Goal: Transaction & Acquisition: Subscribe to service/newsletter

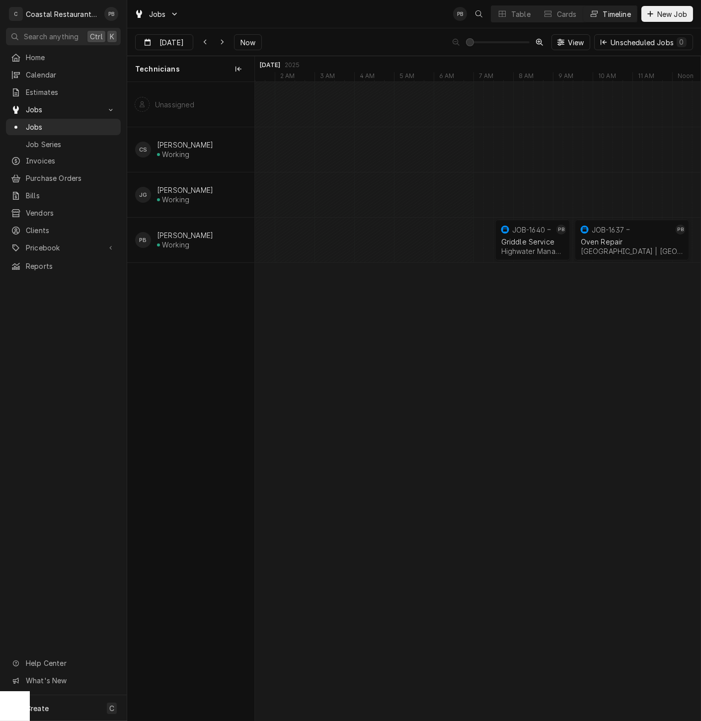
scroll to position [0, 8831]
click at [663, 14] on span "New Job" at bounding box center [672, 14] width 34 height 10
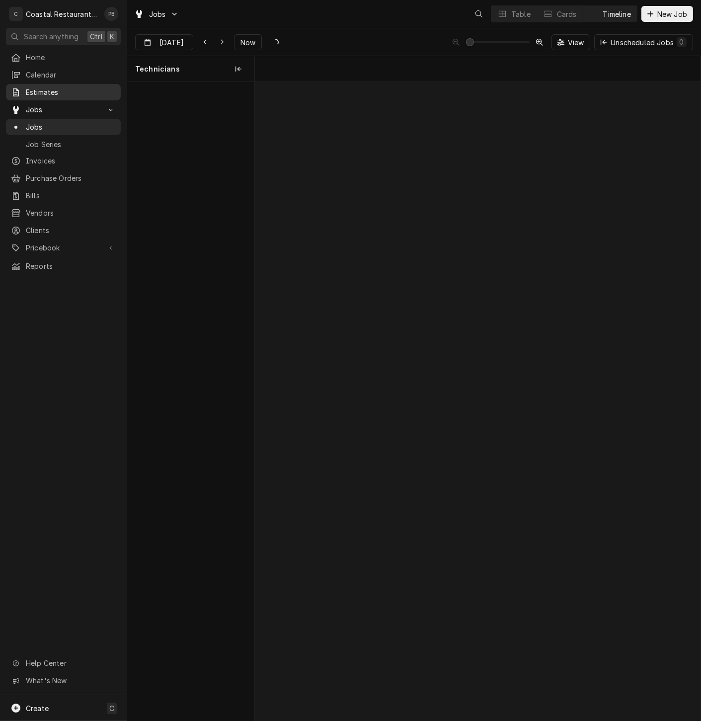
scroll to position [0, 8831]
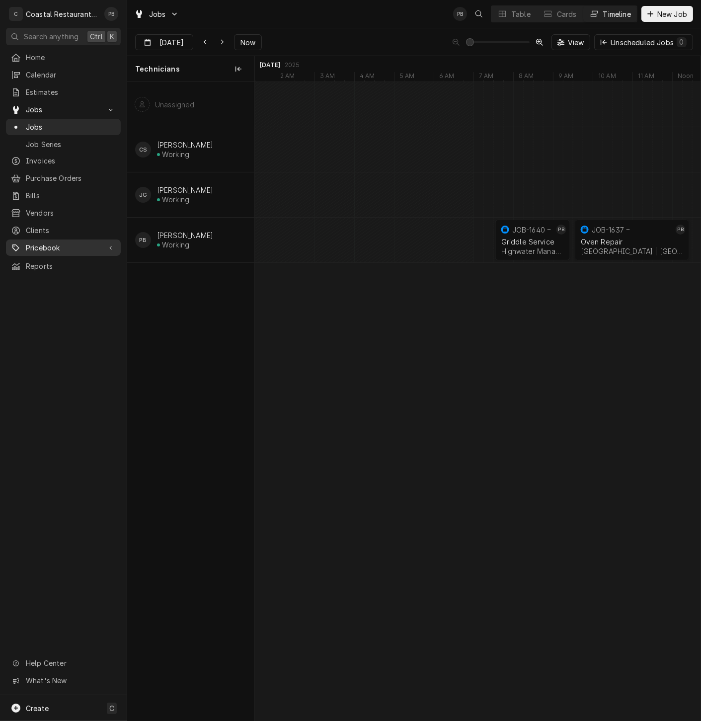
click at [49, 242] on span "Pricebook" at bounding box center [63, 247] width 75 height 10
click at [67, 277] on span "Parts & Materials" at bounding box center [71, 282] width 90 height 10
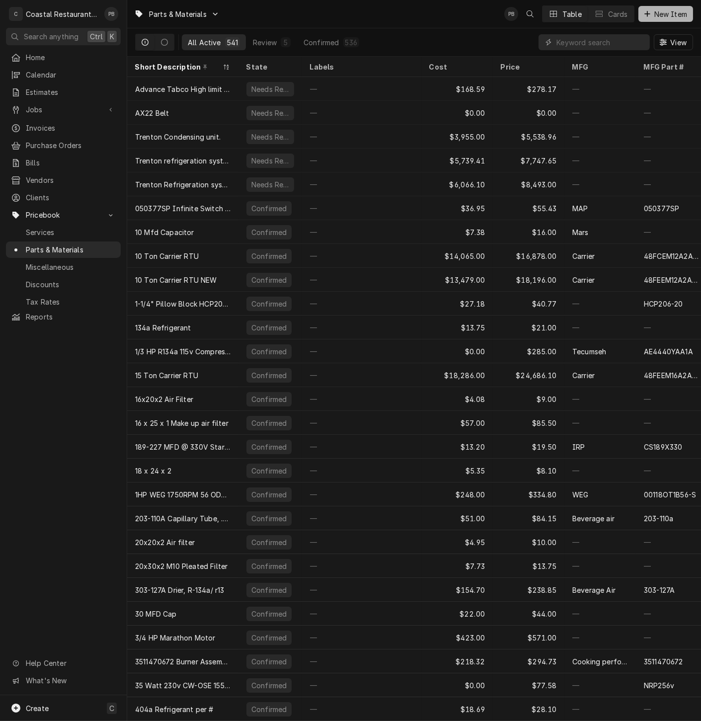
click at [664, 15] on span "New Item" at bounding box center [670, 14] width 37 height 10
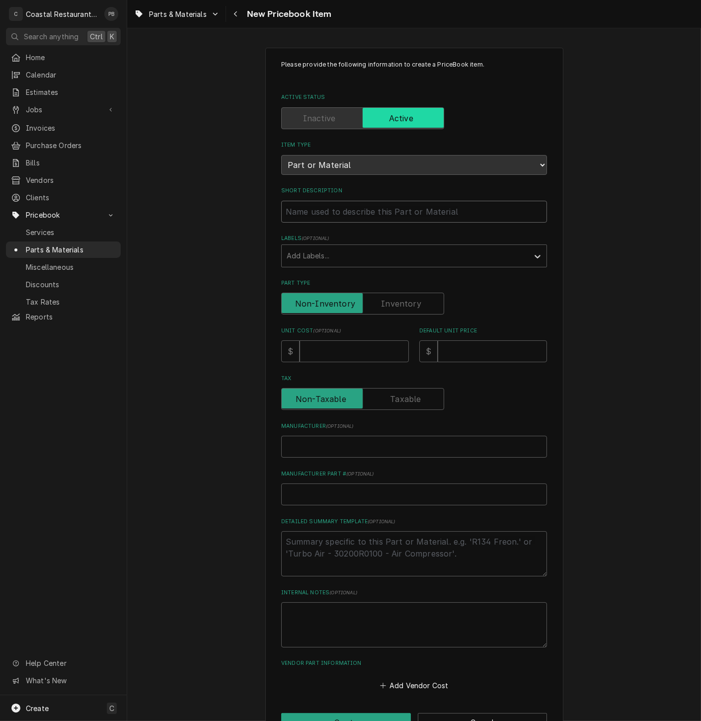
click at [330, 218] on input "Short Description" at bounding box center [414, 212] width 266 height 22
type textarea "x"
type input "A"
type textarea "x"
type input "An"
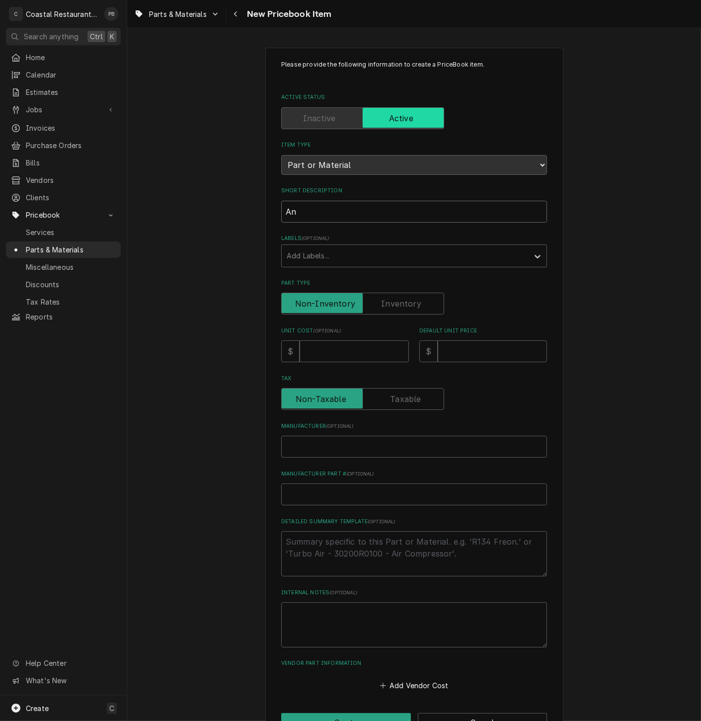
type textarea "x"
type input "Ang"
type textarea "x"
type input "Ange"
type textarea "x"
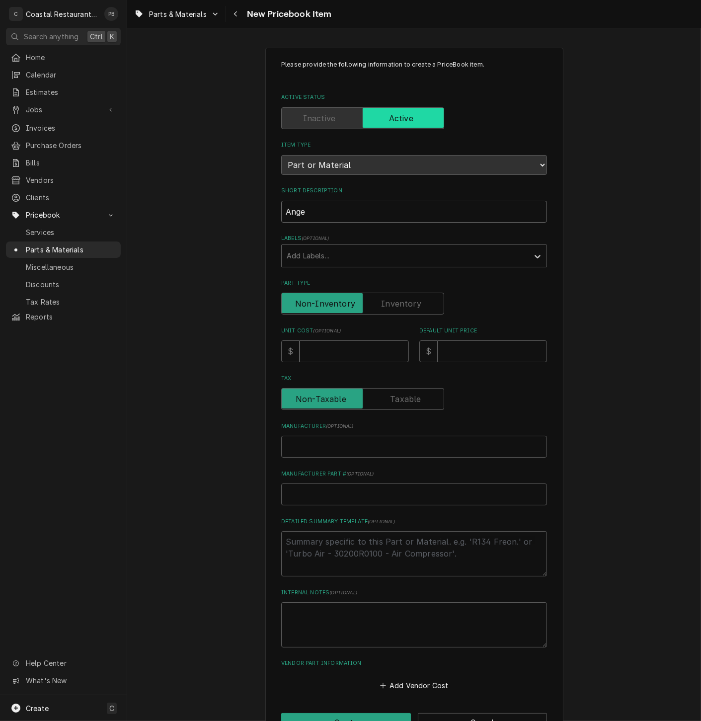
type input "Angel"
type textarea "x"
type input "Angelo"
type textarea "x"
type input "Angelop"
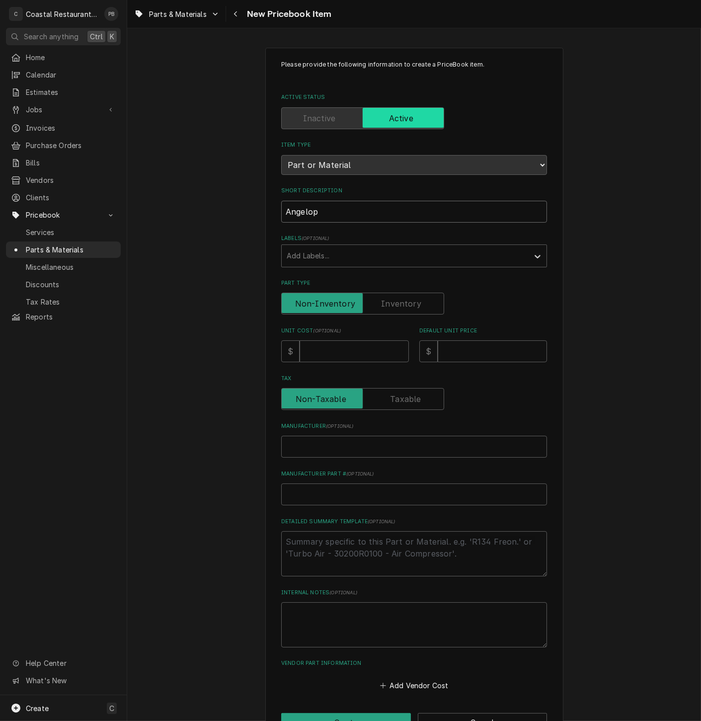
type textarea "x"
type input "Angelopo"
type textarea "x"
type input "Angelop"
type textarea "x"
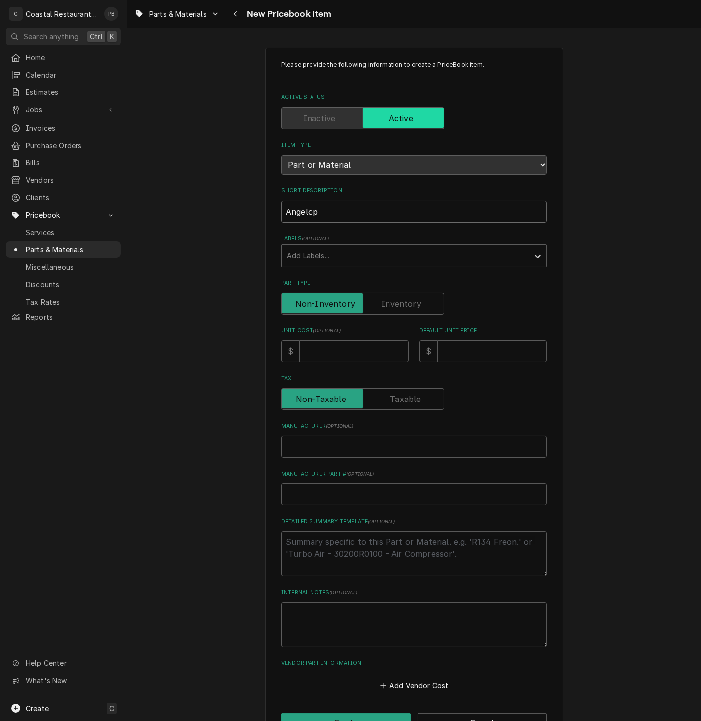
type input "Angelo"
type textarea "x"
type input "Angelo"
type textarea "x"
type input "Angelo P"
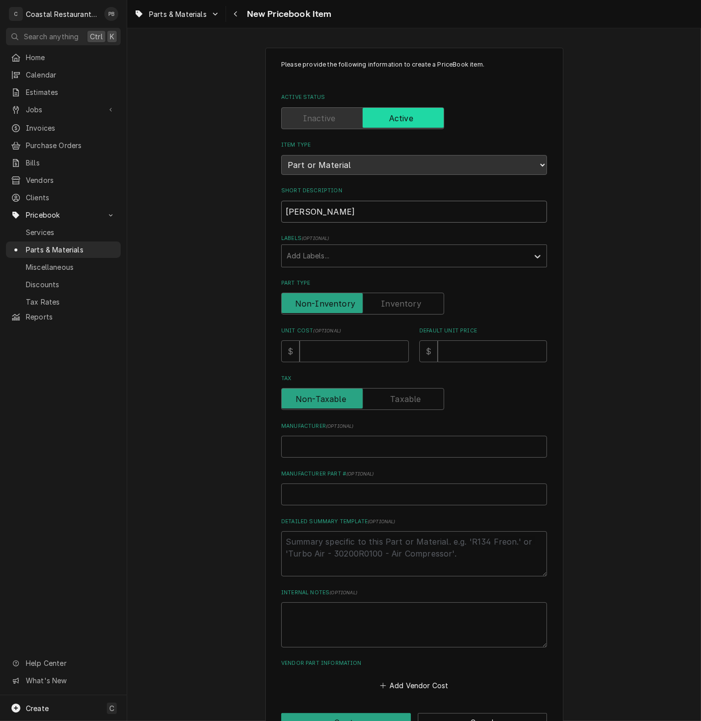
type textarea "x"
type input "Angelo Po"
type textarea "x"
type input "Angelo Po"
type textarea "x"
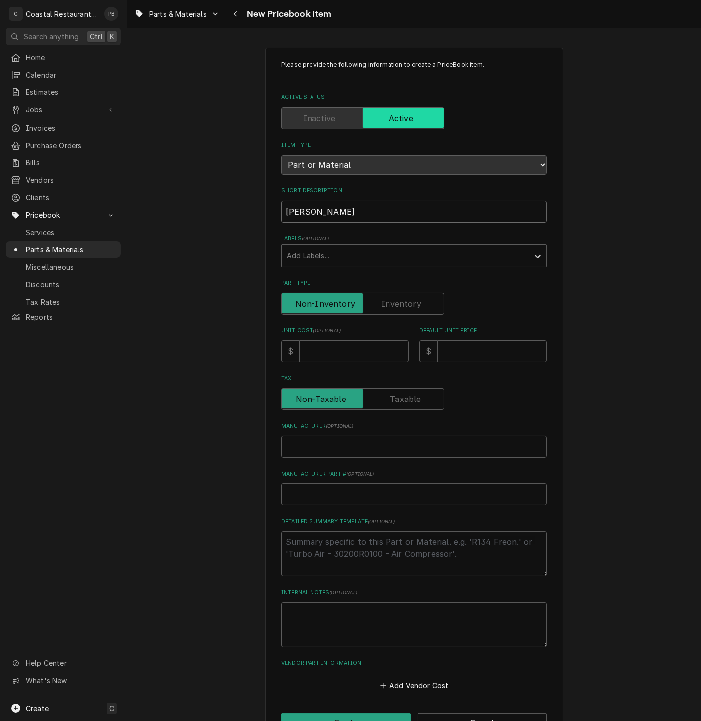
type input "Angelo Po C"
type textarea "x"
type input "Angelo Po Co"
type textarea "x"
type input "Angelo Po Con"
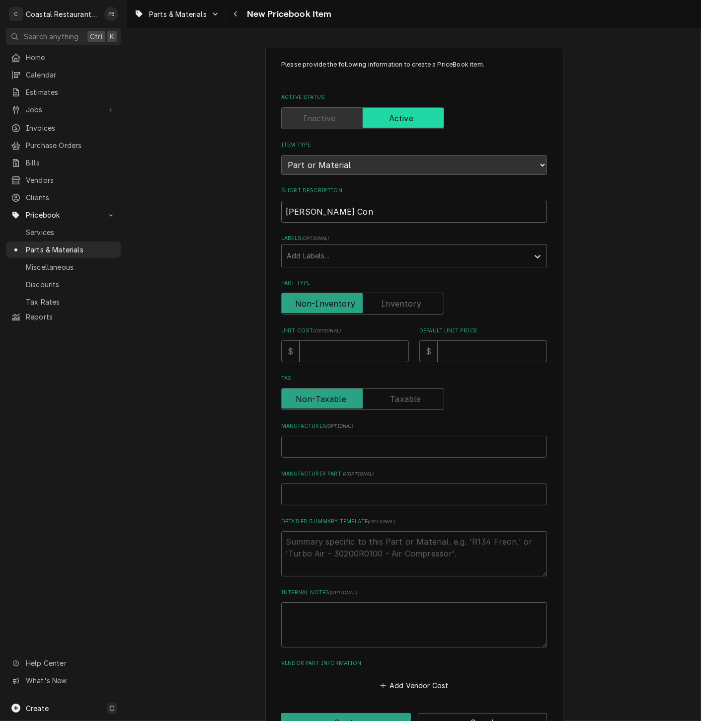
type textarea "x"
type input "Angelo Po Cont"
type textarea "x"
type input "Angelo Po Contr"
type textarea "x"
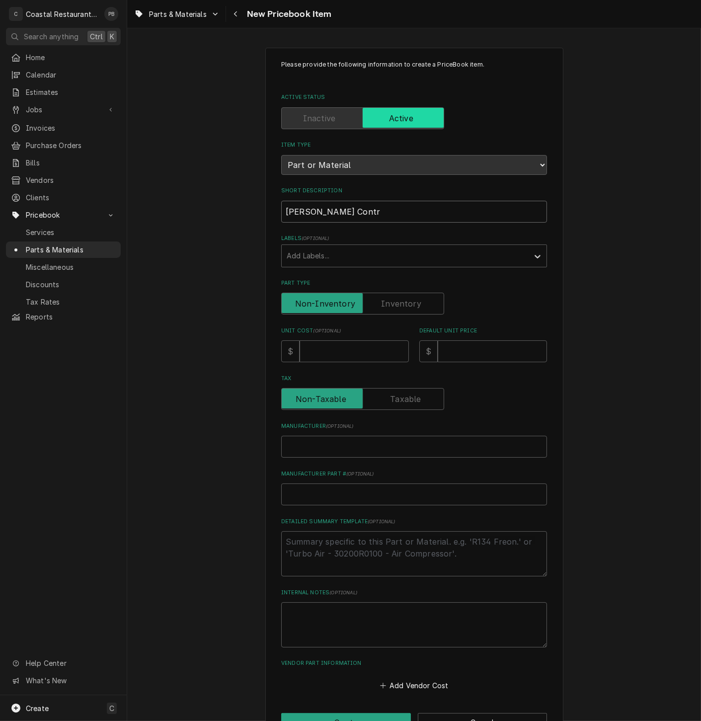
type input "Angelo Po Contra"
type textarea "x"
type input "Angelo Po Contrac"
type textarea "x"
type input "Angelo Po Contract"
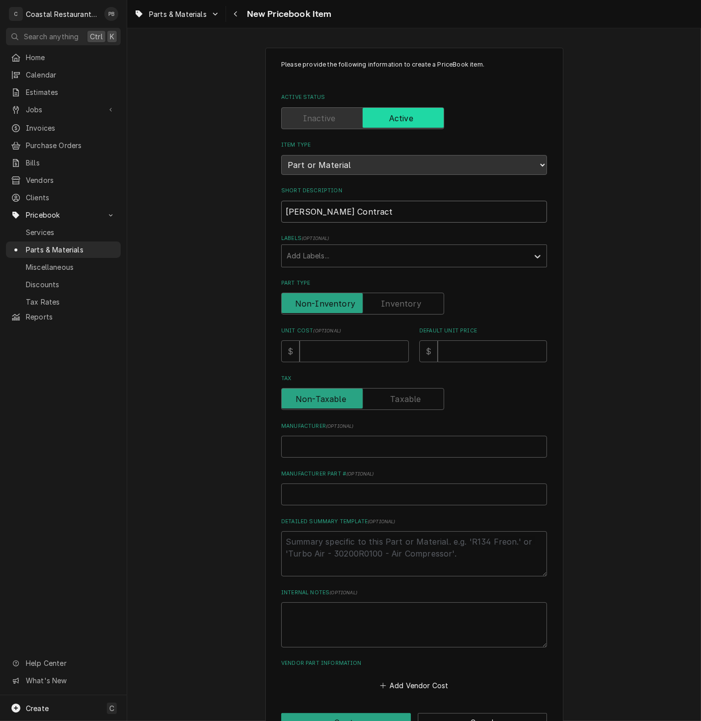
type textarea "x"
type input "Angelo Po Contracto"
type textarea "x"
type input "Angelo Po Contractor"
type textarea "x"
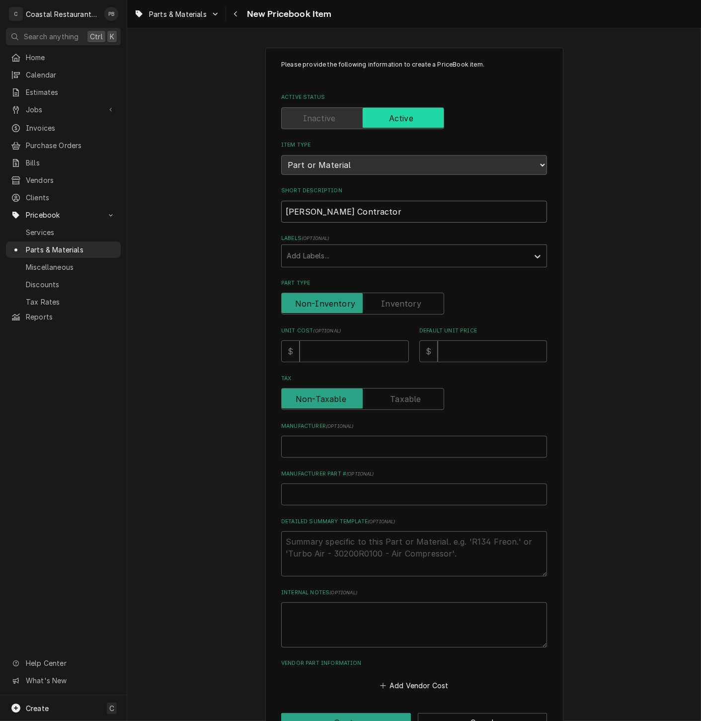
type input "Angelo Po Contracto"
type textarea "x"
type input "Angelo Po Contract"
type textarea "x"
type input "Angelo Po Contrac"
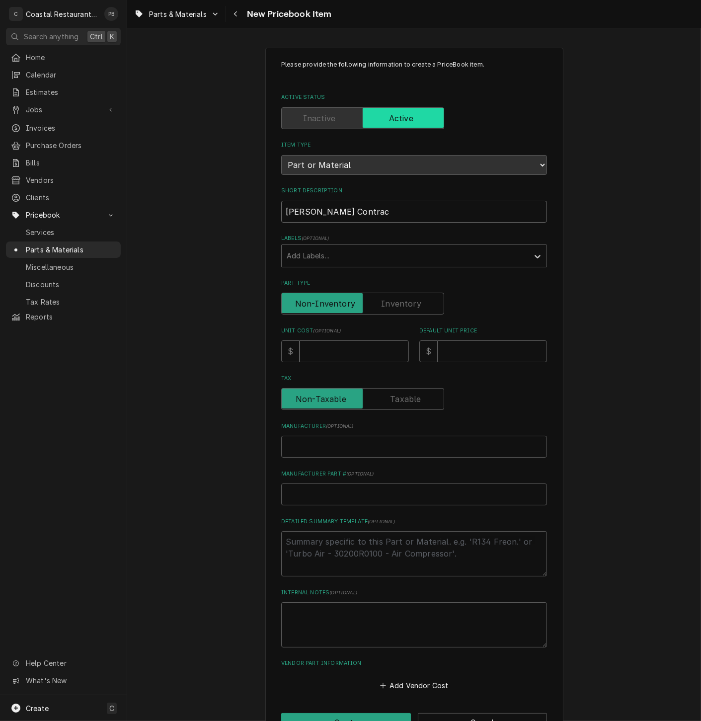
type textarea "x"
type input "Angelo Po Contra"
type textarea "x"
type input "Angelo Po Contr"
type textarea "x"
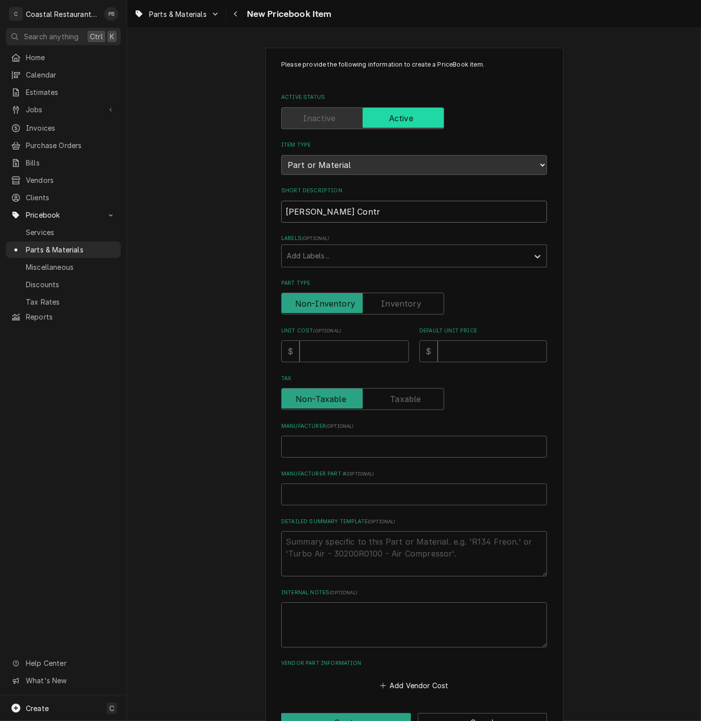
type input "Angelo Po Cont"
type textarea "x"
type input "Angelo Po Conta"
type textarea "x"
type input "Angelo Po Contac"
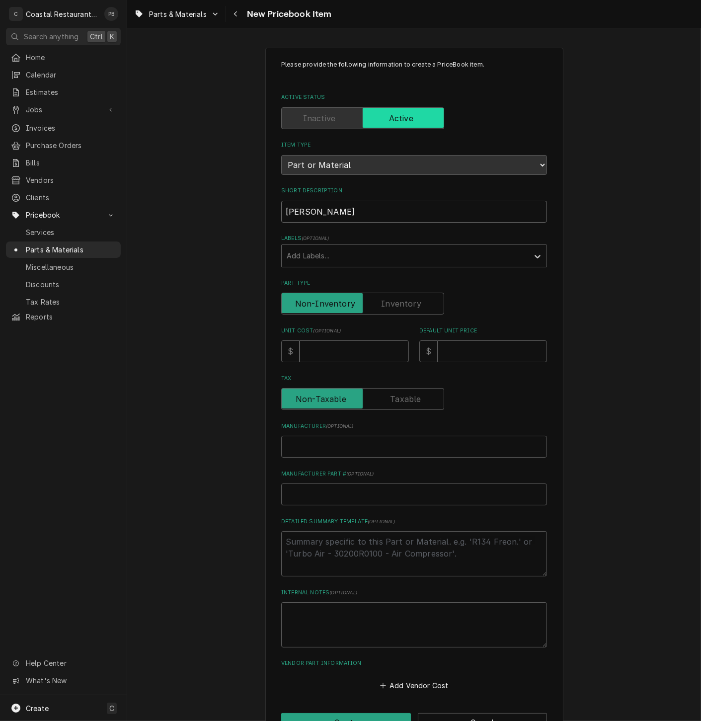
type textarea "x"
type input "Angelo Po Contact"
type textarea "x"
type input "Angelo Po Contacto"
type textarea "x"
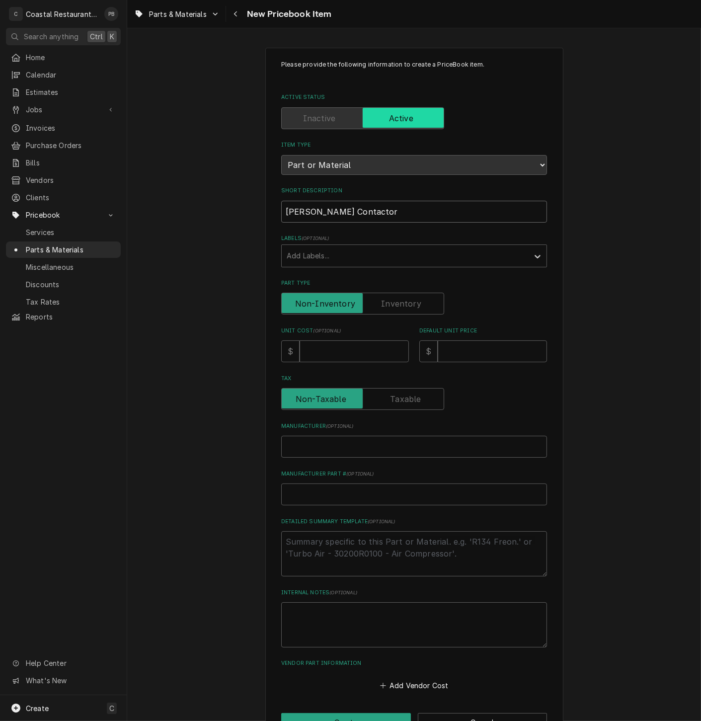
type input "Angelo Po Contactor"
click at [330, 360] on input "Unit Cost ( optional )" at bounding box center [353, 351] width 109 height 22
type textarea "x"
type input "3"
type textarea "x"
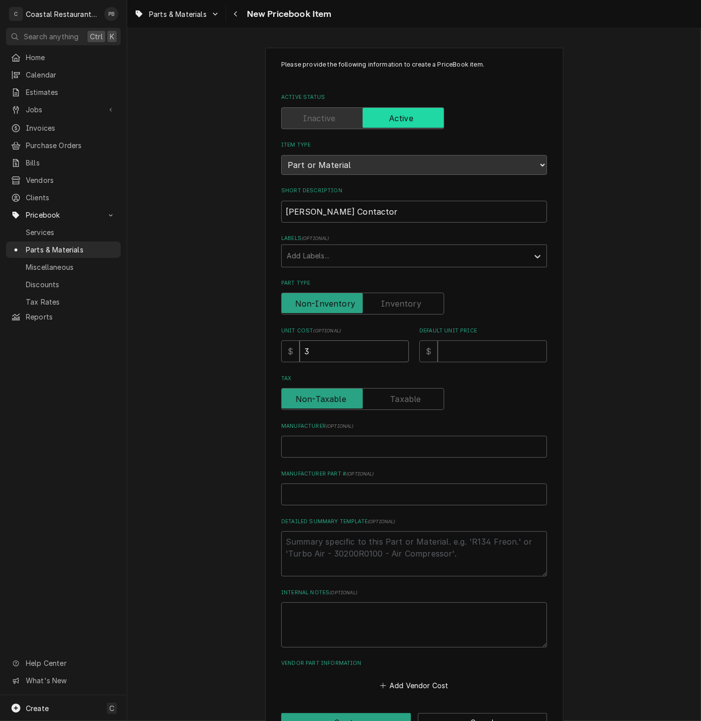
type input "30"
type textarea "x"
type input "304"
drag, startPoint x: 465, startPoint y: 350, endPoint x: 475, endPoint y: 351, distance: 9.6
click at [466, 350] on input "Default Unit Price" at bounding box center [492, 351] width 109 height 22
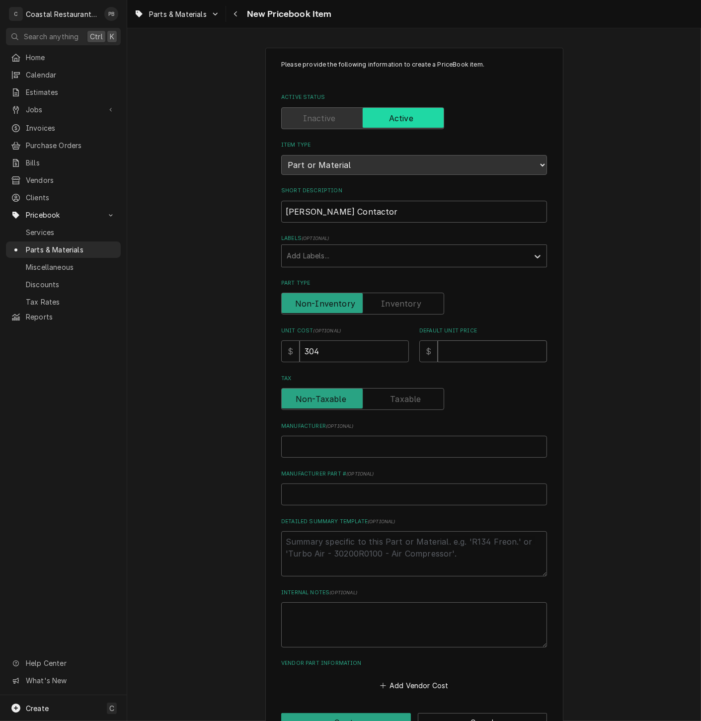
click at [475, 351] on input "Default Unit Price" at bounding box center [492, 351] width 109 height 22
click at [345, 349] on input "304" at bounding box center [353, 351] width 109 height 22
type textarea "x"
type input "304.4"
type textarea "x"
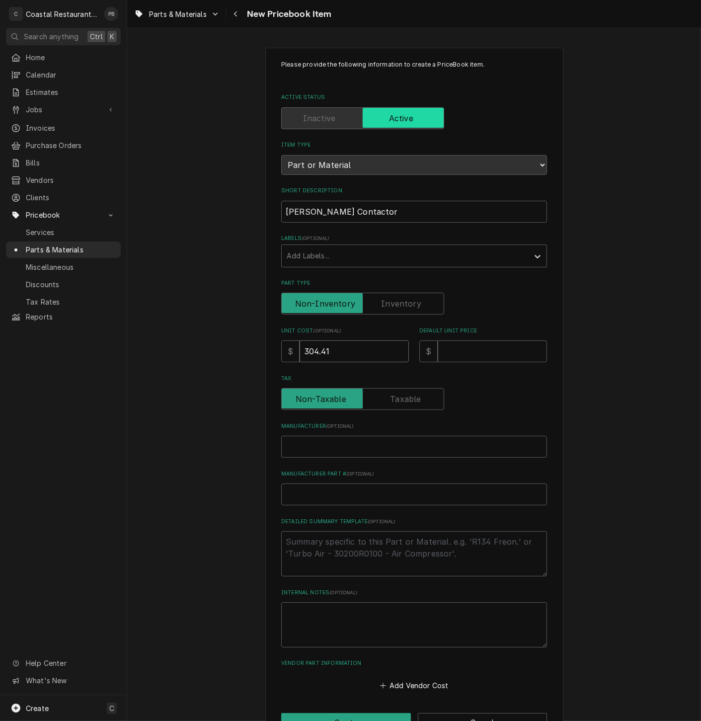
type input "304.41"
click at [477, 352] on input "Default Unit Price" at bounding box center [492, 351] width 109 height 22
type textarea "x"
type input "5"
type textarea "x"
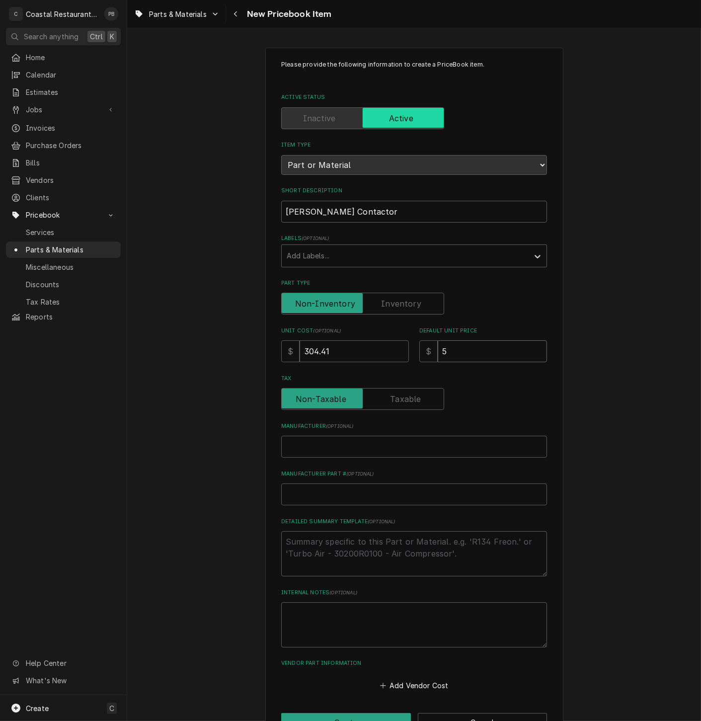
type input "50"
type textarea "x"
type input "502"
type textarea "x"
type input "502.2"
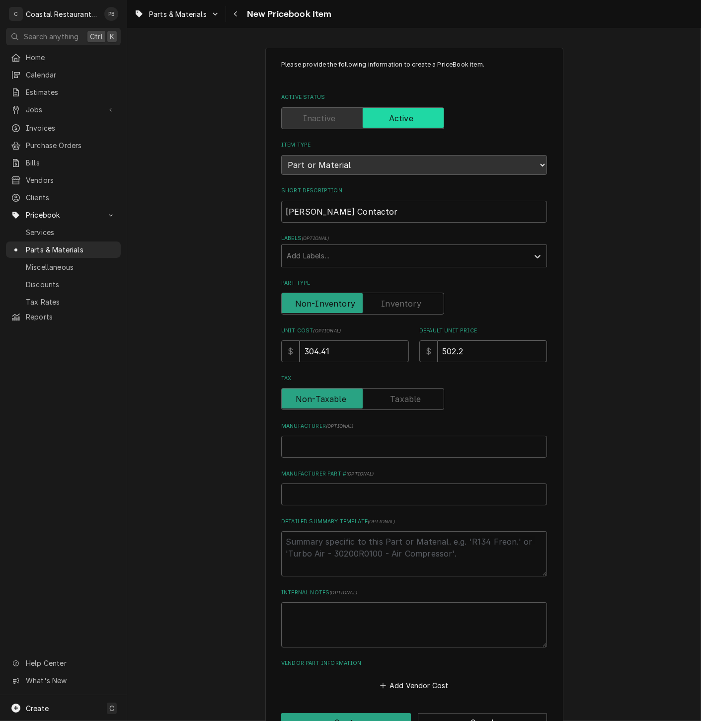
type textarea "x"
type input "502.28"
click at [396, 443] on input "Manufacturer ( optional )" at bounding box center [414, 447] width 266 height 22
type textarea "x"
type input "A"
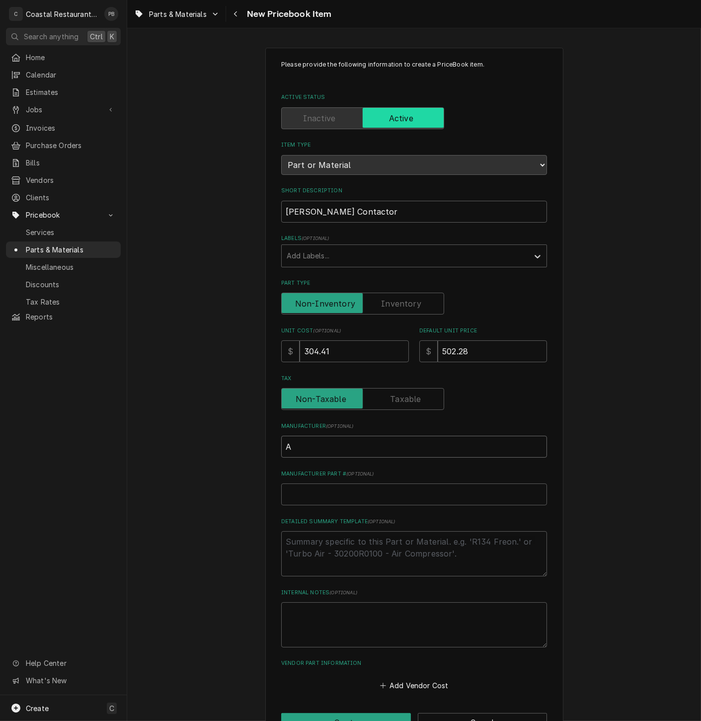
type textarea "x"
type input "An"
type textarea "x"
type input "And"
type textarea "x"
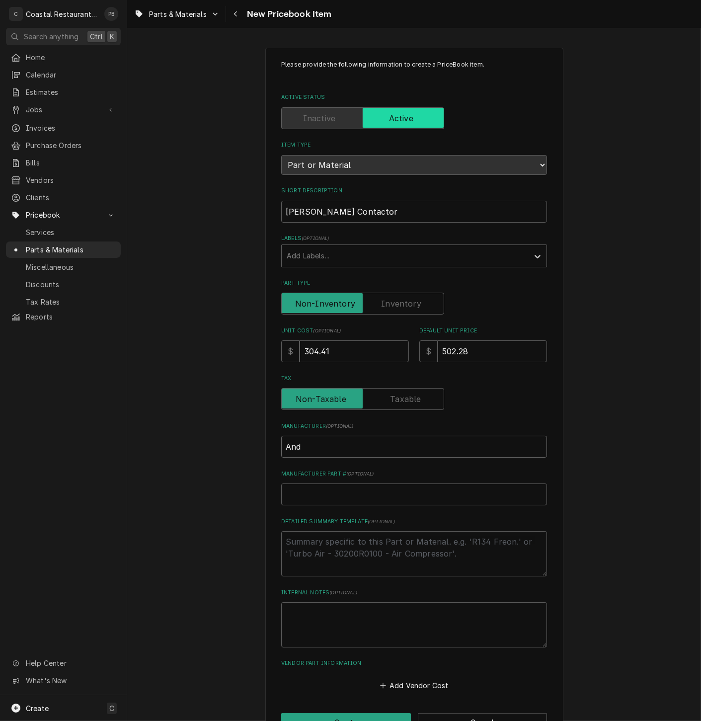
type input "Ande"
type textarea "x"
type input "And"
type textarea "x"
type input "An"
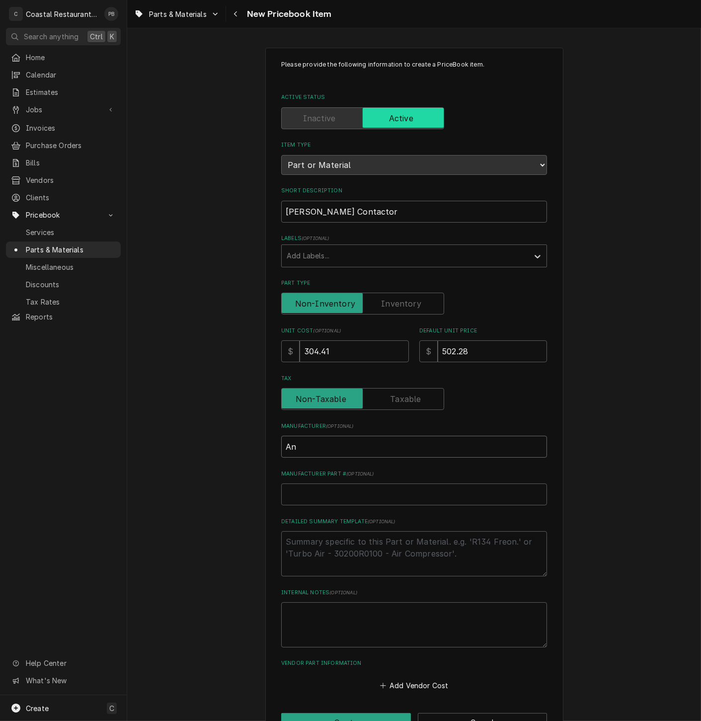
type textarea "x"
type input "Ang"
type textarea "x"
type input "Ange"
type textarea "x"
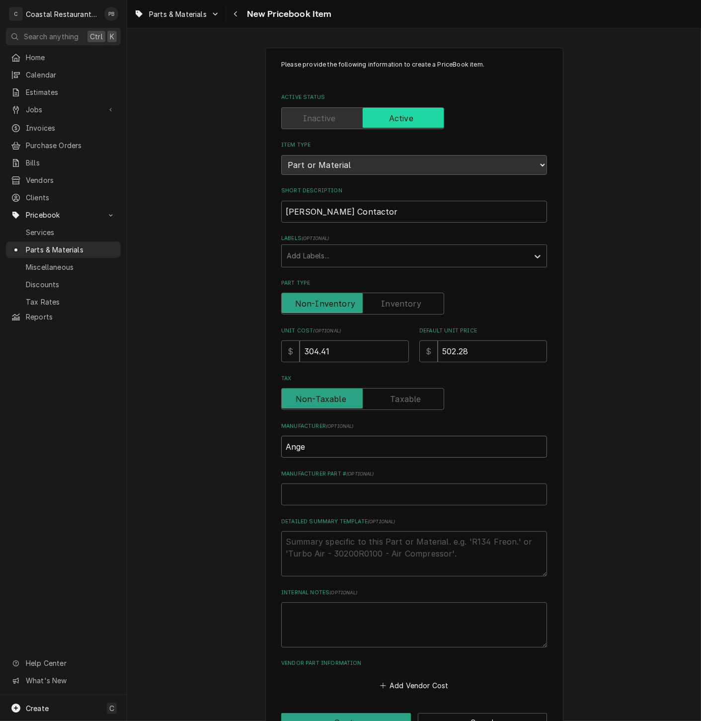
type input "Angel"
type textarea "x"
type input "[PERSON_NAME]"
type textarea "x"
type input "[PERSON_NAME]"
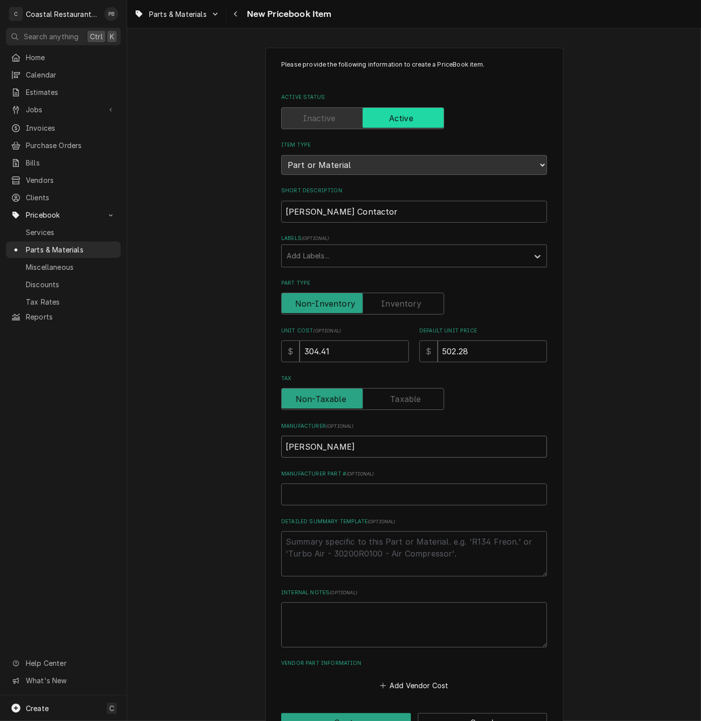
type textarea "x"
type input "[PERSON_NAME]"
type textarea "x"
type input "[PERSON_NAME]"
type textarea "x"
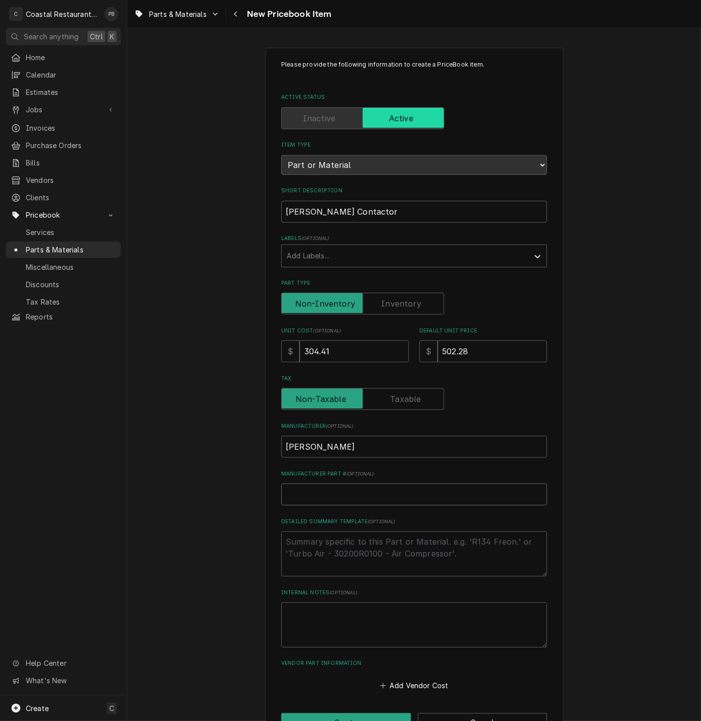
type input "3"
type textarea "x"
type input "32"
type textarea "x"
type input "32Z"
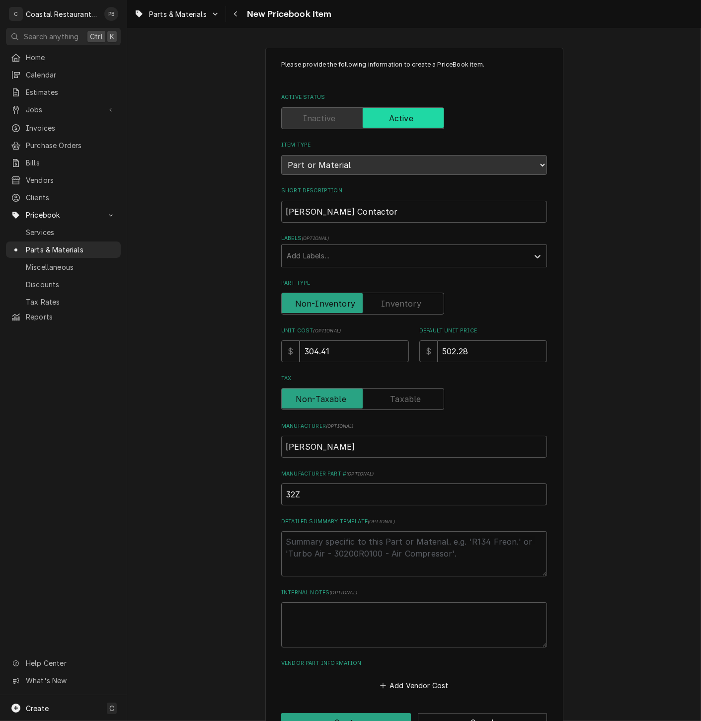
type textarea "x"
type input "32Z9"
type textarea "x"
type input "32Z97"
type textarea "x"
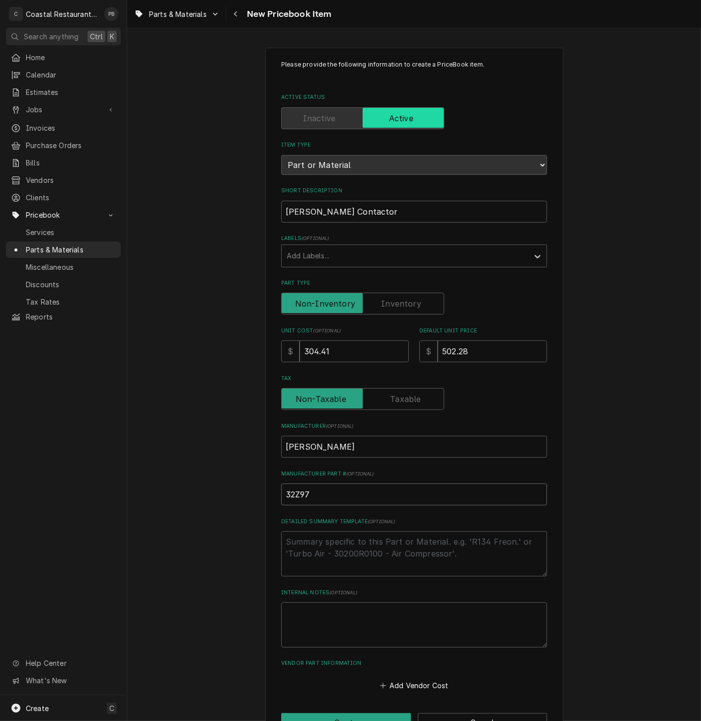
type input "32Z973"
type textarea "x"
type input "32Z9730"
click at [377, 558] on textarea "Detailed Summary Template ( optional )" at bounding box center [414, 553] width 266 height 45
type textarea "x"
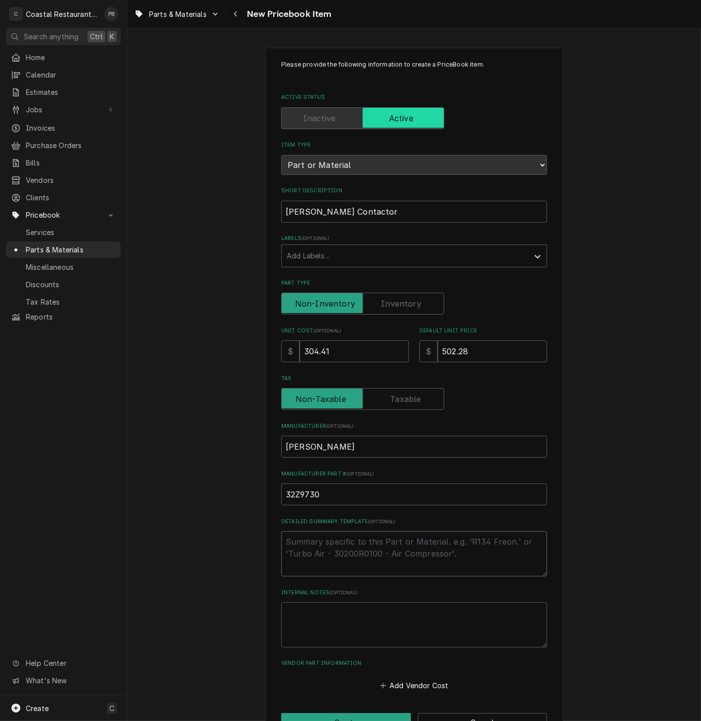
type textarea "C"
type textarea "x"
type textarea "Co"
type textarea "x"
type textarea "Con"
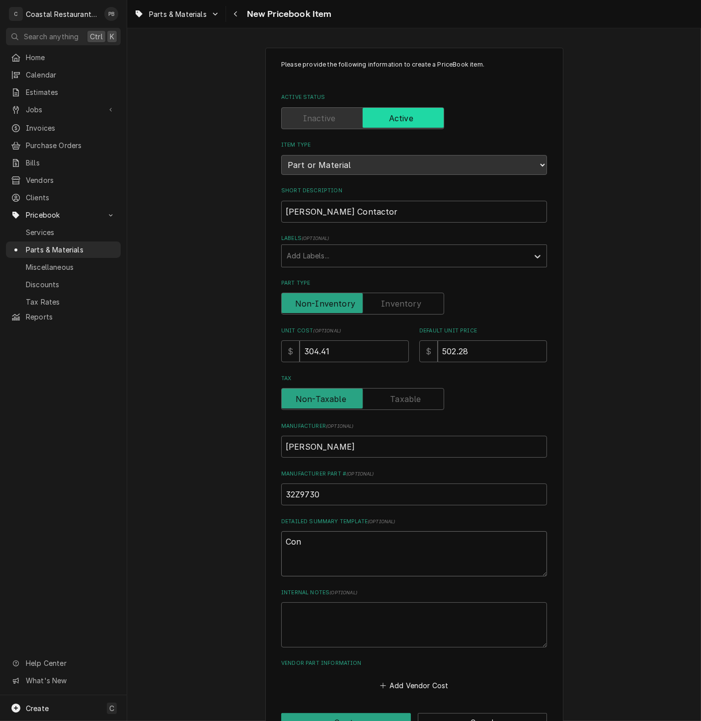
type textarea "x"
type textarea "Cont"
type textarea "x"
type textarea "Contac"
type textarea "x"
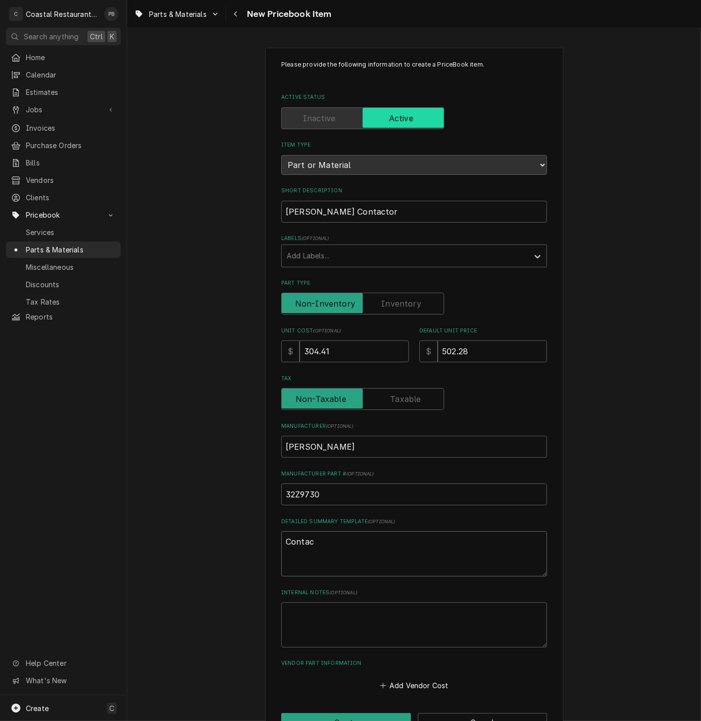
type textarea "Contact"
type textarea "x"
type textarea "Contactor"
type textarea "x"
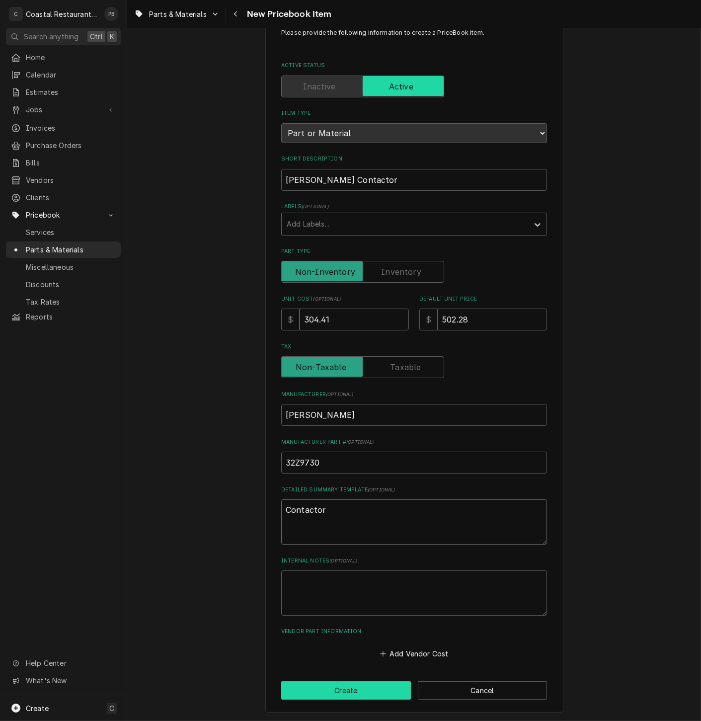
type textarea "Contactor"
click at [366, 693] on button "Create" at bounding box center [346, 690] width 130 height 18
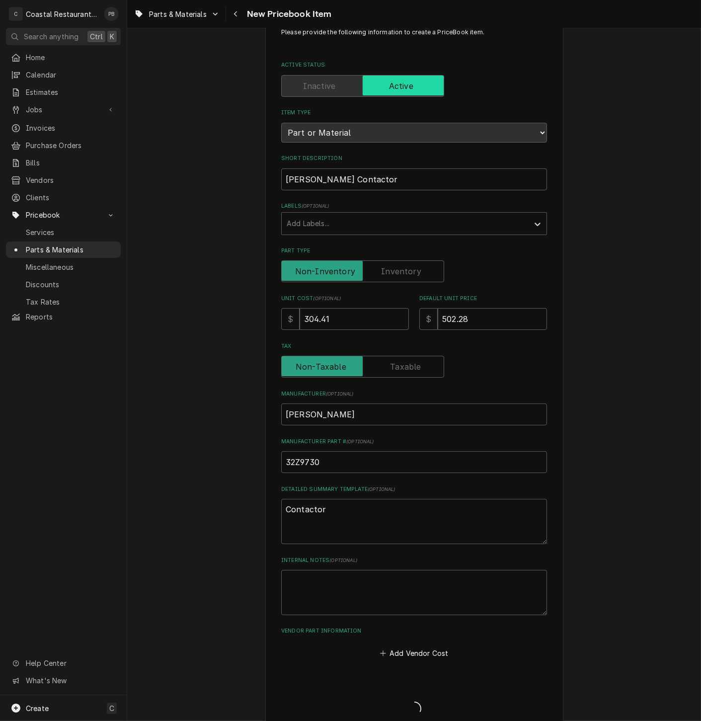
type textarea "x"
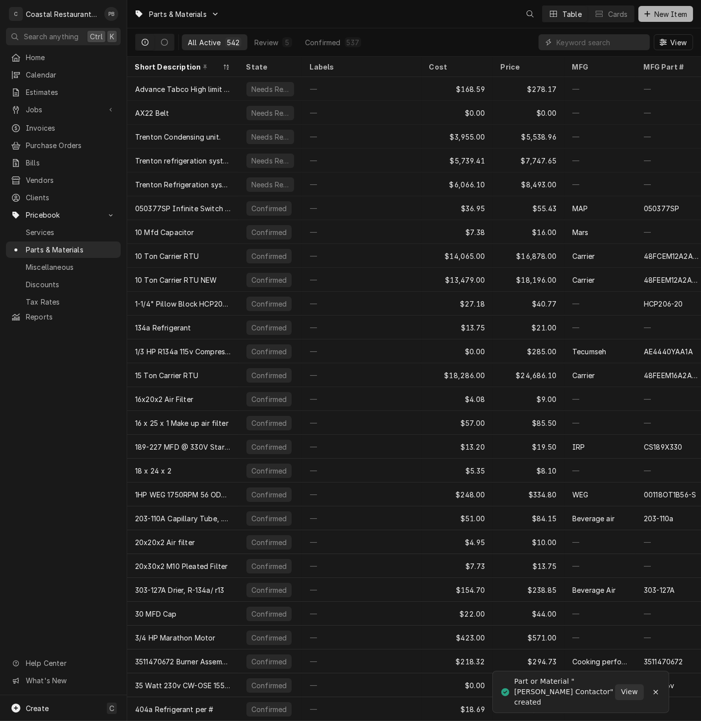
click at [667, 13] on span "New Item" at bounding box center [670, 14] width 37 height 10
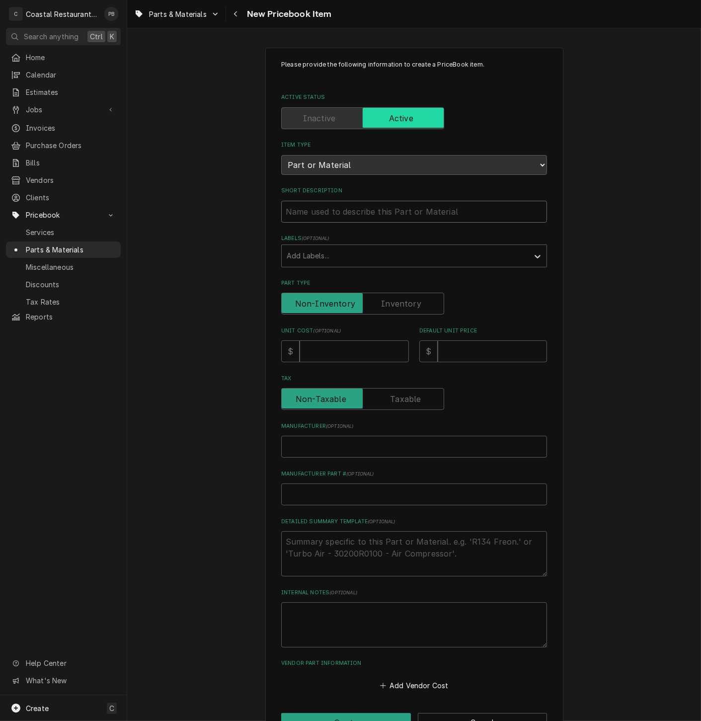
click at [338, 212] on input "Short Description" at bounding box center [414, 212] width 266 height 22
type textarea "x"
type input "A"
type textarea "x"
type input "An"
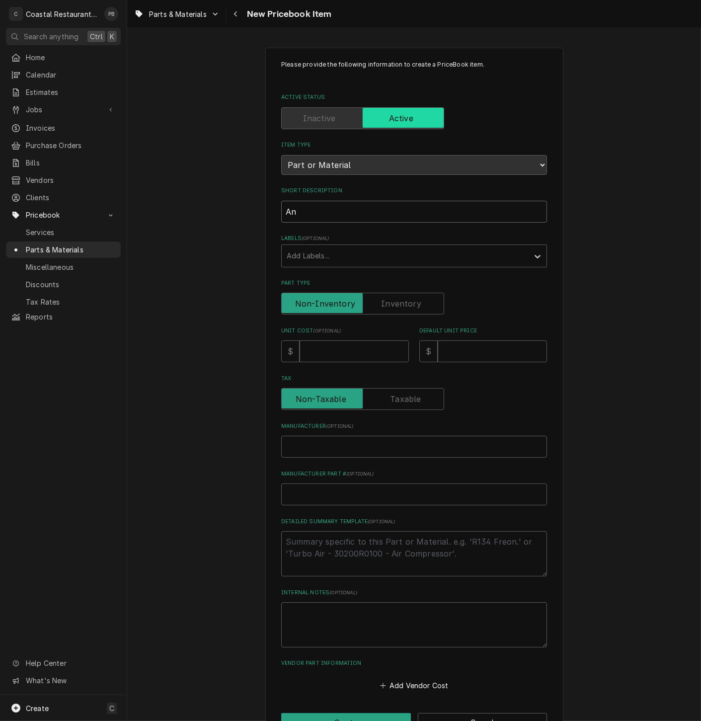
type textarea "x"
type input "Ang"
type textarea "x"
type input "Ange"
type textarea "x"
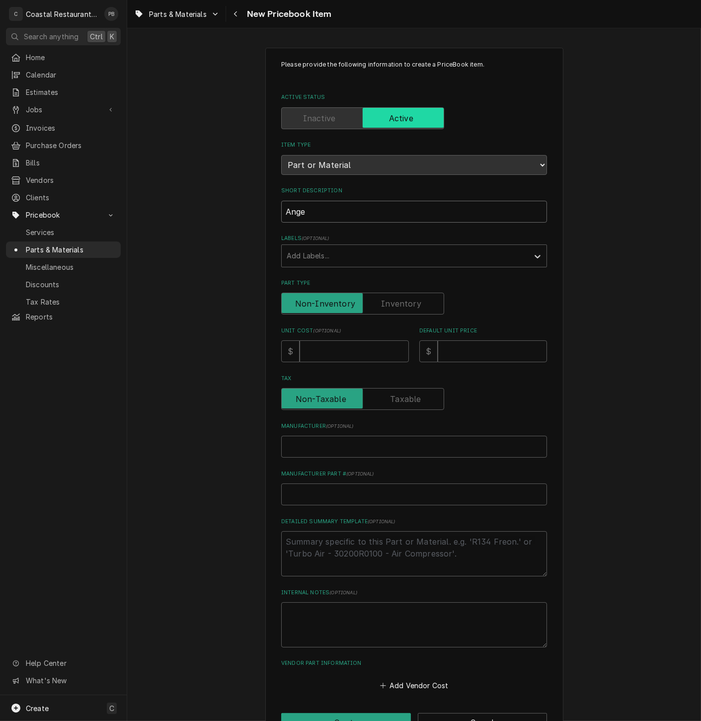
type input "Angel"
type textarea "x"
type input "Angelo"
type textarea "x"
type input "Angelo"
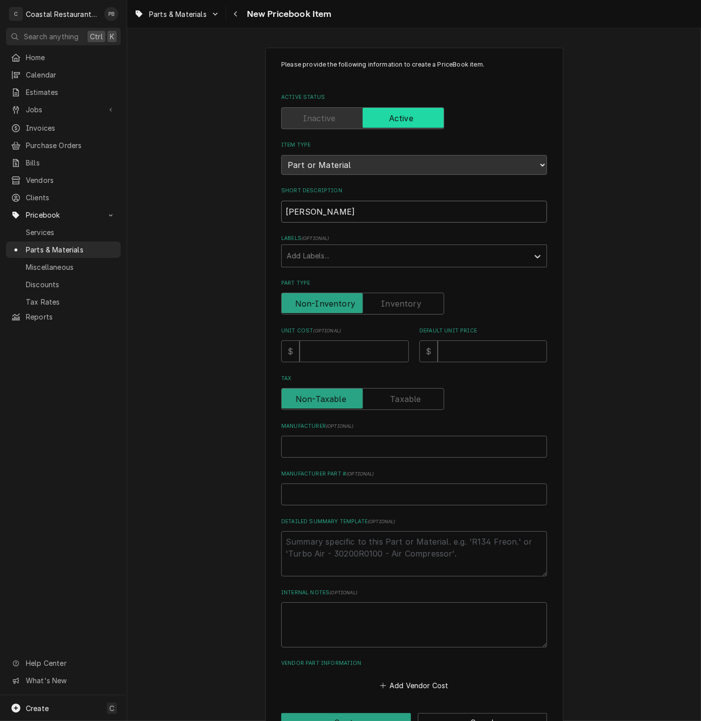
type textarea "x"
type input "Angelo P"
type textarea "x"
type input "Angelo Po"
type textarea "x"
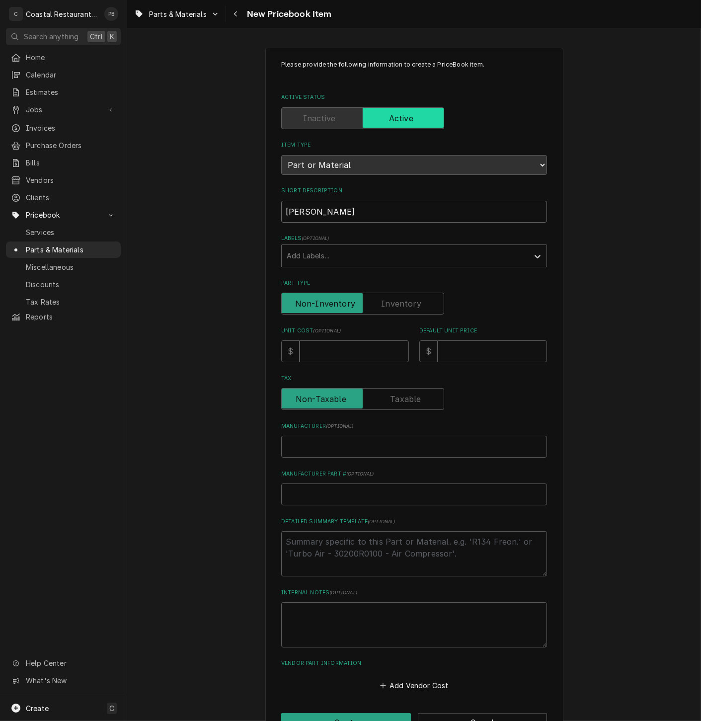
type input "Angelo P"
type textarea "x"
type input "Angelo PO"
type textarea "x"
type input "Angelo P"
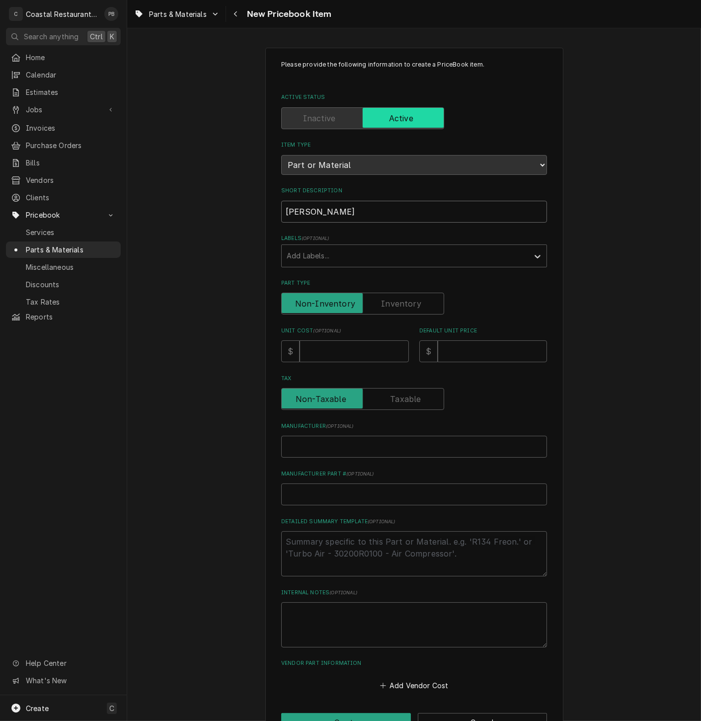
type textarea "x"
type input "Angelo Po"
type textarea "x"
type input "Angelo Po"
type textarea "x"
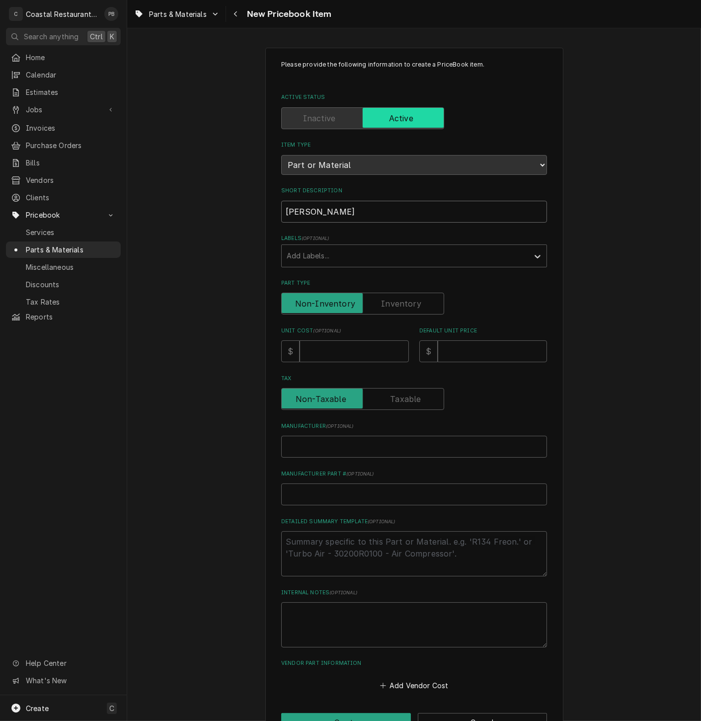
type input "Angelo Po R"
type textarea "x"
type input "Angelo Po Re"
type textarea "x"
type input "Angelo Po Rela"
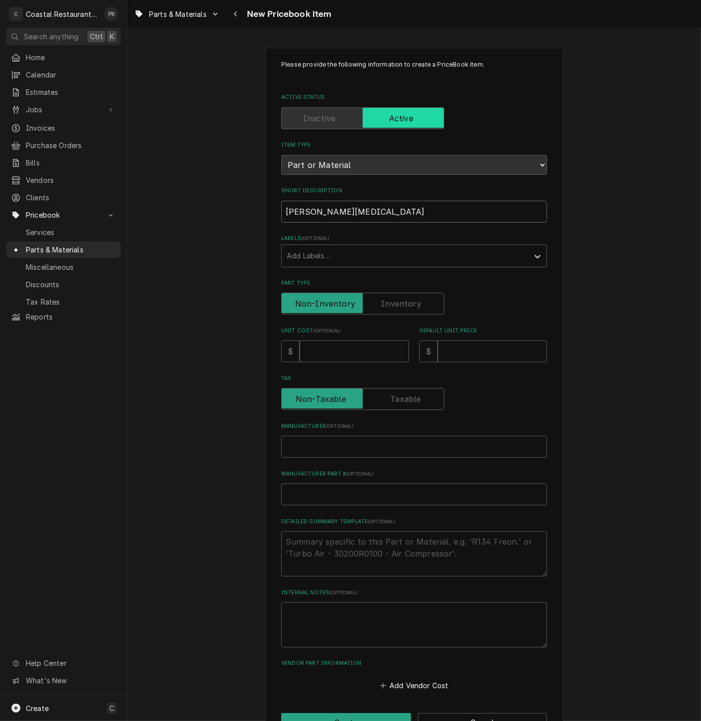
type textarea "x"
type input "Angelo Po Relay"
type textarea "x"
type input "2"
type textarea "x"
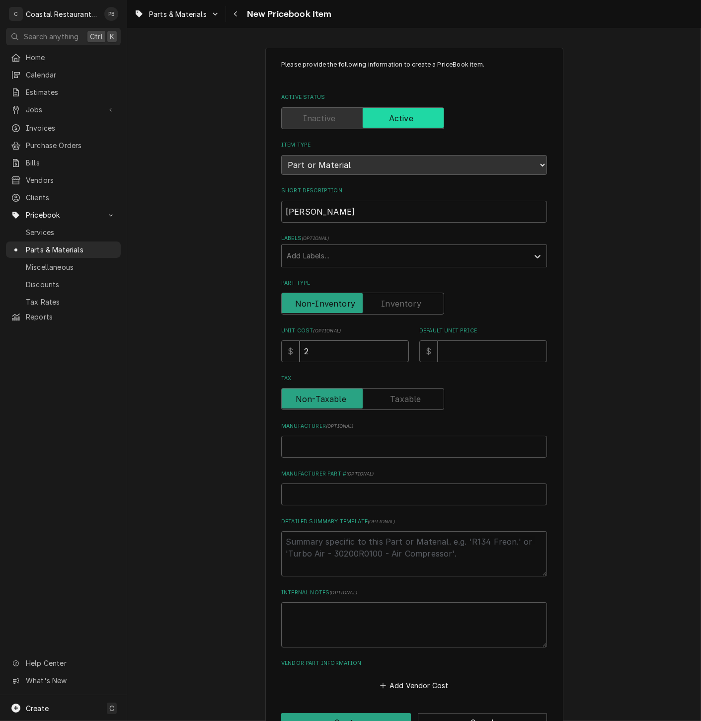
type input "25"
type textarea "x"
type input "257"
type textarea "x"
type input "257.4"
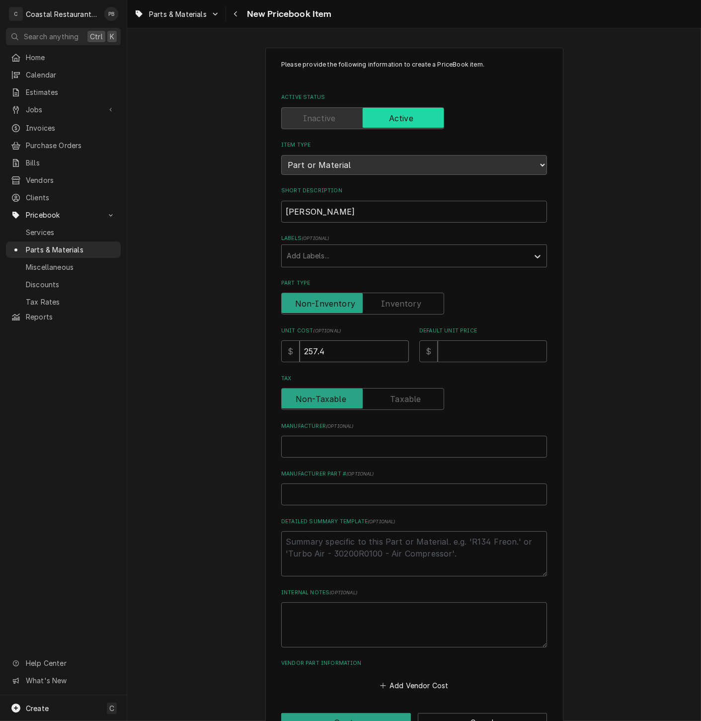
type textarea "x"
type input "257.42"
click at [466, 352] on input "Default Unit Price" at bounding box center [492, 351] width 109 height 22
click at [467, 353] on input "Default Unit Price" at bounding box center [492, 351] width 109 height 22
type textarea "x"
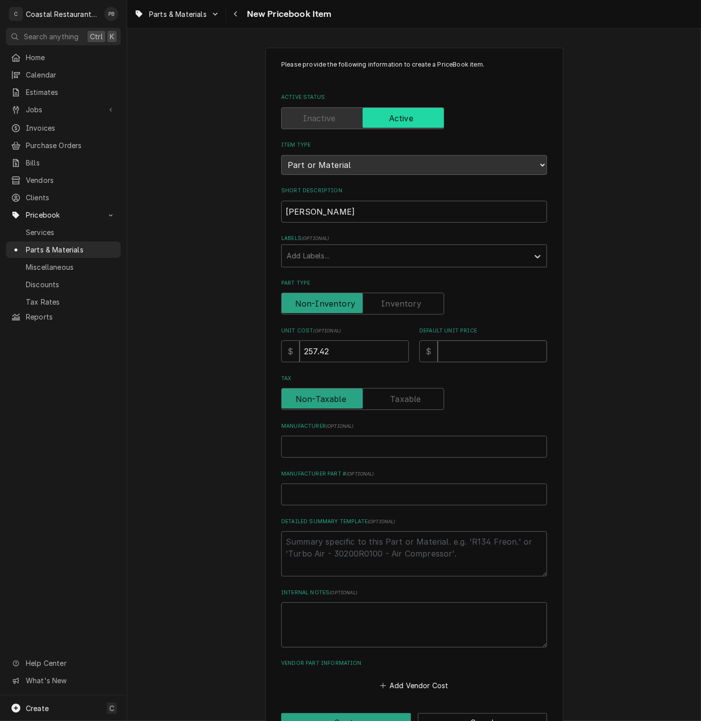
type input "4"
type textarea "x"
type input "42"
type textarea "x"
type input "424"
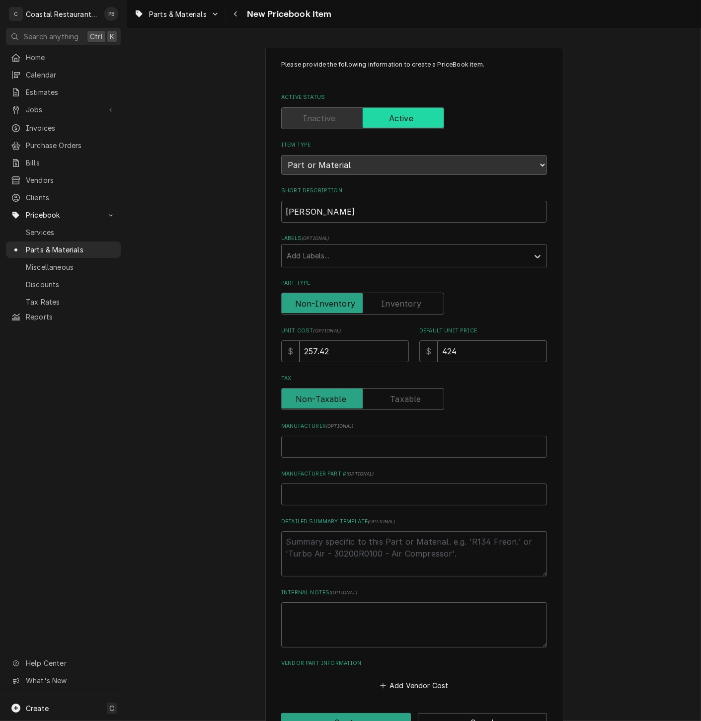
type textarea "x"
type input "424.7"
type textarea "x"
type input "424.74"
click at [399, 447] on input "Manufacturer ( optional )" at bounding box center [414, 447] width 266 height 22
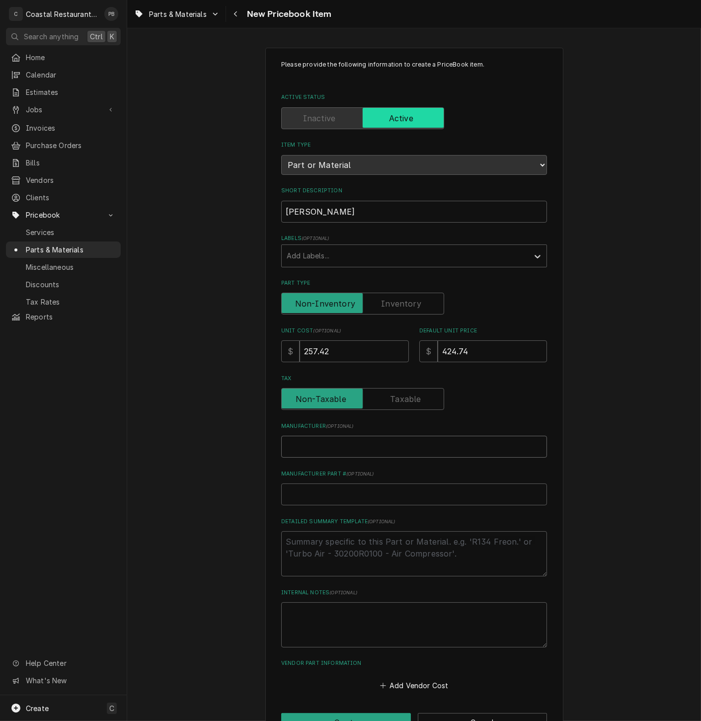
type textarea "x"
type input "A"
type textarea "x"
type input "Ang"
type textarea "x"
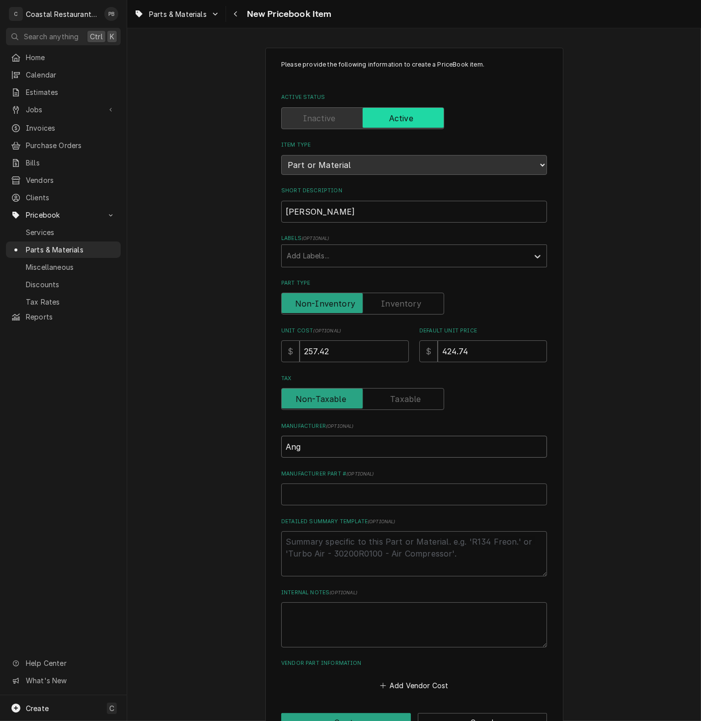
type input "Angl"
type textarea "x"
type input "Ang"
type textarea "x"
type input "Ange"
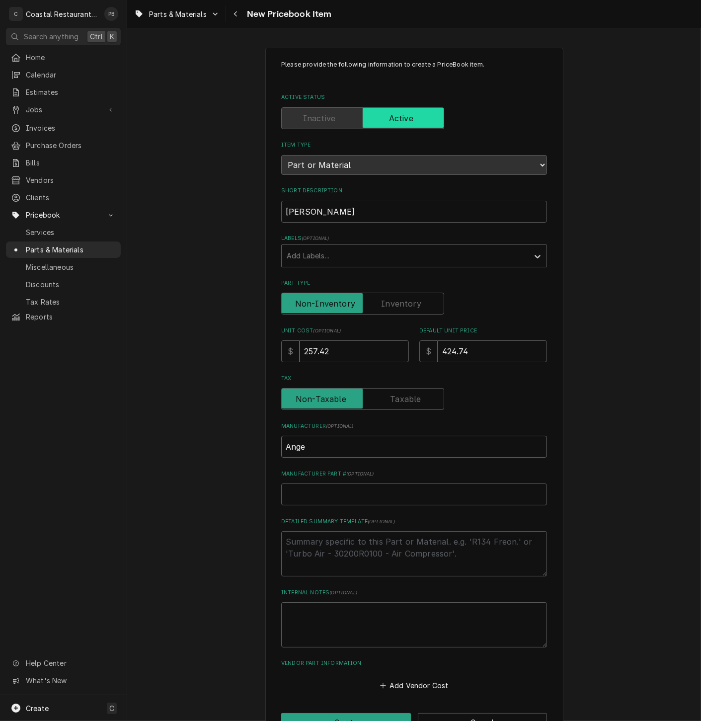
type textarea "x"
type input "Angel"
type textarea "x"
type input "Angelp"
type textarea "x"
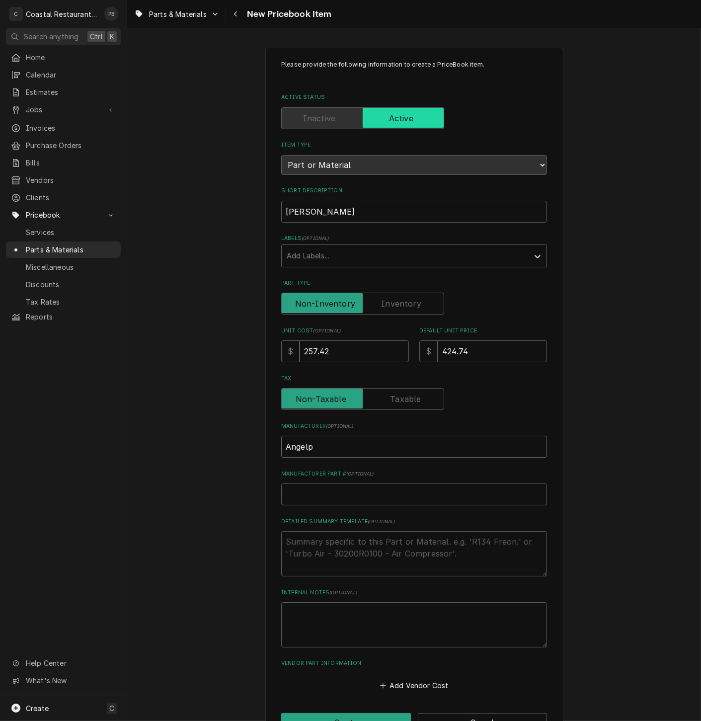
type input "Angel"
type textarea "x"
type input "Angelo"
type textarea "x"
type input "Angelo"
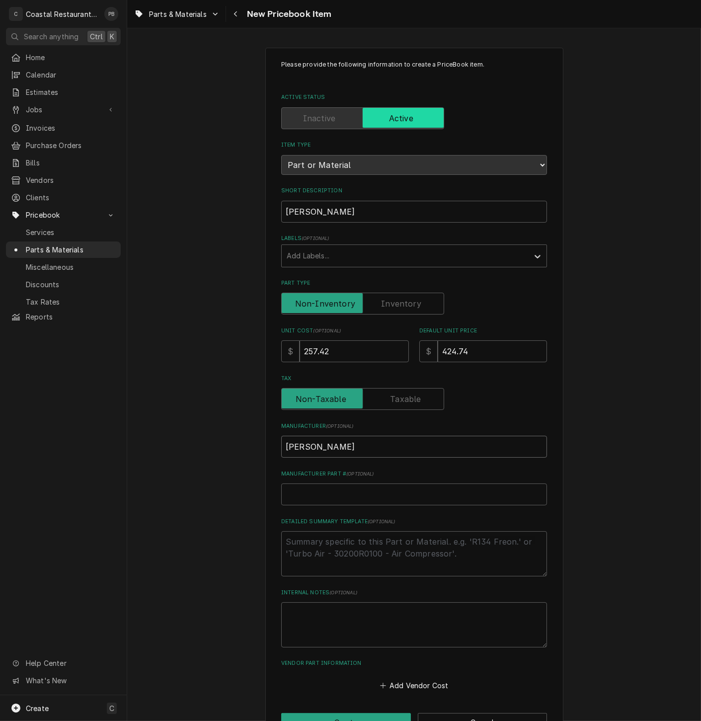
type textarea "x"
type input "Angelo P"
type textarea "x"
type input "Angelo Po"
type textarea "x"
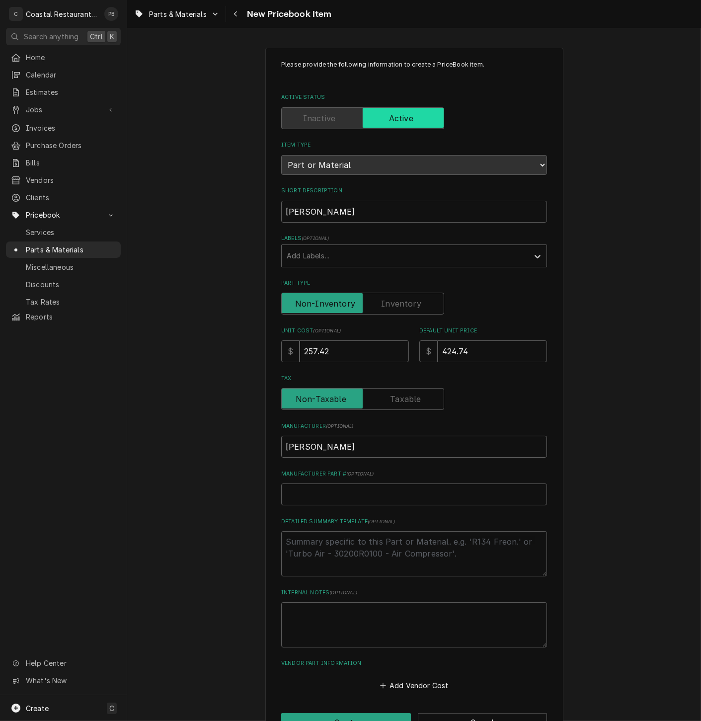
type input "Angelo Po"
type textarea "x"
type input "Angelo Po R"
type textarea "x"
type input "Angelo Po Re"
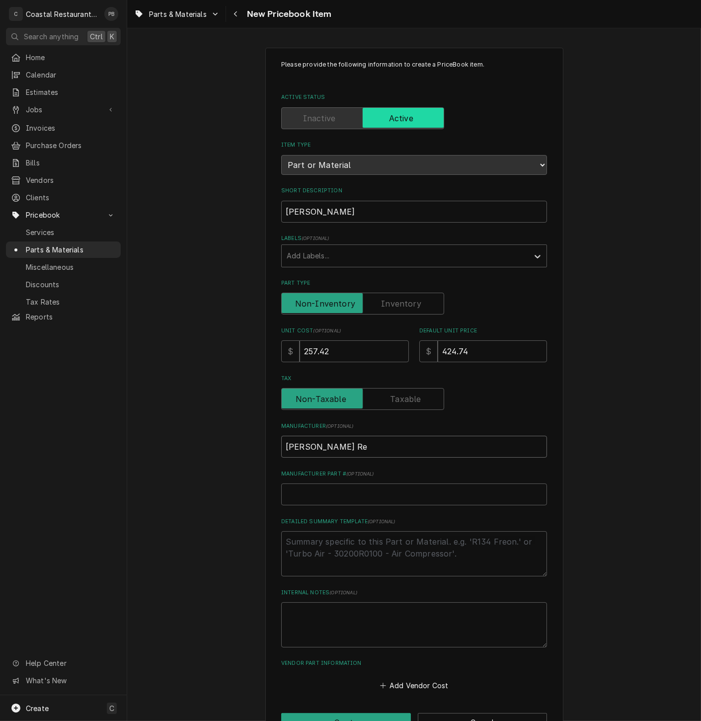
type textarea "x"
type input "Angelo Po Rel"
type textarea "x"
type input "Angelo Po Rela"
type textarea "x"
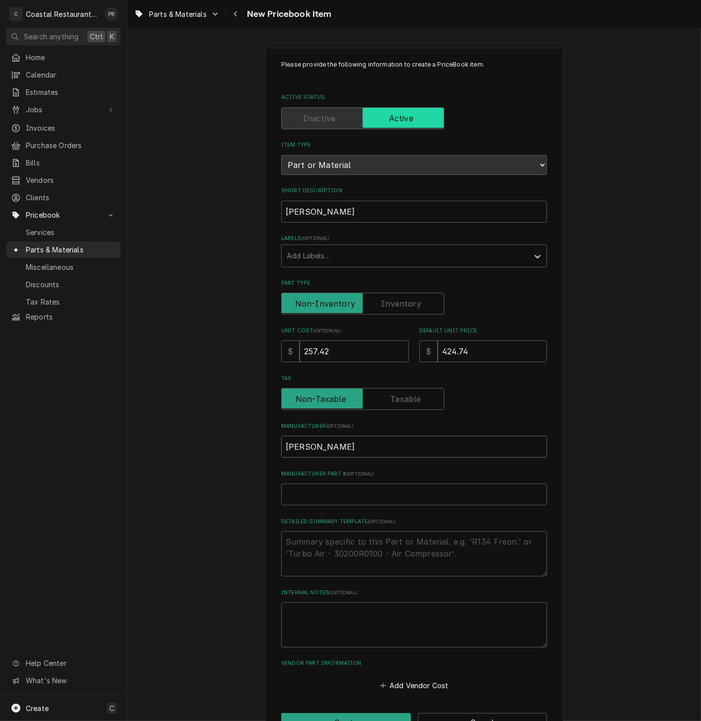
type input "Angelo Po Relay"
click at [354, 497] on input "Manufacturer Part # ( optional )" at bounding box center [414, 494] width 266 height 22
type textarea "x"
type input "3"
type textarea "x"
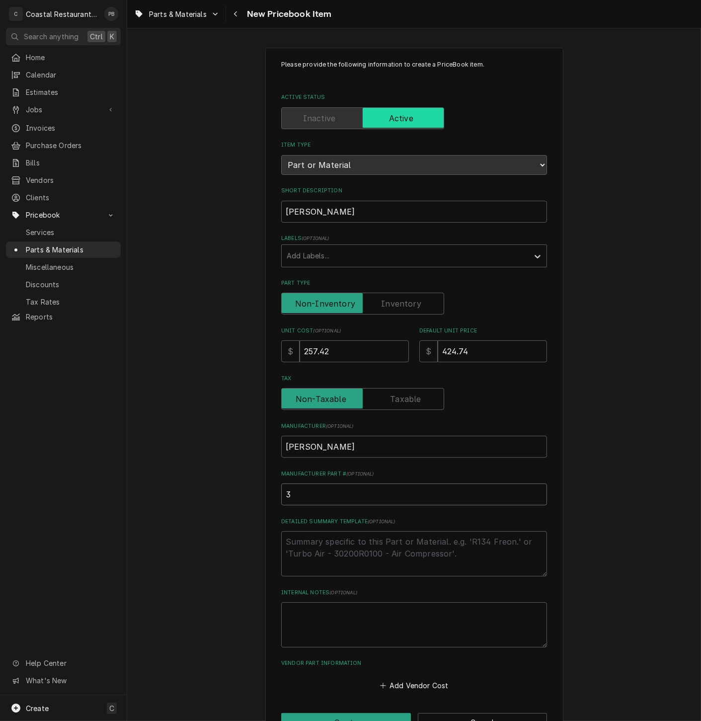
type input "32"
type textarea "x"
type input "324"
type textarea "x"
type input "3240"
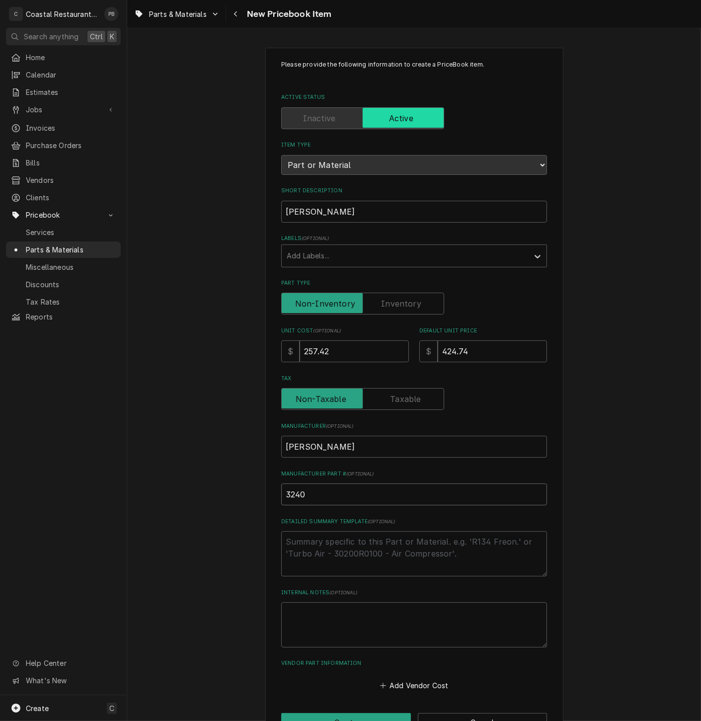
type textarea "x"
type input "32404"
type textarea "x"
type input "324043"
type textarea "x"
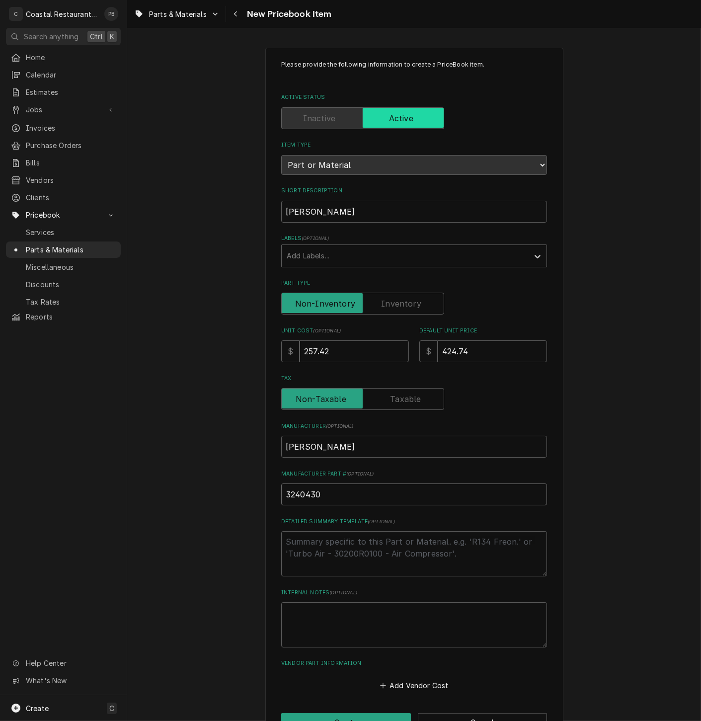
type input "3240430"
click at [363, 548] on textarea "Detailed Summary Template ( optional )" at bounding box center [414, 553] width 266 height 45
type textarea "x"
type textarea "R"
type textarea "x"
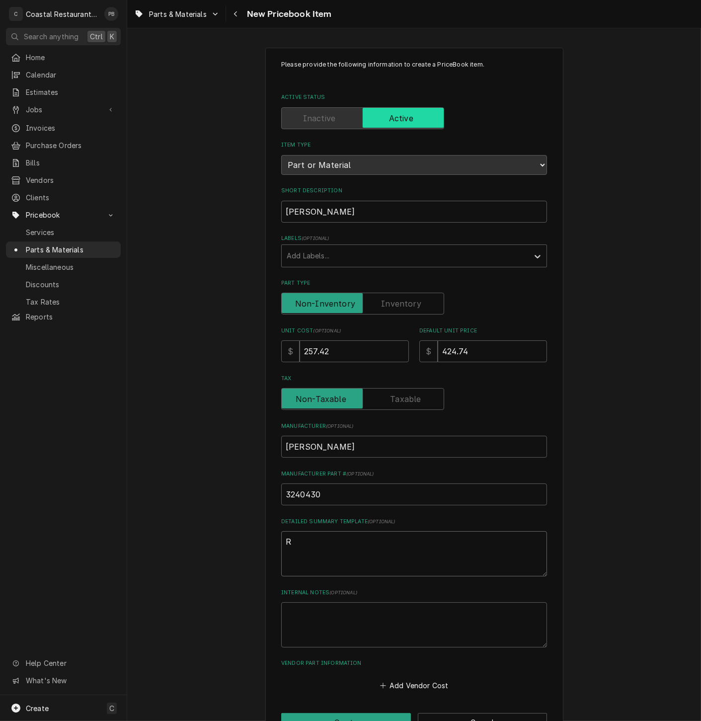
type textarea "Re"
type textarea "x"
type textarea "R"
type textarea "x"
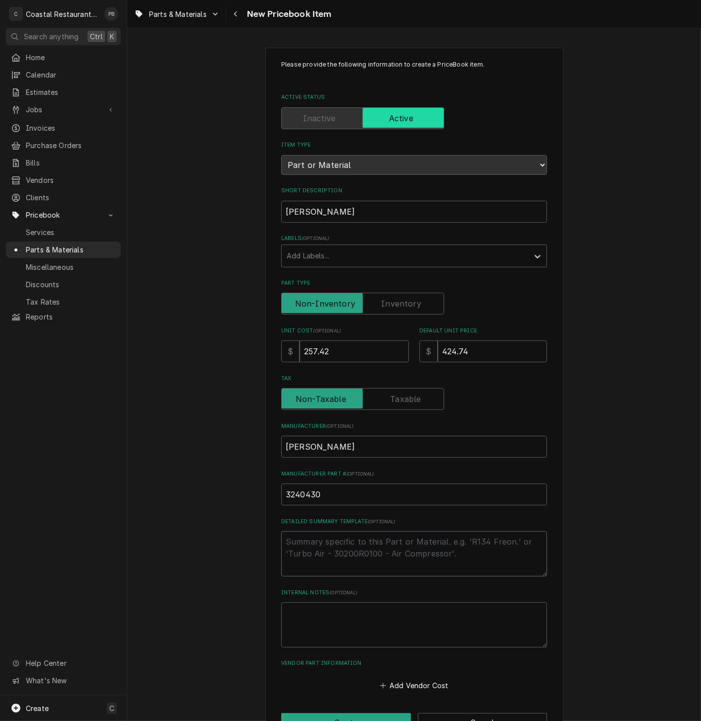
type textarea "A"
type textarea "x"
type textarea "An"
type textarea "x"
type textarea "Ang"
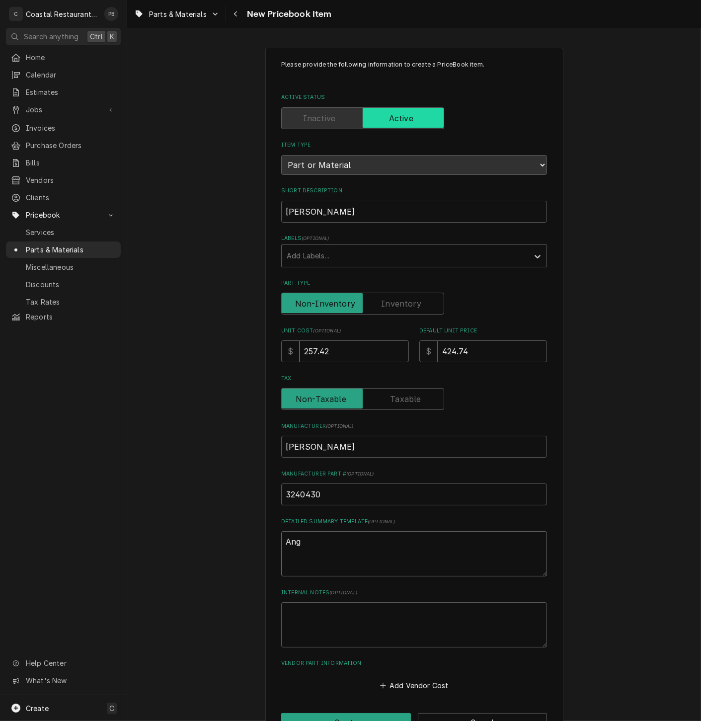
type textarea "x"
type textarea "Angel"
type textarea "x"
type textarea "Angelp"
type textarea "x"
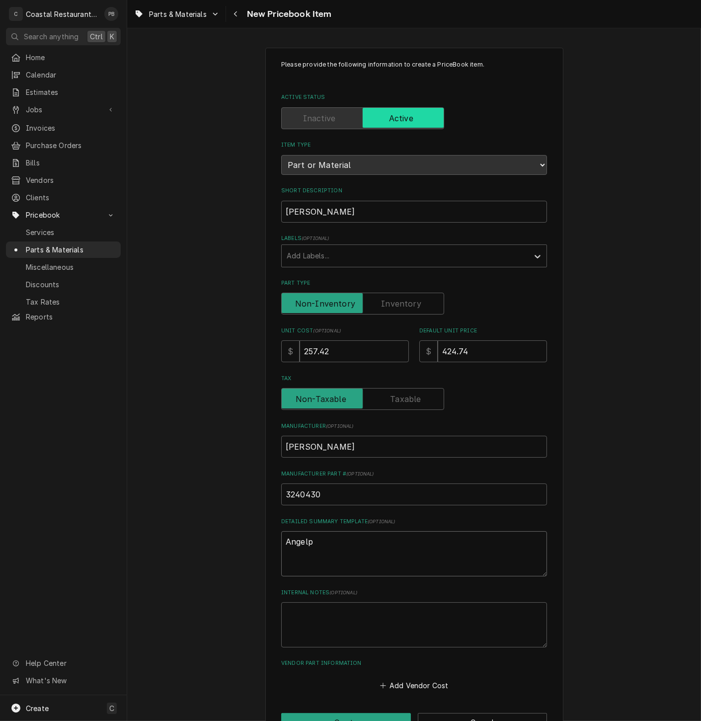
type textarea "Angelpo"
type textarea "x"
type textarea "Angelp"
type textarea "x"
type textarea "Angel"
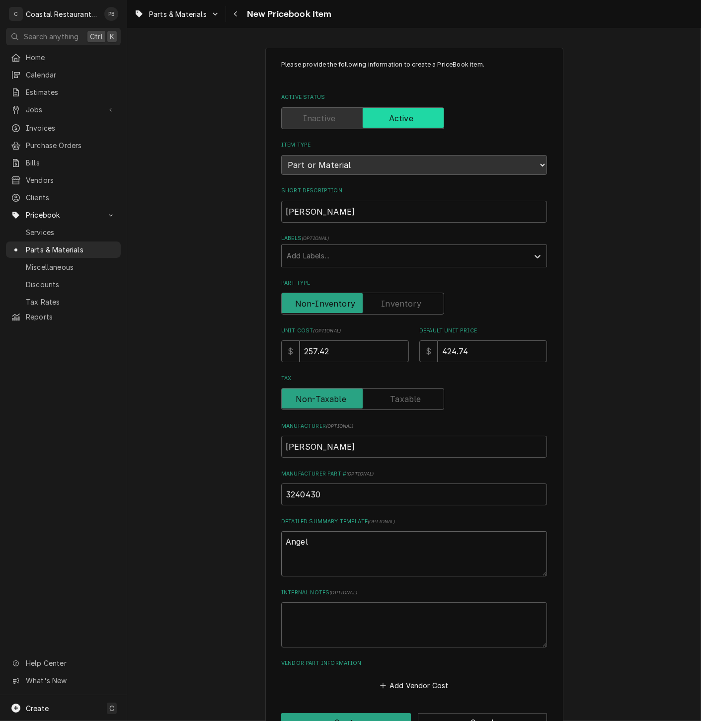
type textarea "x"
type textarea "Angelo"
type textarea "x"
type textarea "Angelo P"
type textarea "x"
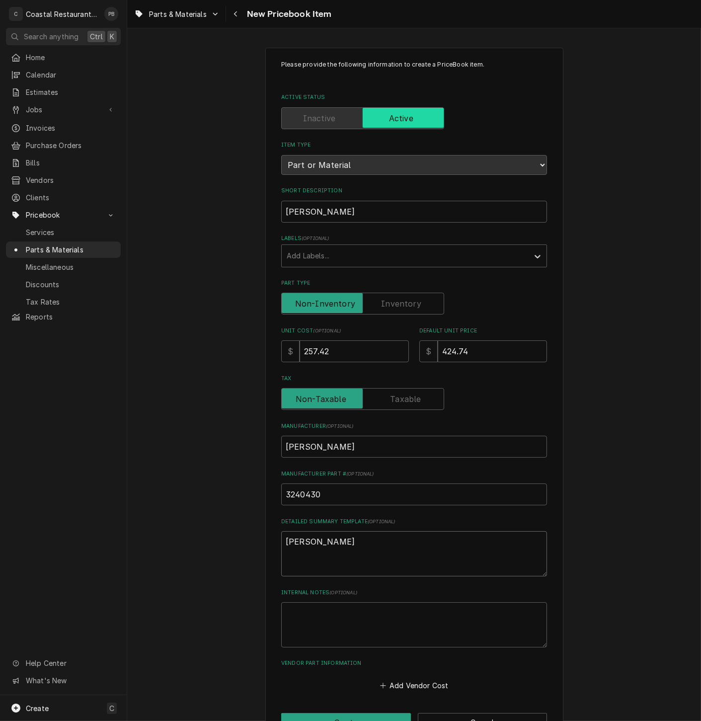
type textarea "Angelo Po"
type textarea "x"
type textarea "Angelo Po"
type textarea "x"
type textarea "Angelo Po R"
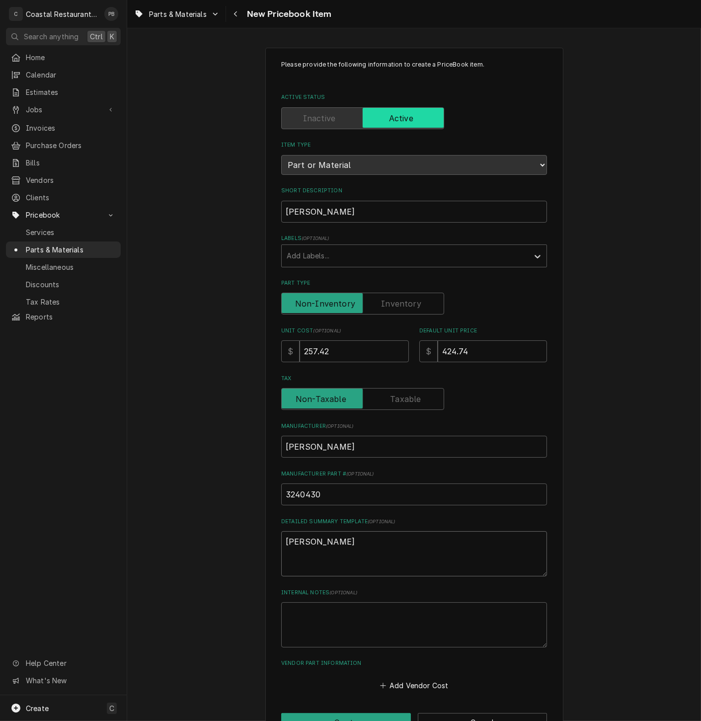
type textarea "x"
type textarea "Angelo Po Re"
type textarea "x"
type textarea "Angelo Po Rel"
type textarea "x"
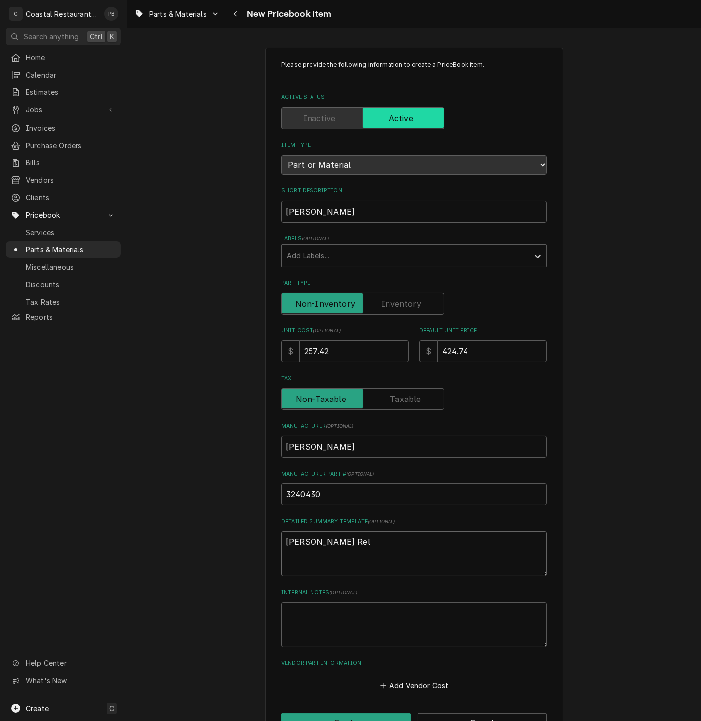
type textarea "Angelo Po Rela"
type textarea "x"
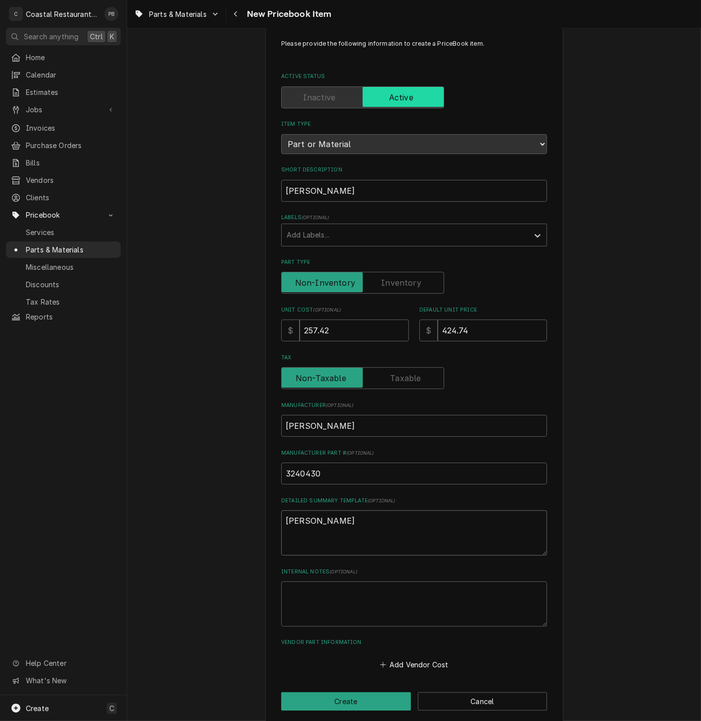
scroll to position [32, 0]
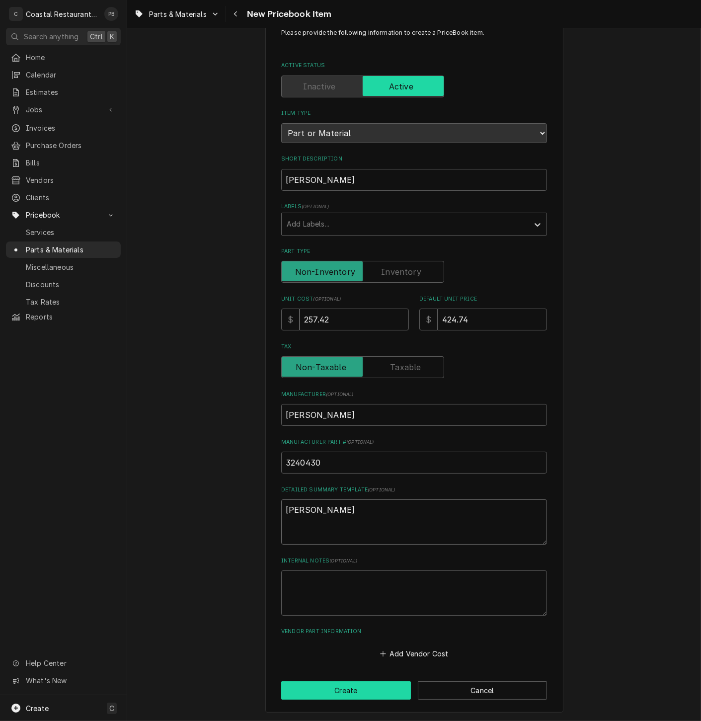
type textarea "Angelo Po Relay"
click at [352, 692] on button "Create" at bounding box center [346, 690] width 130 height 18
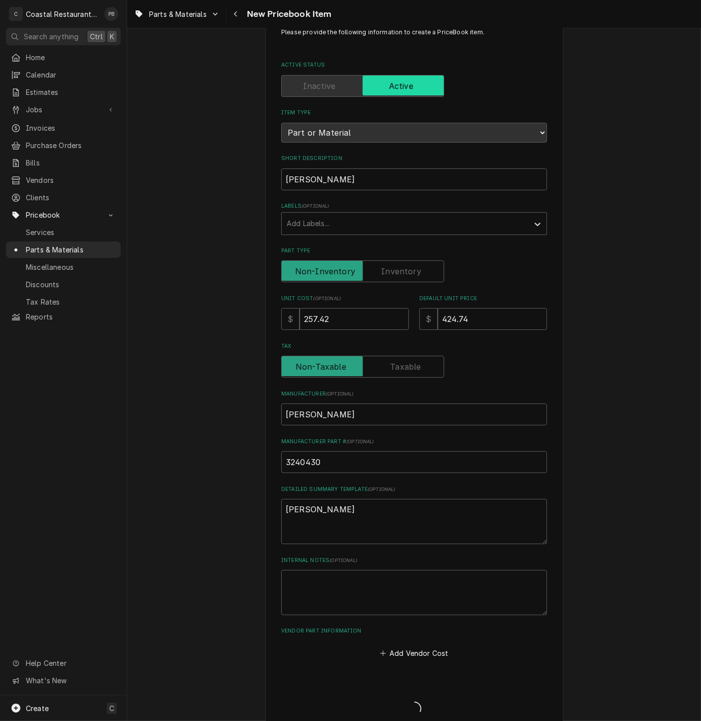
type textarea "x"
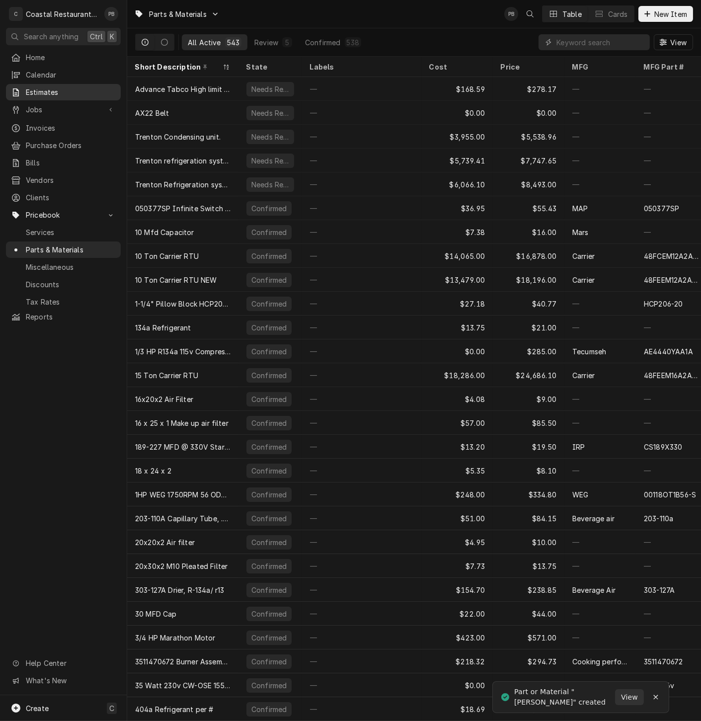
click at [54, 87] on span "Estimates" at bounding box center [71, 92] width 90 height 10
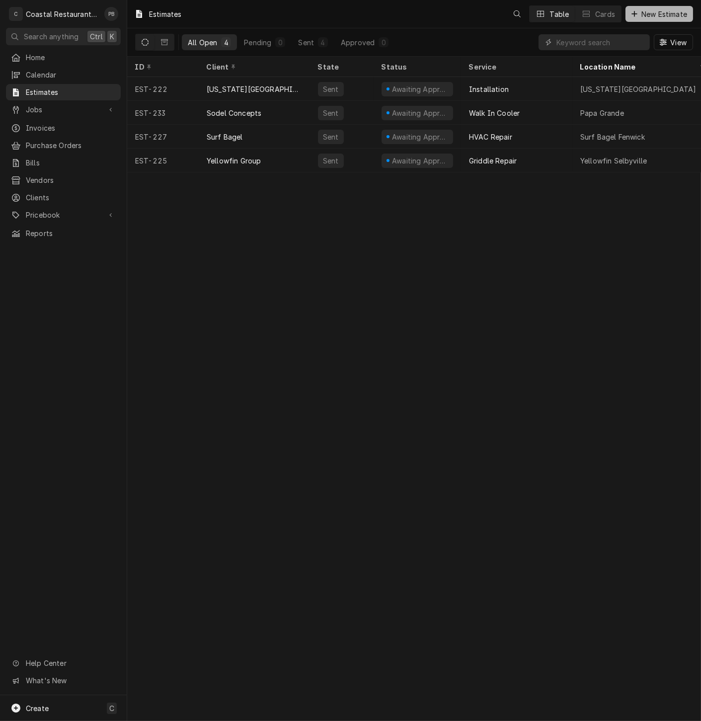
click at [661, 7] on button "New Estimate" at bounding box center [659, 14] width 68 height 16
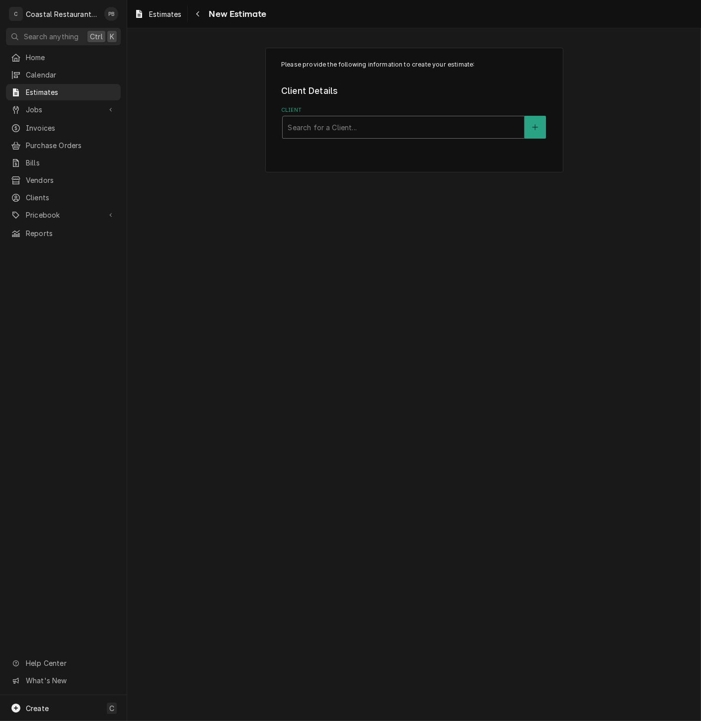
click at [362, 130] on div "Client" at bounding box center [403, 127] width 231 height 18
type input "b"
type input "R"
type input "cape"
click at [356, 191] on div "Service Location" at bounding box center [403, 189] width 231 height 18
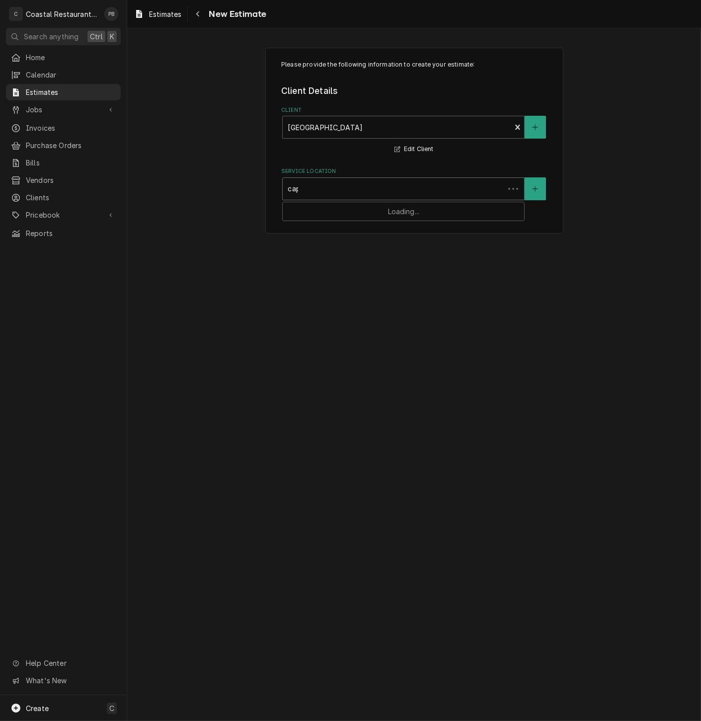
type input "cape"
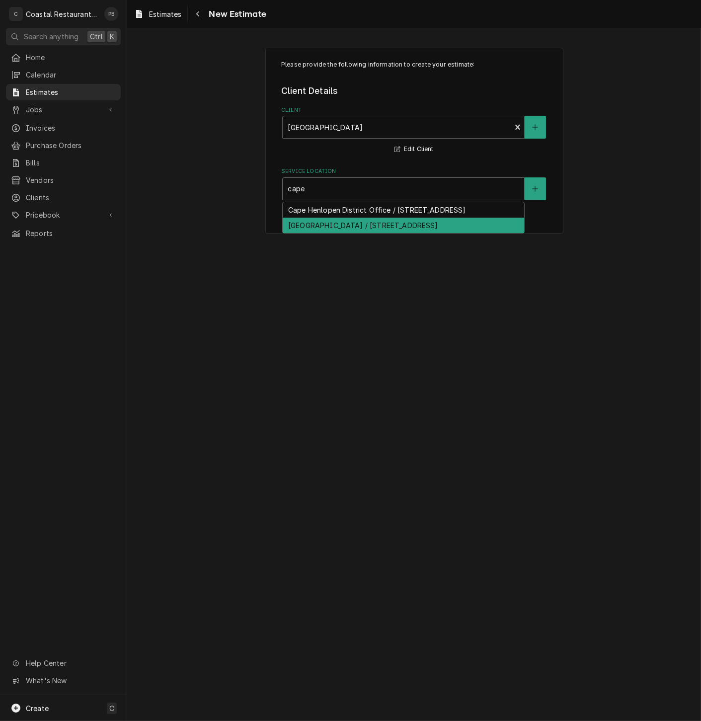
click at [391, 231] on div "Cape Henlopen High School / 1250 Kings Hwy, Lewes, DE 19958" at bounding box center [403, 225] width 241 height 15
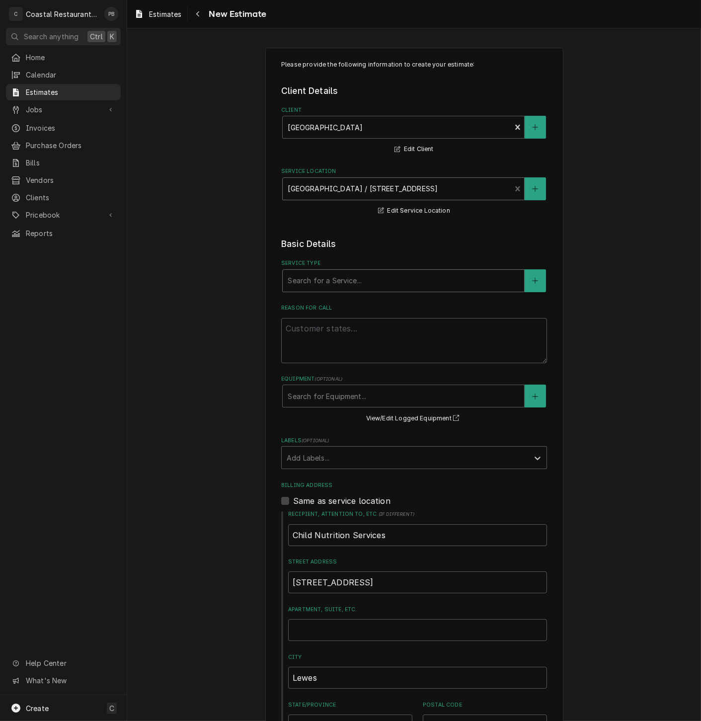
click at [339, 284] on div "Service Type" at bounding box center [403, 281] width 231 height 18
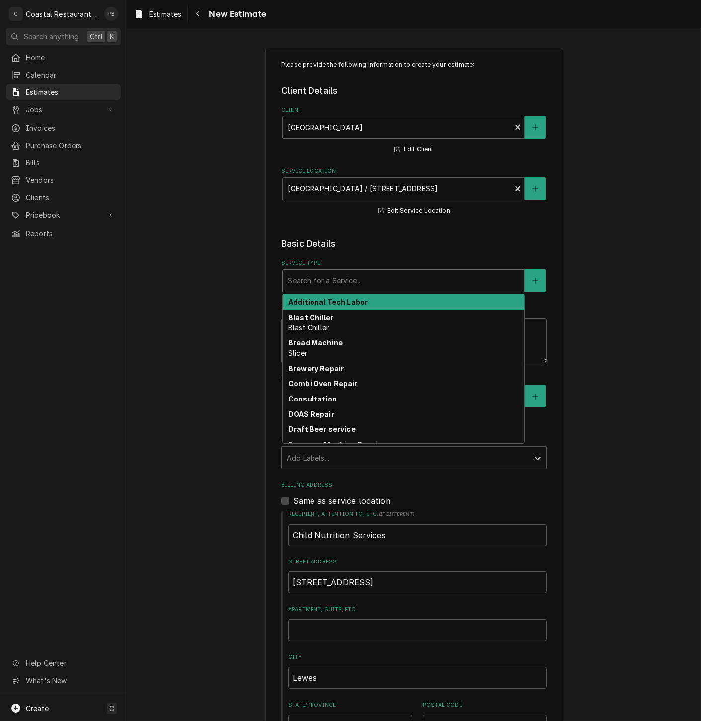
type textarea "x"
type input "b"
type textarea "x"
type input "bl"
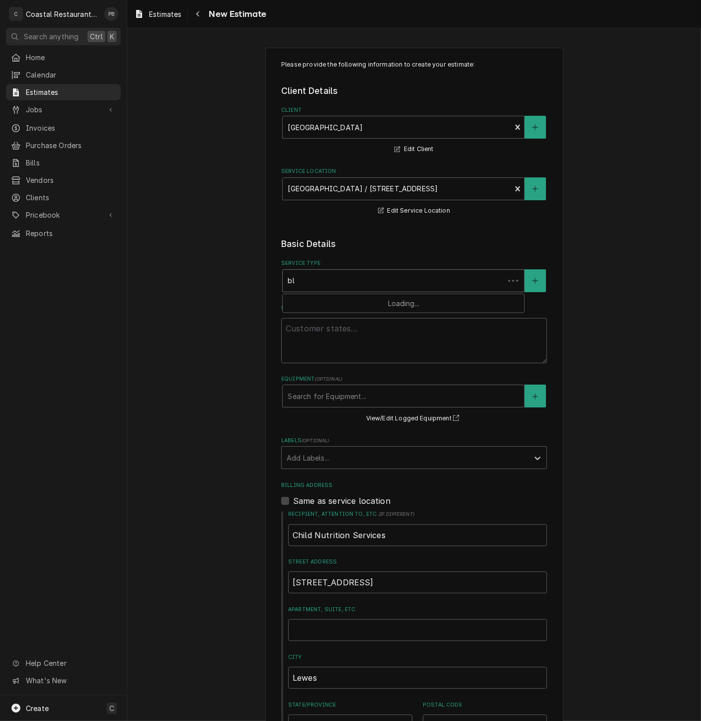
type textarea "x"
type input "bla"
type textarea "x"
type input "blas"
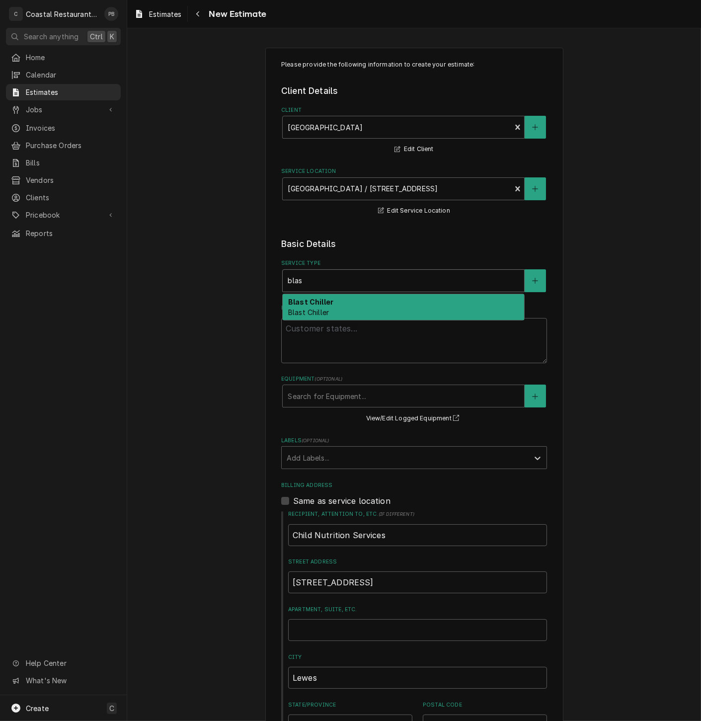
click at [341, 305] on div "Blast Chiller Blast Chiller" at bounding box center [403, 307] width 241 height 26
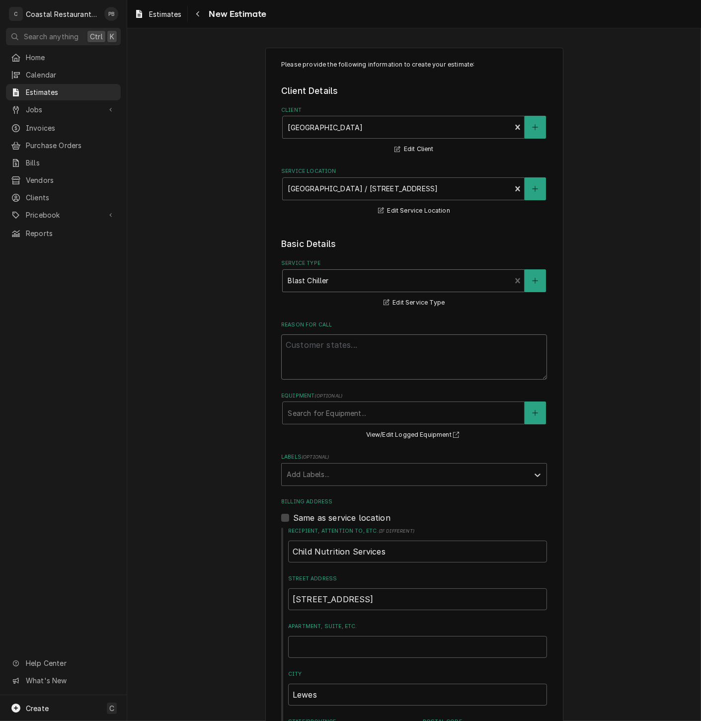
click at [334, 355] on textarea "Reason For Call" at bounding box center [414, 356] width 266 height 45
type textarea "x"
type textarea "B"
type textarea "x"
type textarea "Bl"
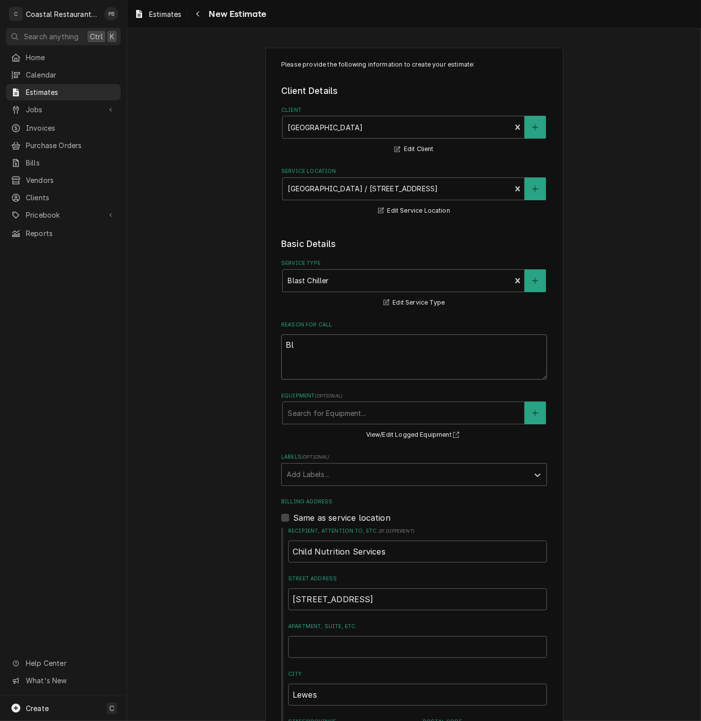
type textarea "x"
type textarea "Bla"
type textarea "x"
type textarea "Blas"
type textarea "x"
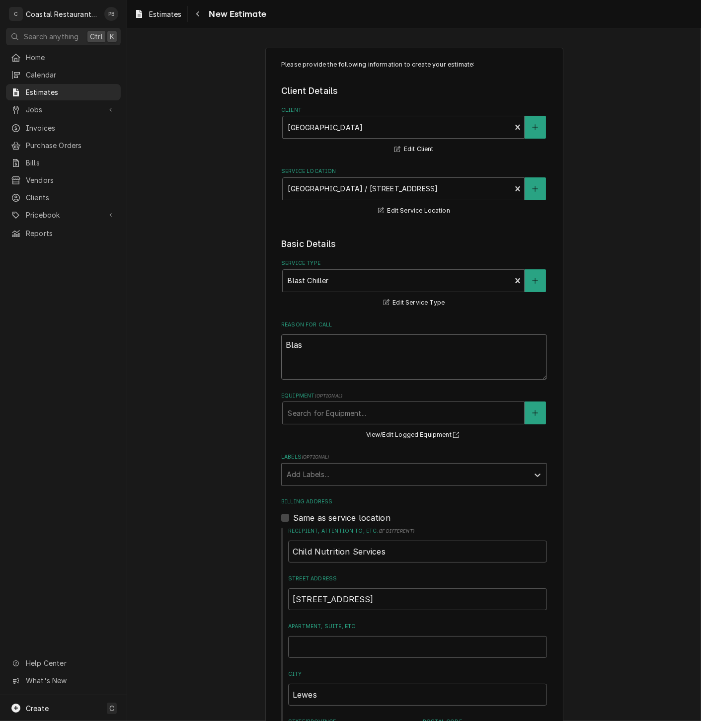
type textarea "Blast"
type textarea "x"
type textarea "Blast"
type textarea "x"
type textarea "Blast Ch"
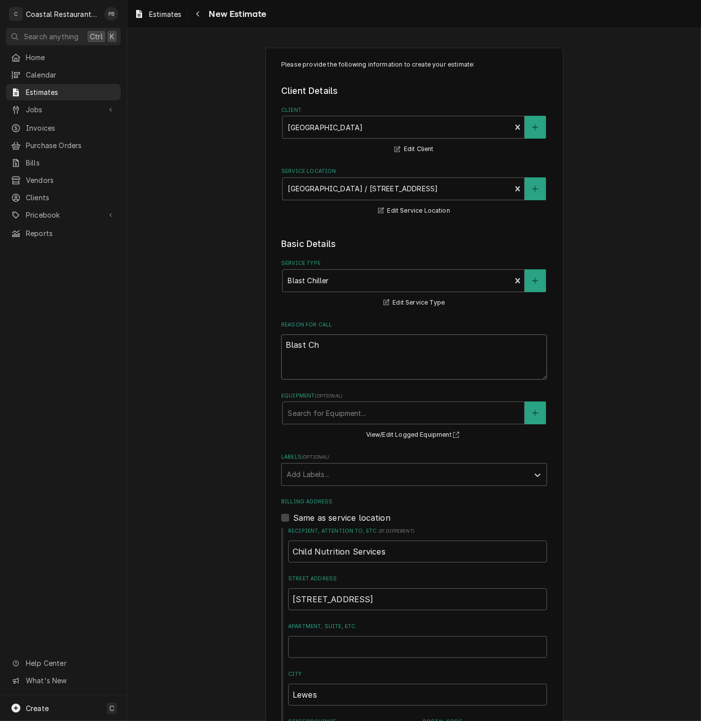
type textarea "x"
type textarea "Blast Chi"
type textarea "x"
type textarea "Blast Chil"
type textarea "x"
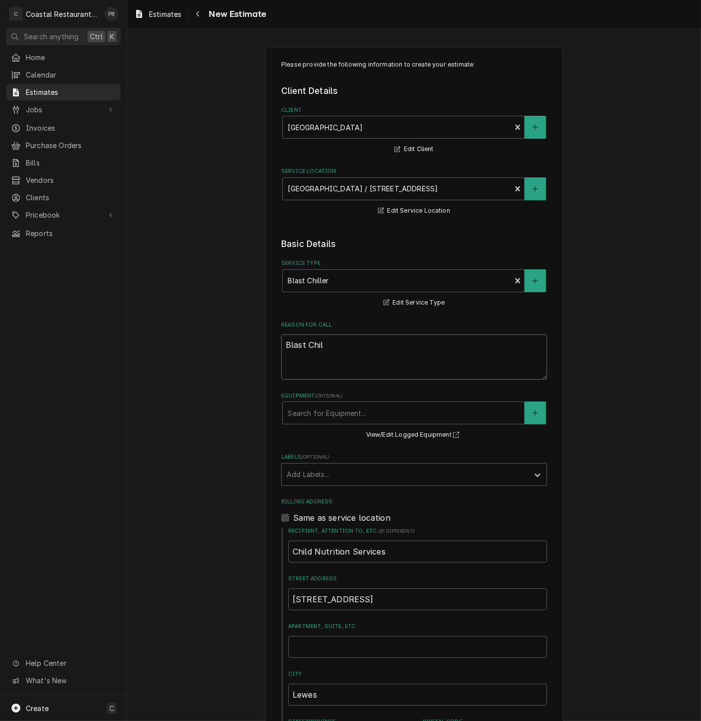
type textarea "Blast Chill"
type textarea "x"
type textarea "Blast Chille"
type textarea "x"
type textarea "Blast Chiller"
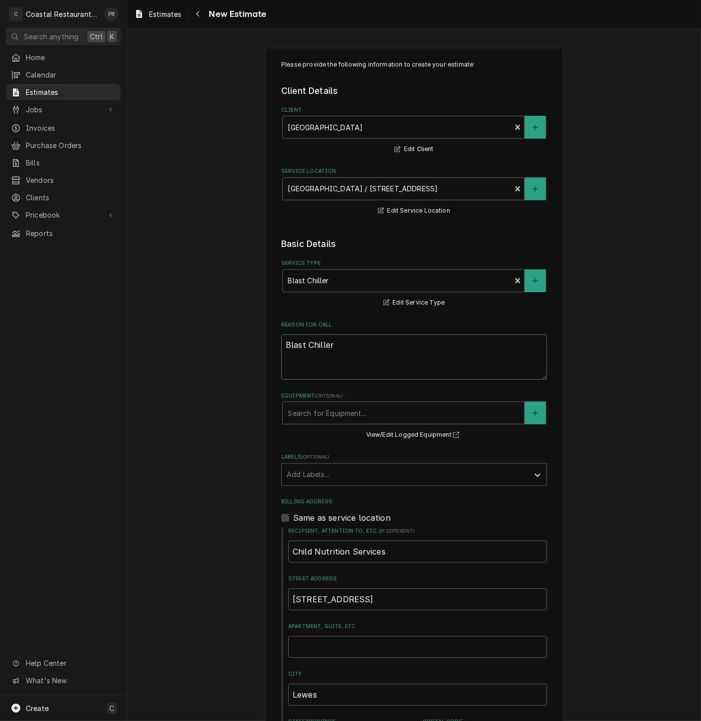
type textarea "x"
type textarea "Blast Chiller N"
type textarea "x"
type textarea "Blast Chiller No"
type textarea "x"
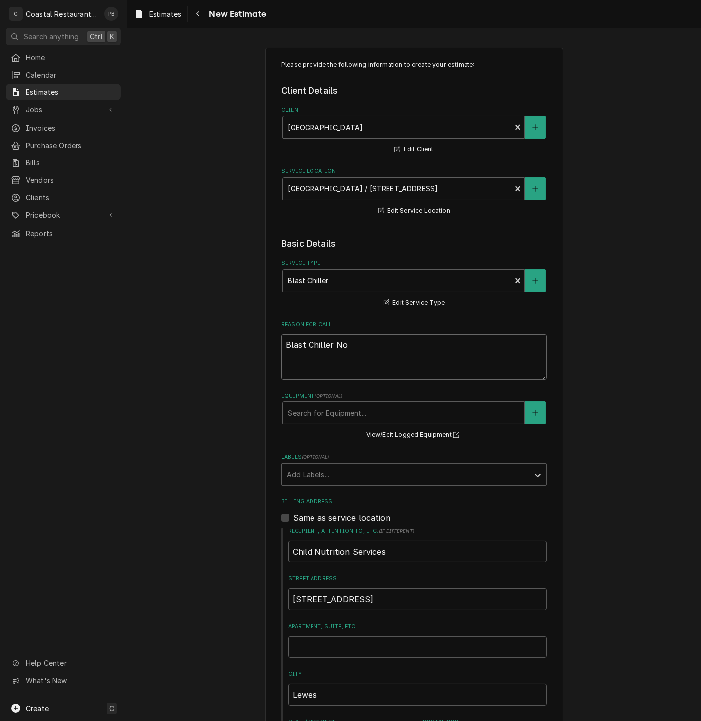
type textarea "Blast Chiller Not"
type textarea "x"
type textarea "Blast Chiller Not"
type textarea "x"
type textarea "Blast Chiller Not w"
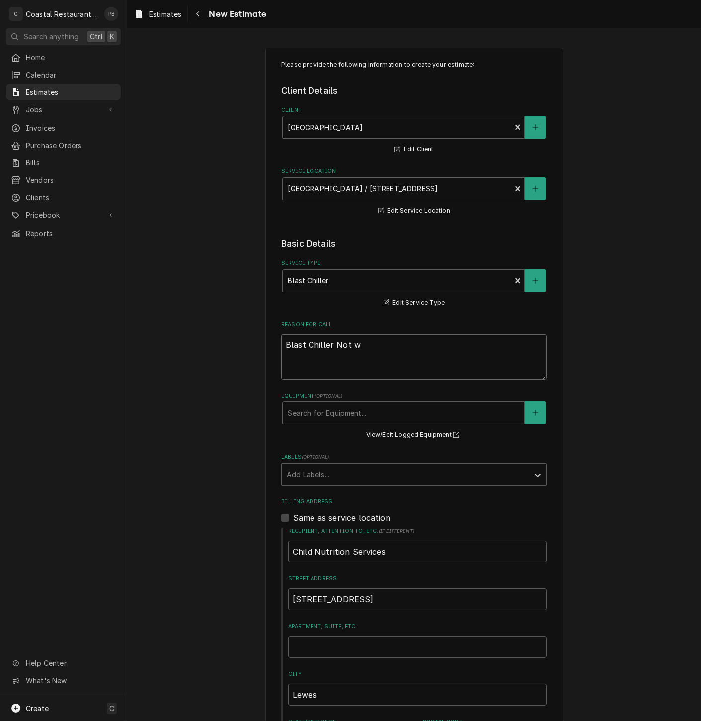
type textarea "x"
type textarea "Blast Chiller Not wo"
type textarea "x"
type textarea "Blast Chiller Not work"
type textarea "x"
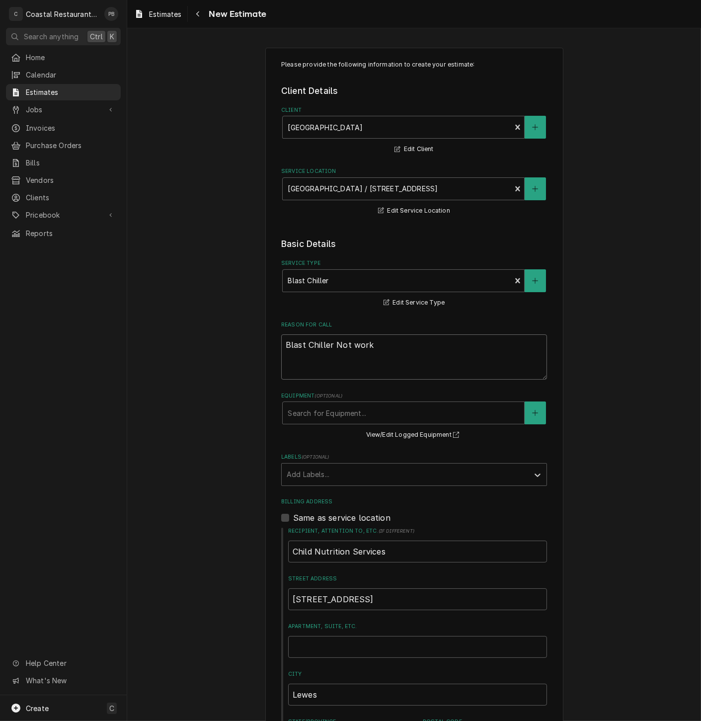
type textarea "Blast Chiller Not worki"
type textarea "x"
type textarea "Blast Chiller Not workin"
type textarea "x"
type textarea "Blast Chiller Not working"
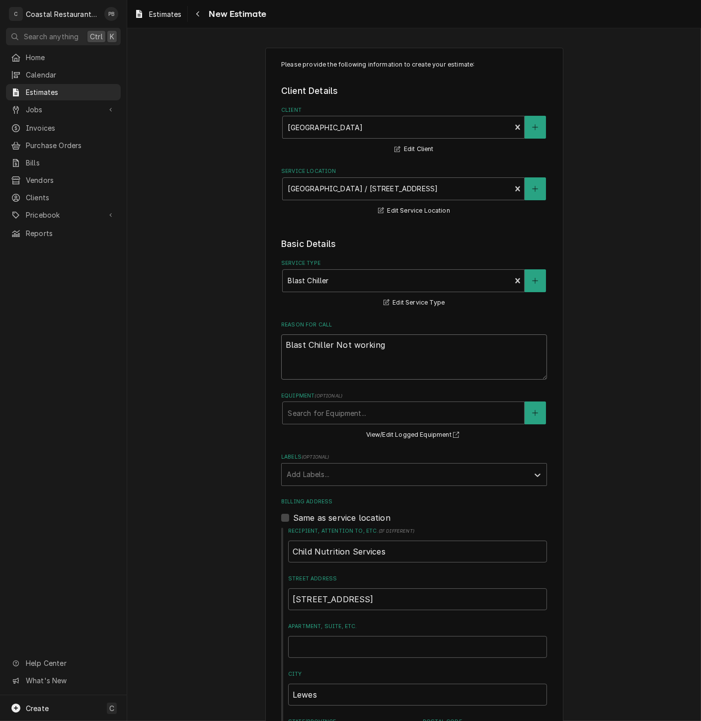
type textarea "x"
type textarea "Blast Chiller Not working"
type textarea "x"
type textarea "Blast Chiller Not working s"
type textarea "x"
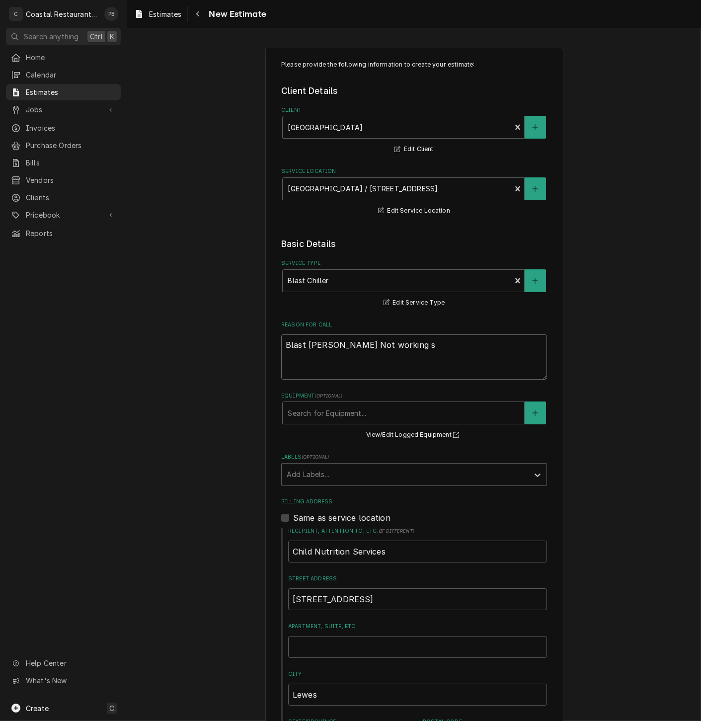
type textarea "Blast Chiller Not working si"
type textarea "x"
type textarea "Blast Chiller Not working sin"
type textarea "x"
type textarea "Blast Chiller Not working sinc"
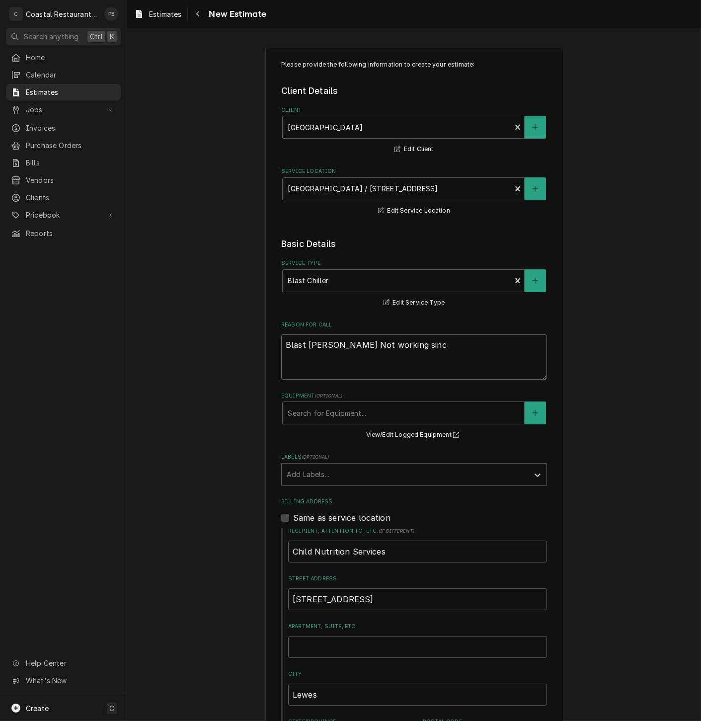
type textarea "x"
type textarea "Blast Chiller Not working since"
type textarea "x"
type textarea "Blast Chiller Not working since"
type textarea "x"
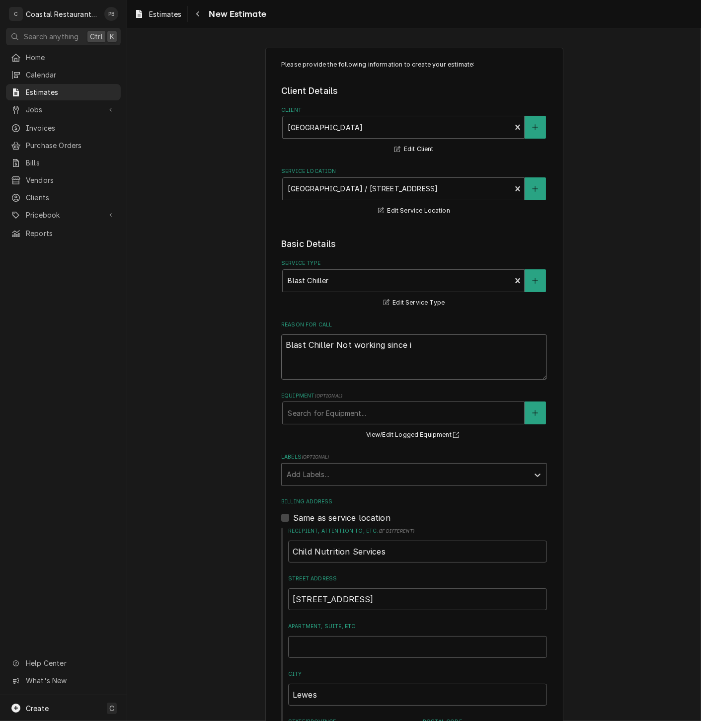
type textarea "Blast Chiller Not working since it"
type textarea "x"
type textarea "Blast Chiller Not working since it"
type textarea "x"
type textarea "Blast Chiller Not working since it w"
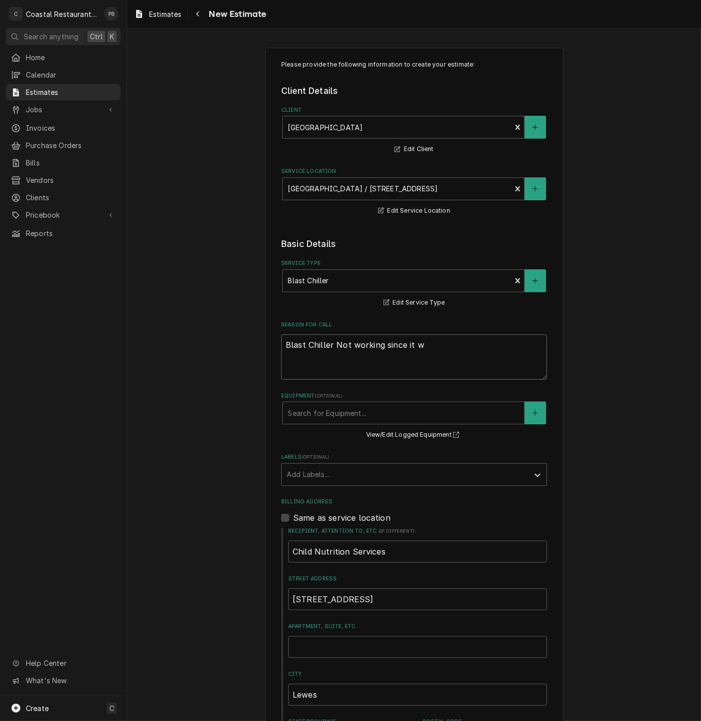
type textarea "x"
type textarea "Blast Chiller Not working since it wa"
type textarea "x"
type textarea "Blast Chiller Not working since it was"
type textarea "x"
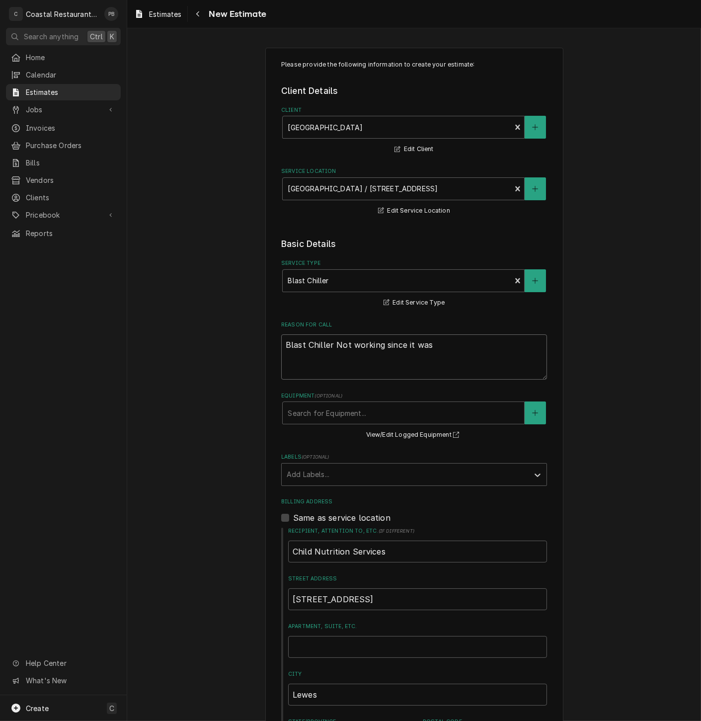
type textarea "Blast Chiller Not working since it was"
type textarea "x"
type textarea "Blast Chiller Not working since it was h"
type textarea "x"
type textarea "Blast Chiller Not working since it was ho"
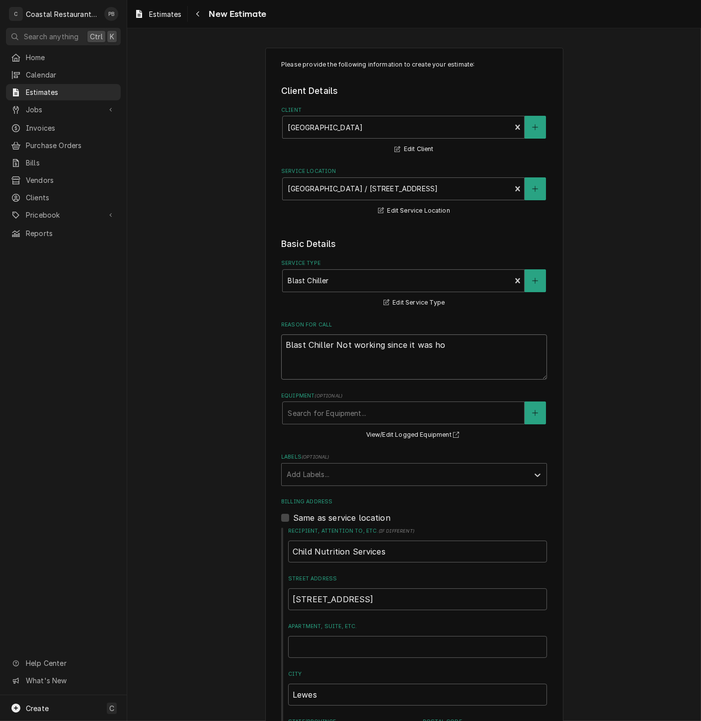
type textarea "x"
type textarea "Blast Chiller Not working since it was hoo"
type textarea "x"
type textarea "Blast Chiller Not working since it was hooke"
type textarea "x"
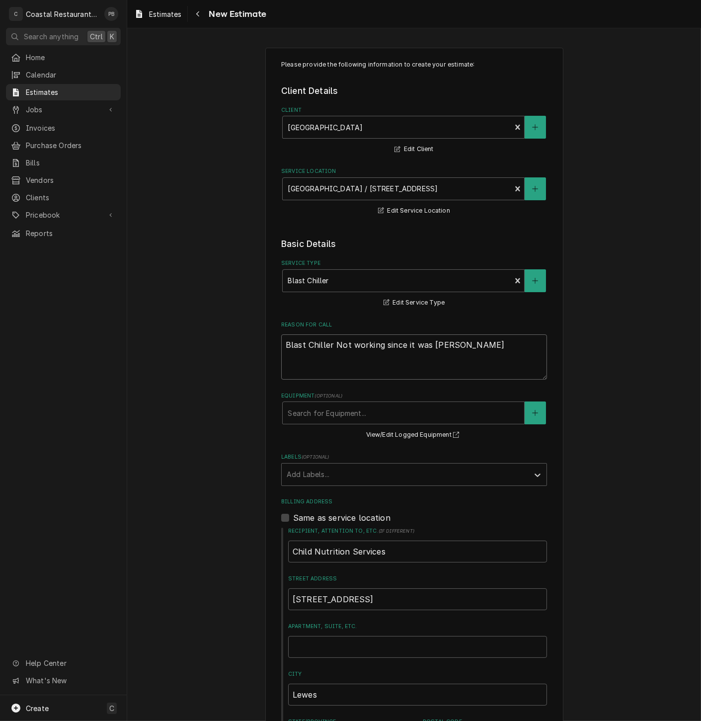
type textarea "Blast Chiller Not working since it was hooked"
type textarea "x"
type textarea "Blast Chiller Not working since it was hooked u"
type textarea "x"
type textarea "Blast Chiller Not working since it was hooked up"
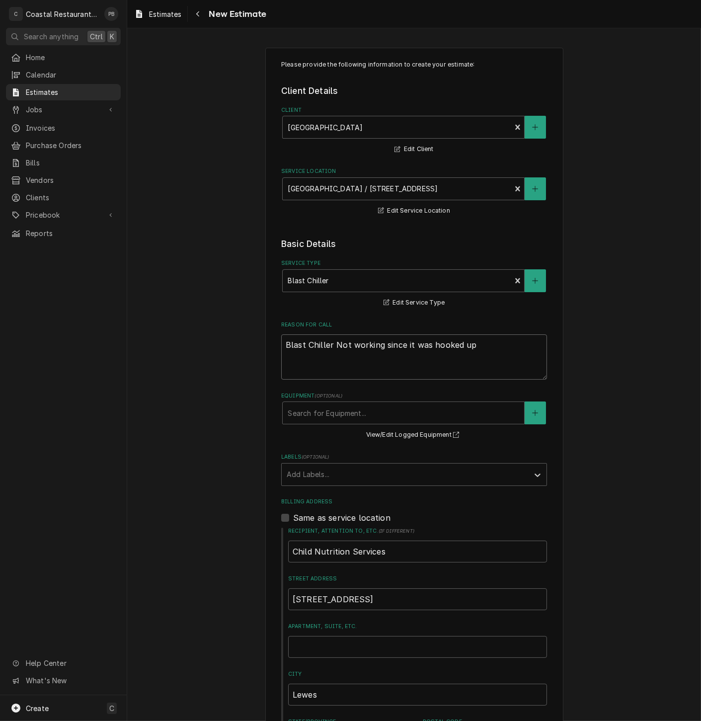
type textarea "x"
type textarea "Blast Chiller Not working since it was hooked up"
type textarea "x"
type textarea "Blast Chiller Not working since it was hooked up by"
type textarea "x"
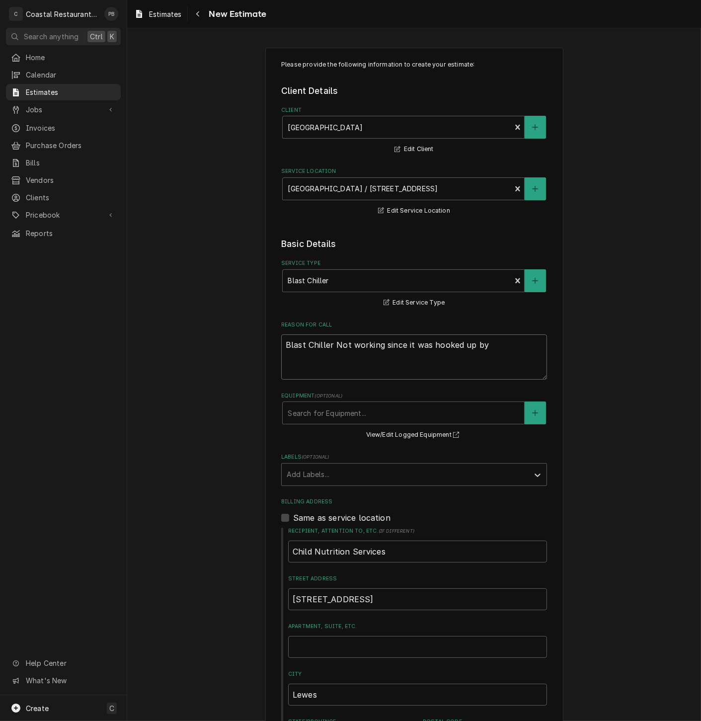
type textarea "Blast Chiller Not working since it was hooked up by"
type textarea "x"
type textarea "Blast Chiller Not working since it was hooked up by e"
type textarea "x"
type textarea "Blast Chiller Not working since it was hooked up by el"
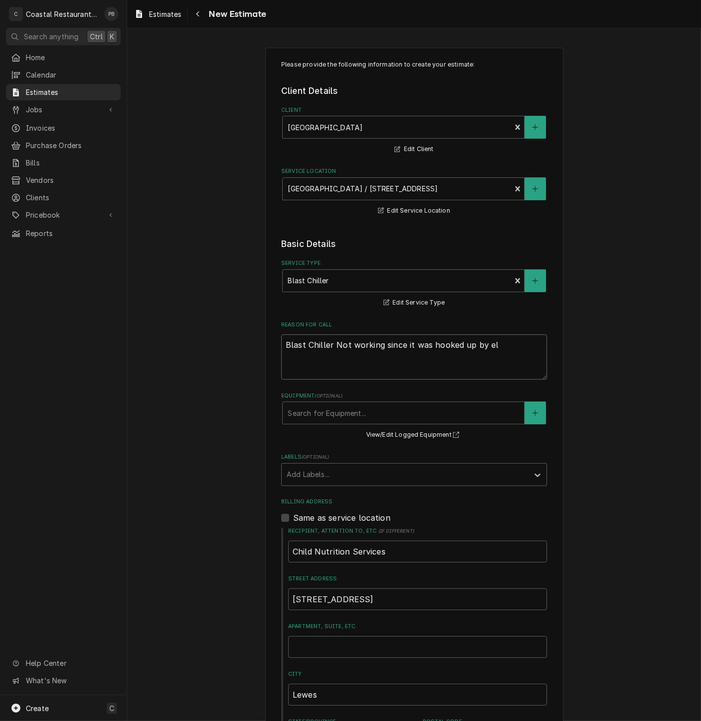
type textarea "x"
type textarea "Blast Chiller Not working since it was hooked up by ele"
type textarea "x"
type textarea "Blast Chiller Not working since it was hooked up by elec"
type textarea "x"
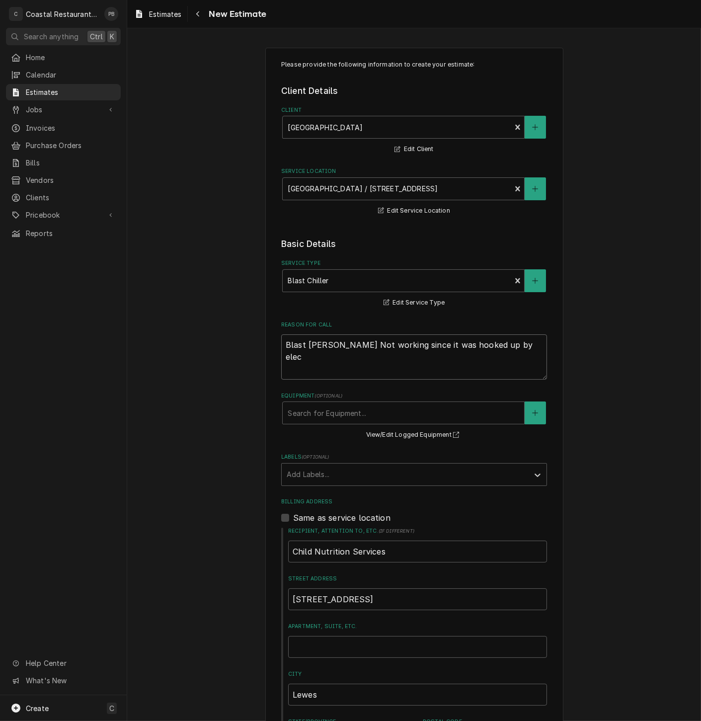
type textarea "Blast Chiller Not working since it was hooked up by elect"
type textarea "x"
type textarea "Blast Chiller Not working since it was hooked up by electri"
type textarea "x"
type textarea "Blast Chiller Not working since it was hooked up by electric"
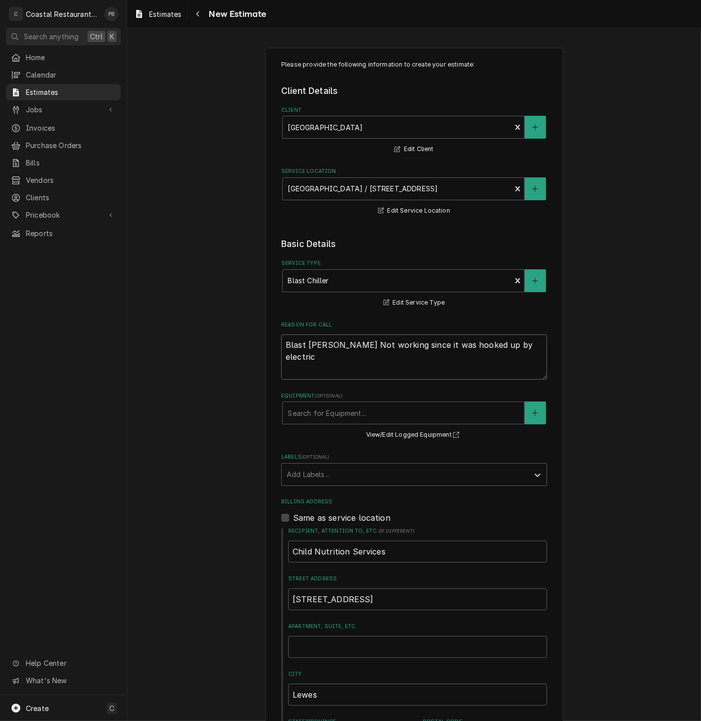
type textarea "x"
type textarea "Blast Chiller Not working since it was hooked up by electrici"
type textarea "x"
type textarea "Blast Chiller Not working since it was hooked up by electricia"
type textarea "x"
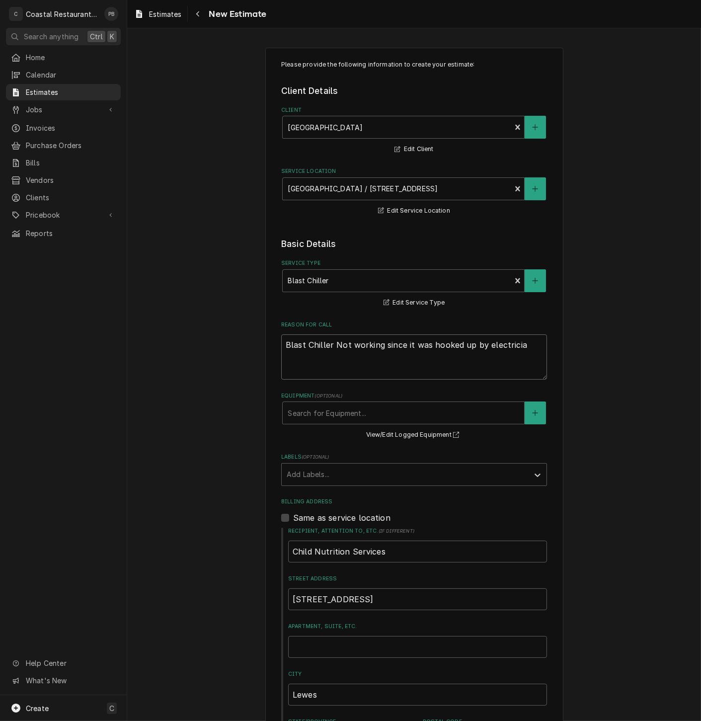
type textarea "Blast Chiller Not working since it was hooked up by electrician"
type textarea "x"
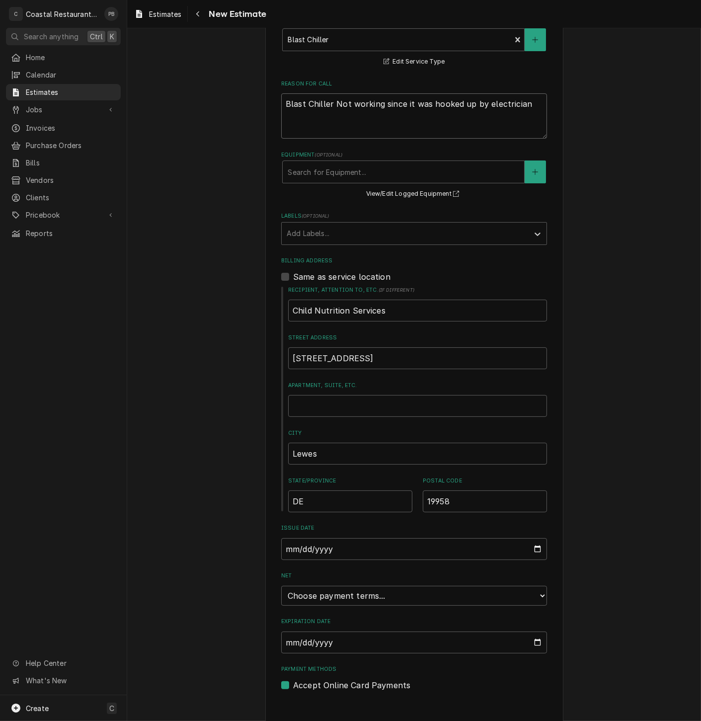
scroll to position [255, 0]
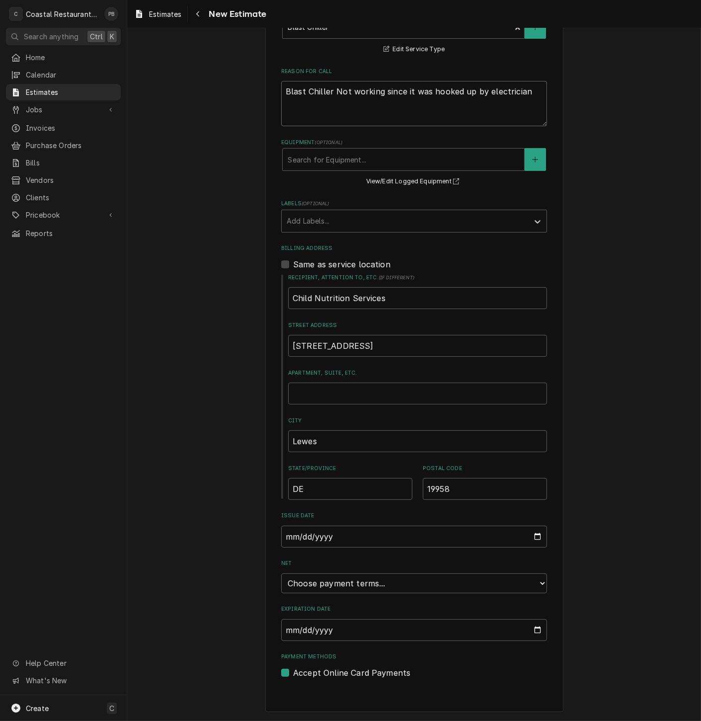
type textarea "Blast Chiller Not working since it was hooked up by electrician"
click at [501, 578] on select "Choose payment terms... Same Day Net 7 Net 14 Net 21 Net 30 Net 45 Net 60 Net 90" at bounding box center [414, 583] width 266 height 20
type textarea "x"
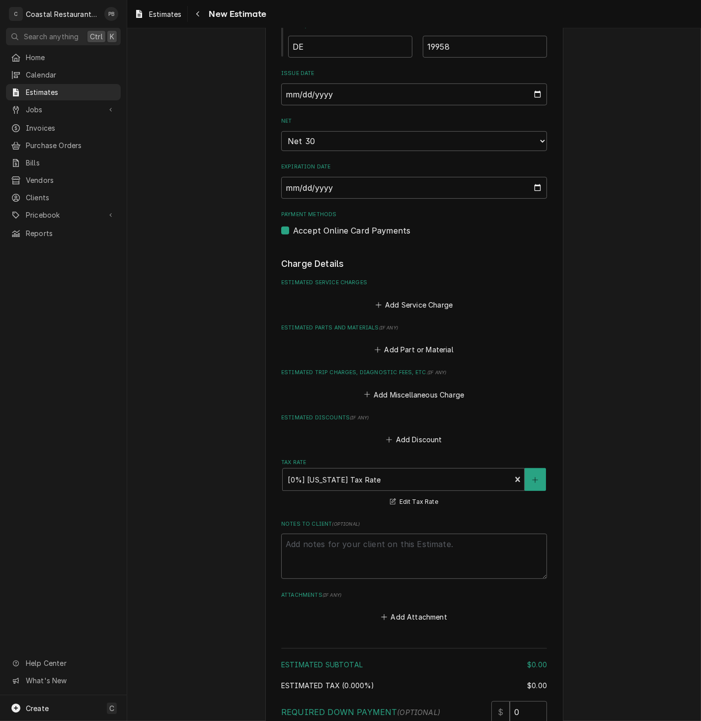
scroll to position [696, 0]
click at [420, 306] on button "Add Service Charge" at bounding box center [413, 304] width 80 height 14
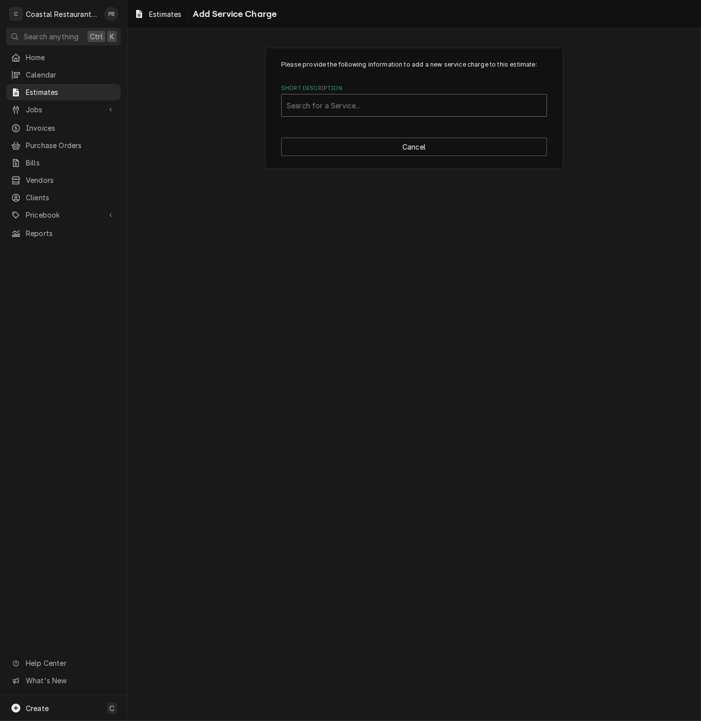
click at [386, 111] on div "Short Description" at bounding box center [414, 105] width 255 height 18
type input "blast"
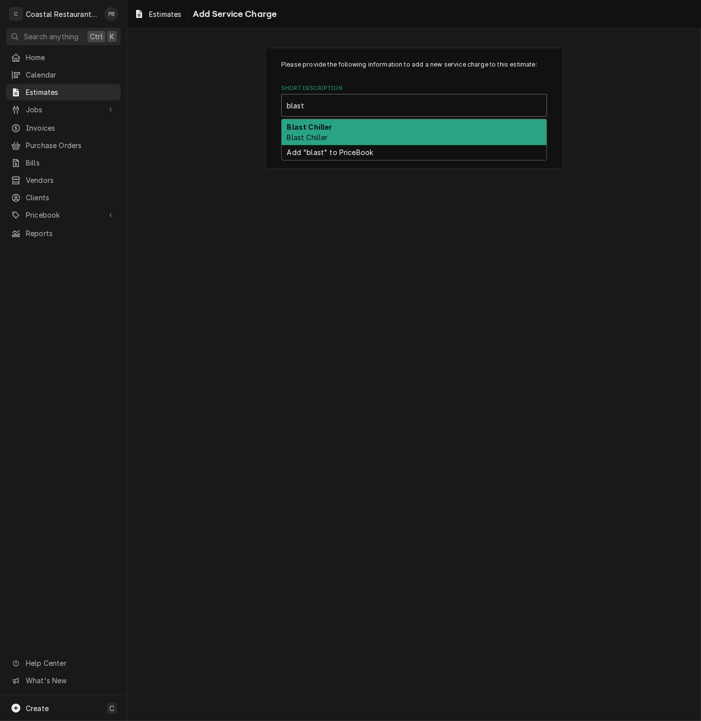
click at [382, 133] on div "Blast Chiller Blast Chiller" at bounding box center [414, 132] width 265 height 26
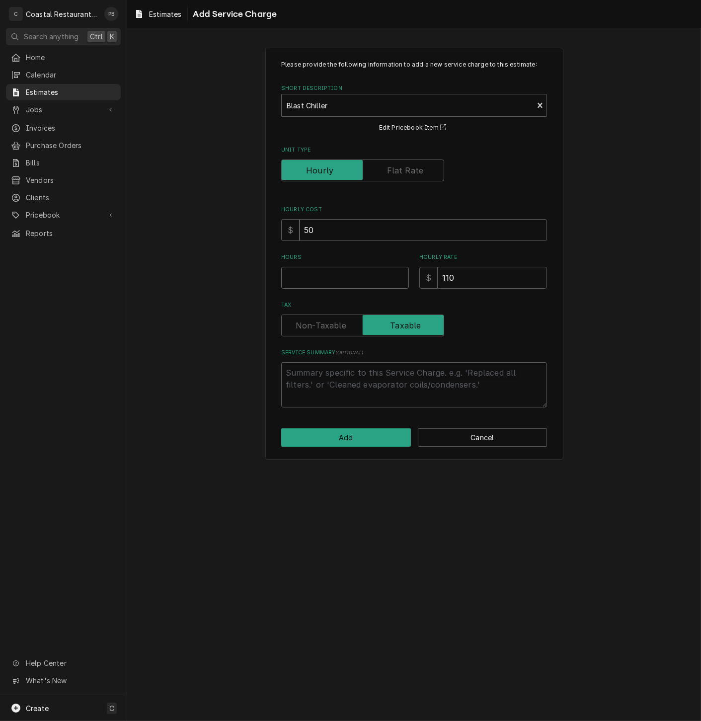
click at [329, 280] on input "Hours" at bounding box center [345, 278] width 128 height 22
type textarea "x"
type input "2"
type textarea "x"
type input "2"
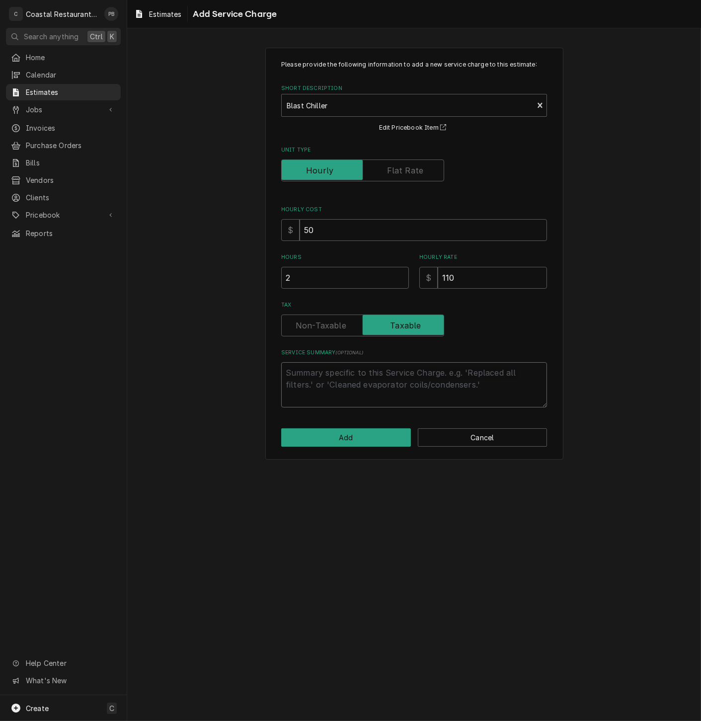
click at [339, 372] on textarea "Service Summary ( optional )" at bounding box center [414, 384] width 266 height 45
type textarea "x"
type textarea "R"
type textarea "x"
type textarea "Re"
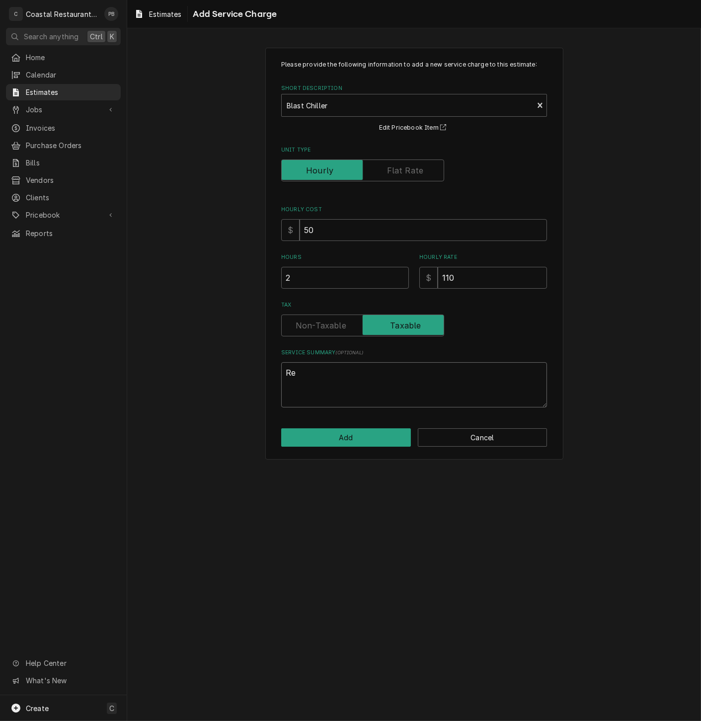
type textarea "x"
type textarea "Rep"
type textarea "x"
type textarea "Repl"
type textarea "x"
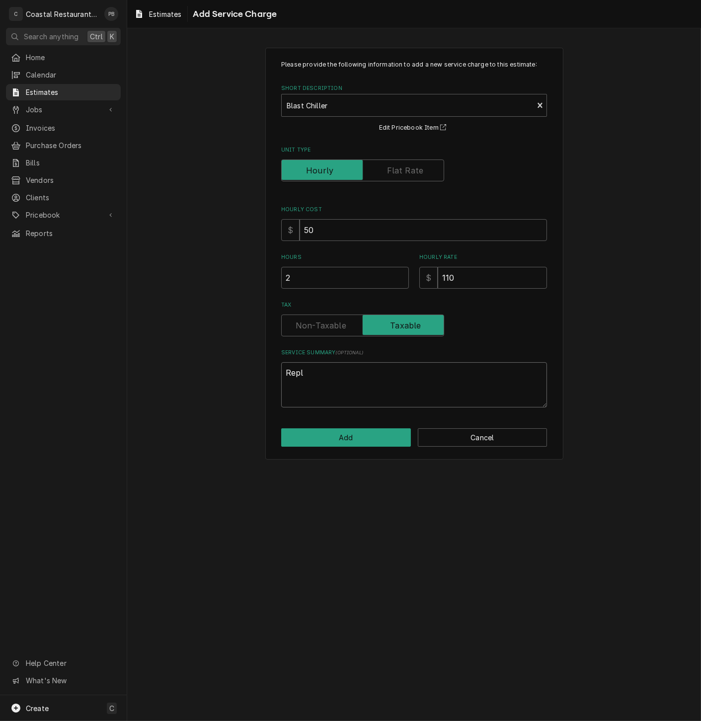
type textarea "Repla"
type textarea "x"
type textarea "Replac"
type textarea "x"
type textarea "Replace"
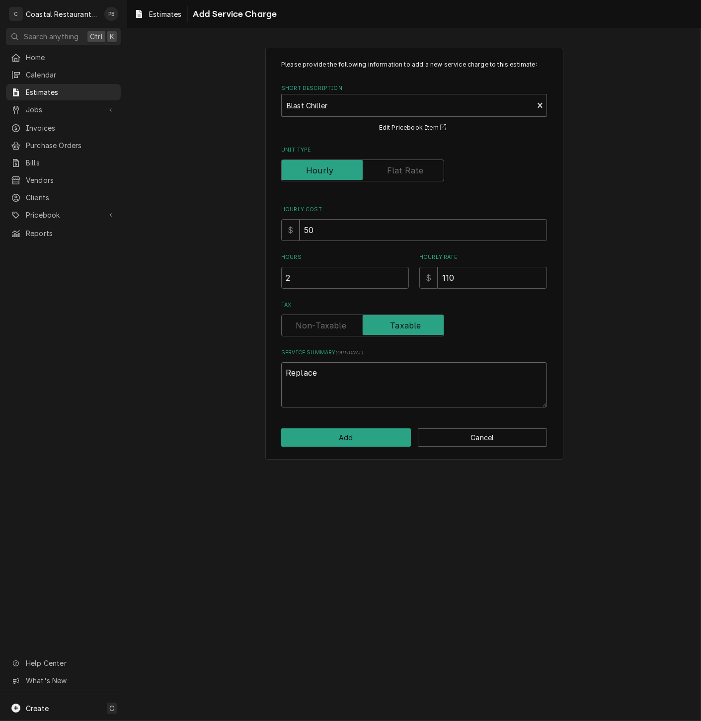
type textarea "x"
type textarea "Replace"
type textarea "x"
type textarea "Replace b"
type textarea "x"
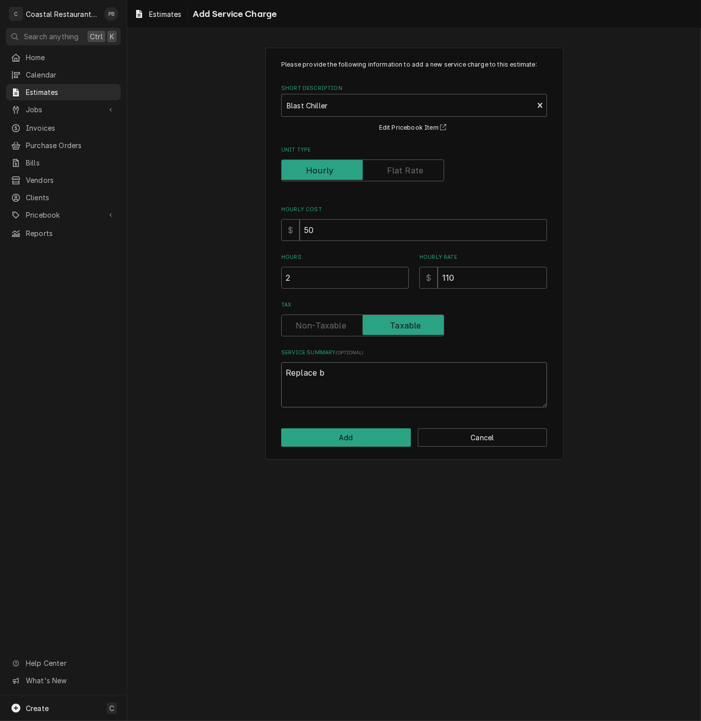
type textarea "Replace ba"
type textarea "x"
type textarea "Replace bad"
type textarea "x"
type textarea "Replace bad e"
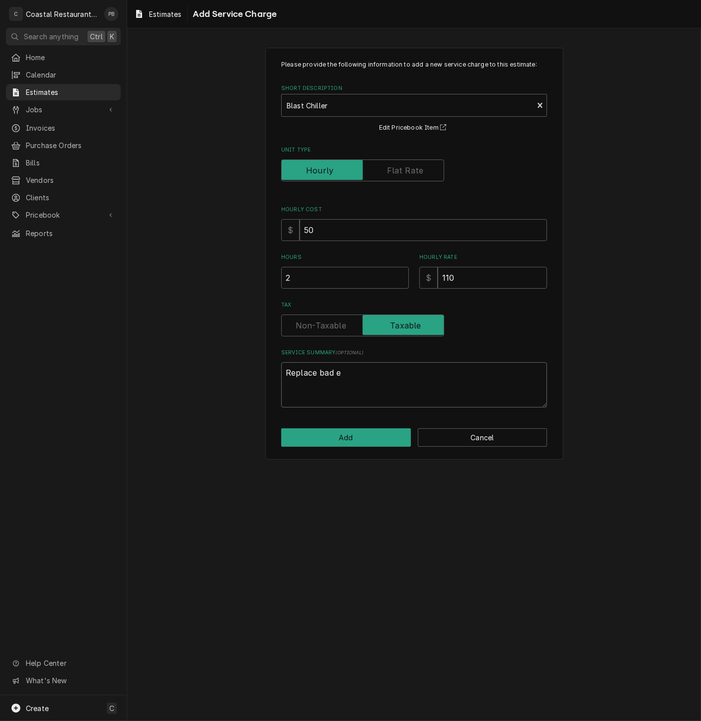
type textarea "x"
type textarea "Replace bad el"
type textarea "x"
type textarea "Replace bad ele"
type textarea "x"
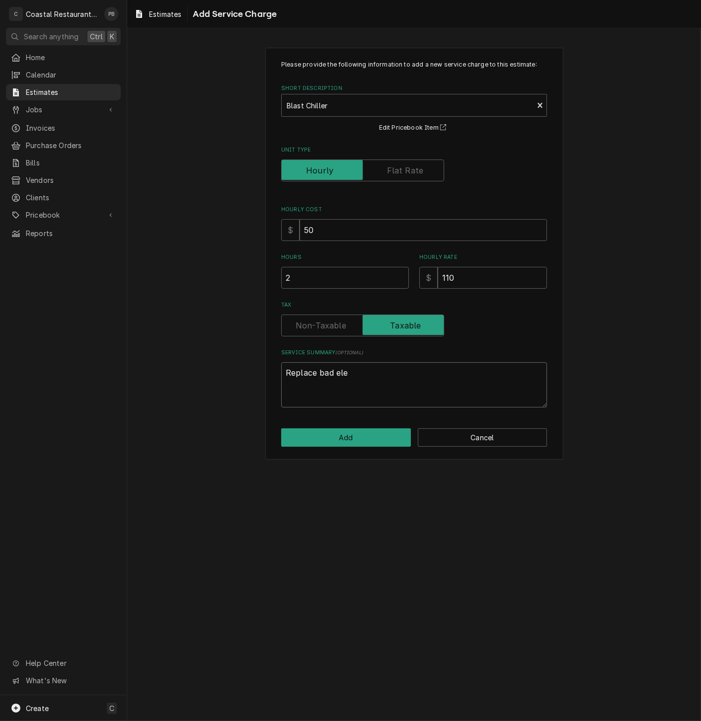
type textarea "Replace bad elec"
type textarea "x"
type textarea "Replace bad elect"
type textarea "x"
type textarea "Replace bad electr"
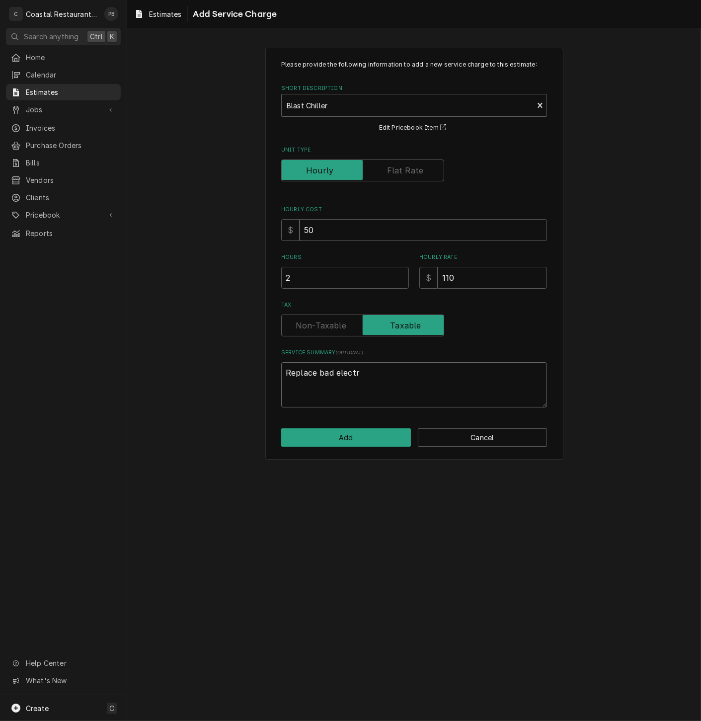
type textarea "x"
type textarea "Replace bad electri"
type textarea "x"
type textarea "Replace bad electric"
type textarea "x"
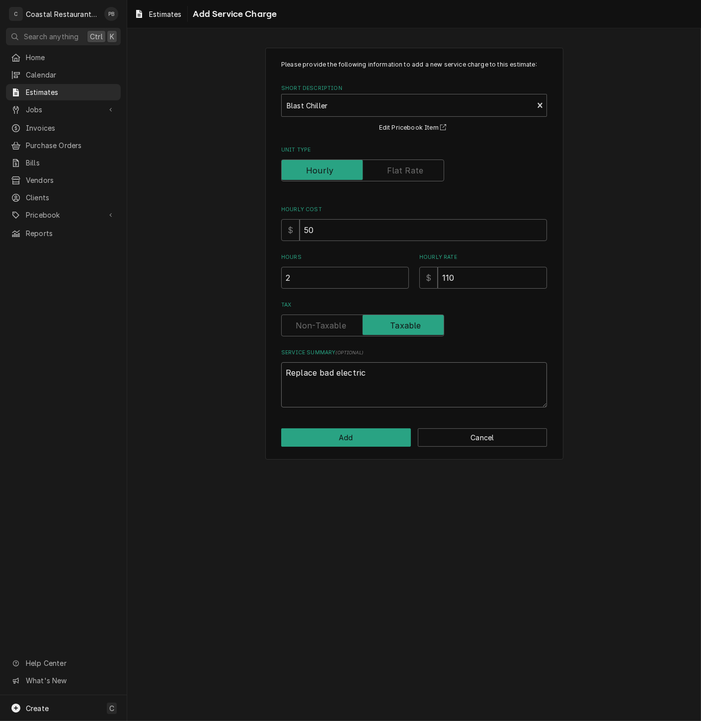
type textarea "Replace bad electrica"
type textarea "x"
type textarea "Replace bad electrical"
type textarea "x"
type textarea "Replace bad electrical"
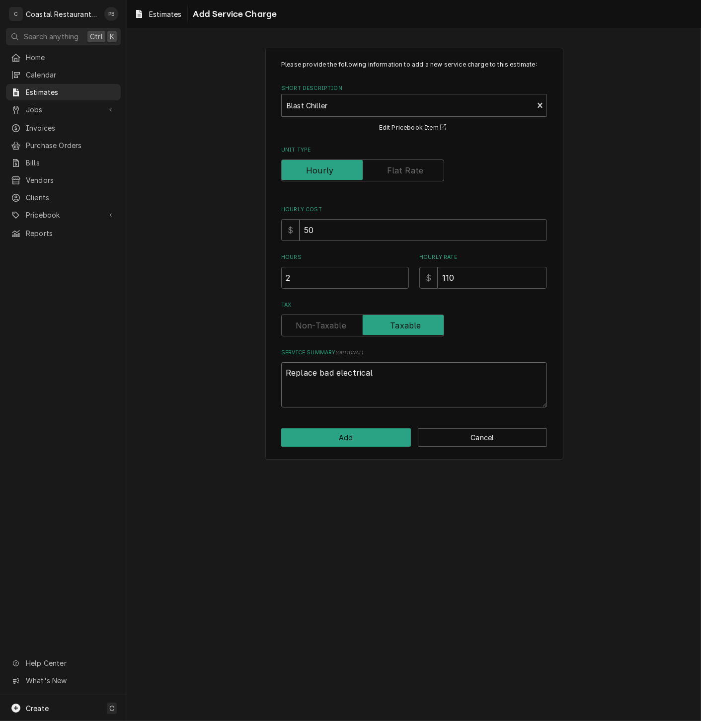
type textarea "x"
type textarea "Replace bad electrical c"
type textarea "x"
type textarea "Replace bad electrical co"
type textarea "x"
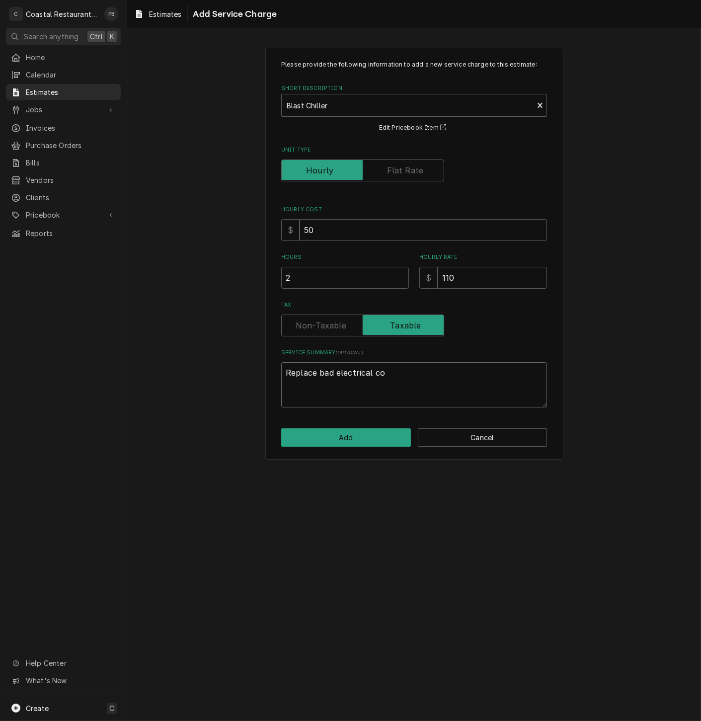
type textarea "Replace bad electrical com"
type textarea "x"
type textarea "Replace bad electrical comp"
type textarea "x"
type textarea "Replace bad electrical compo"
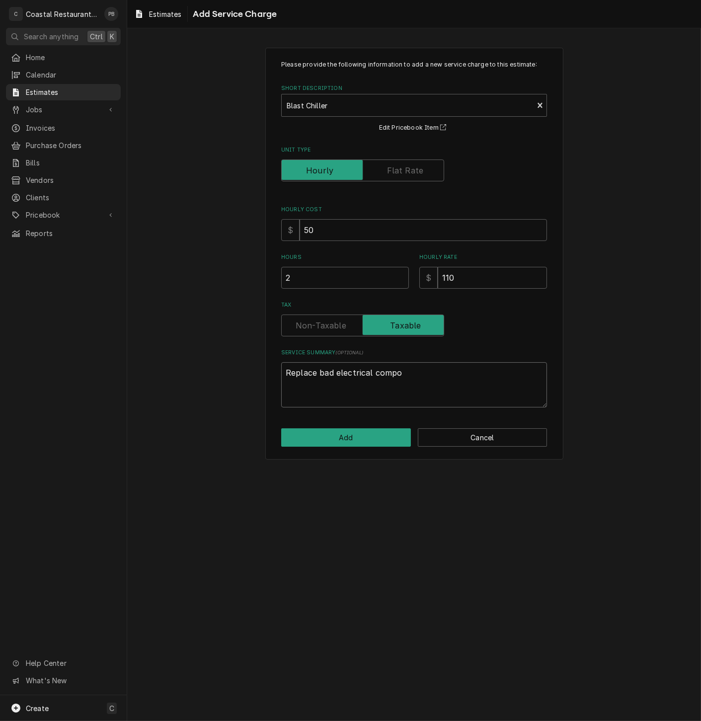
type textarea "x"
type textarea "Replace bad electrical compon"
type textarea "x"
type textarea "Replace bad electrical compone"
type textarea "x"
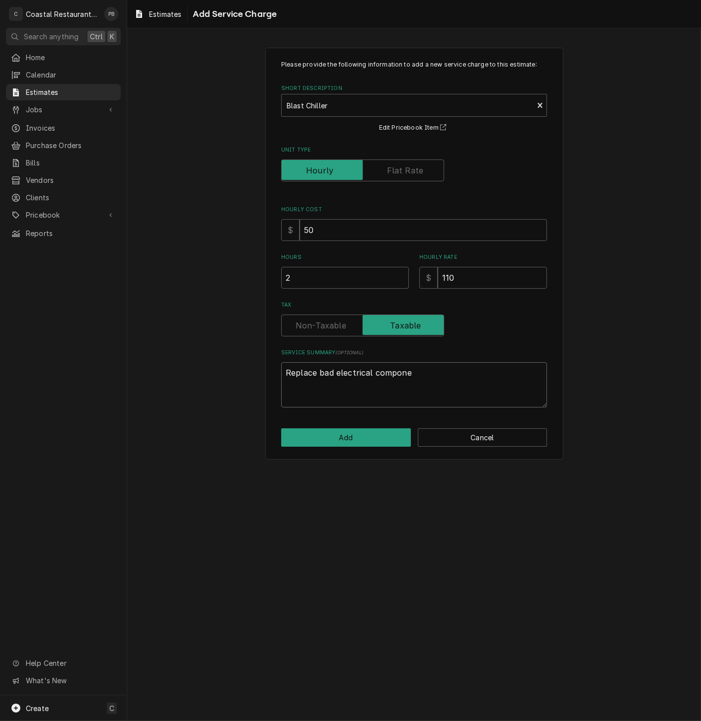
type textarea "Replace bad electrical componen"
type textarea "x"
type textarea "Replace bad electrical componene"
type textarea "x"
type textarea "Replace bad electrical componenet"
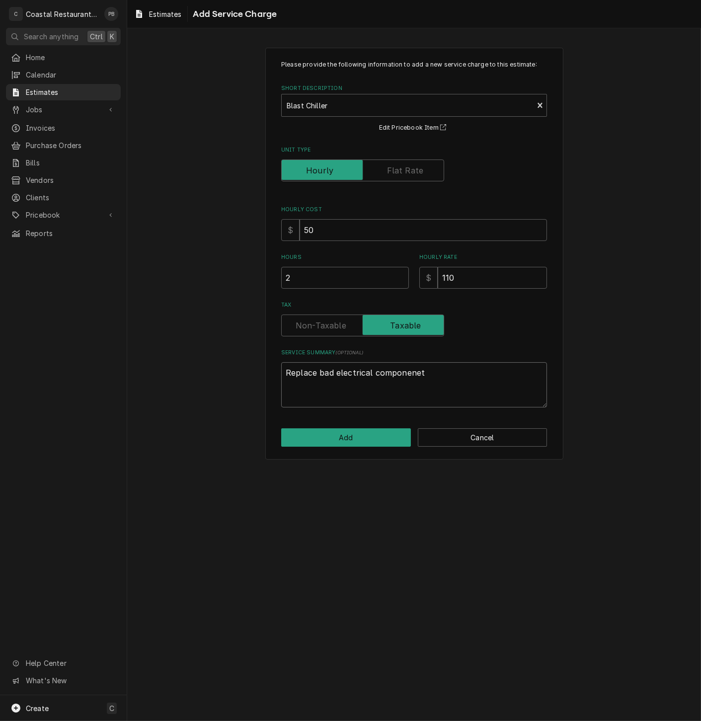
type textarea "x"
type textarea "Replace bad electrical componenets"
click at [353, 442] on button "Add" at bounding box center [346, 437] width 130 height 18
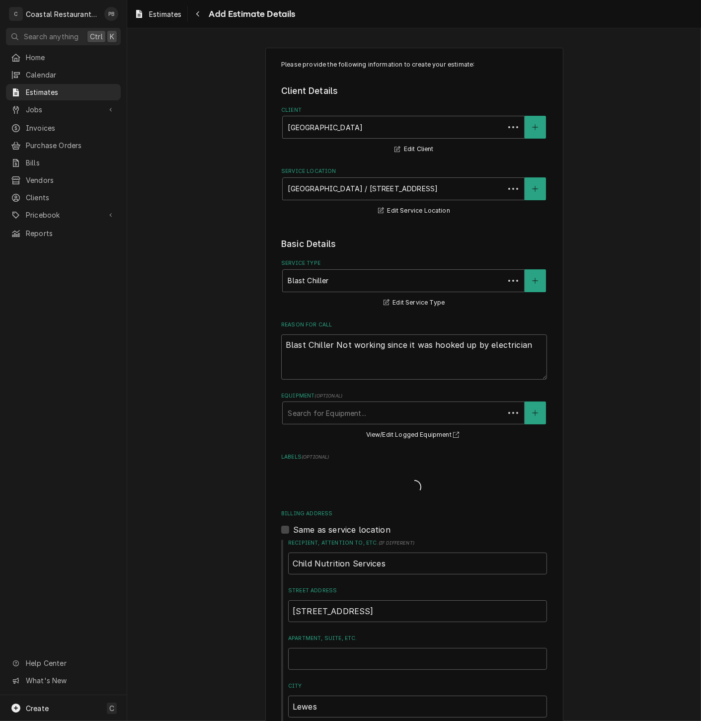
scroll to position [685, 0]
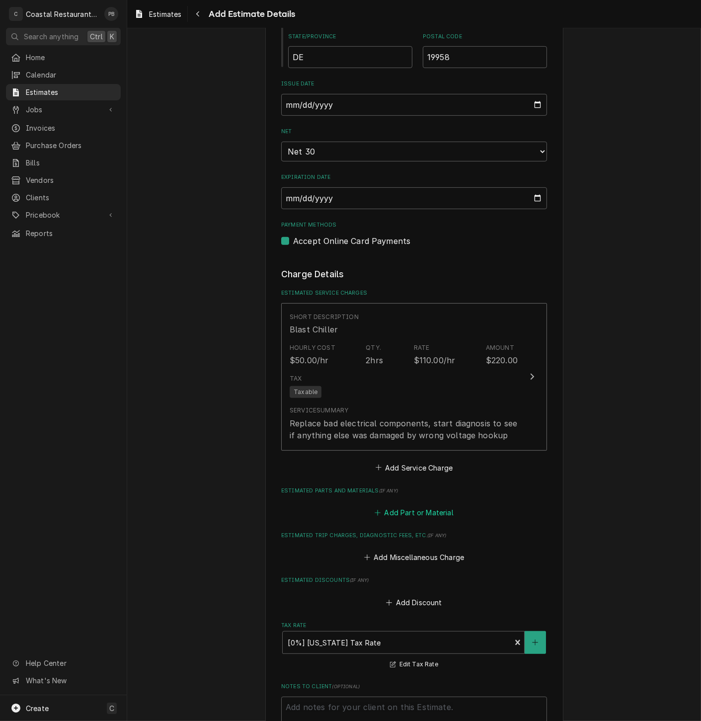
click at [406, 515] on button "Add Part or Material" at bounding box center [414, 512] width 82 height 14
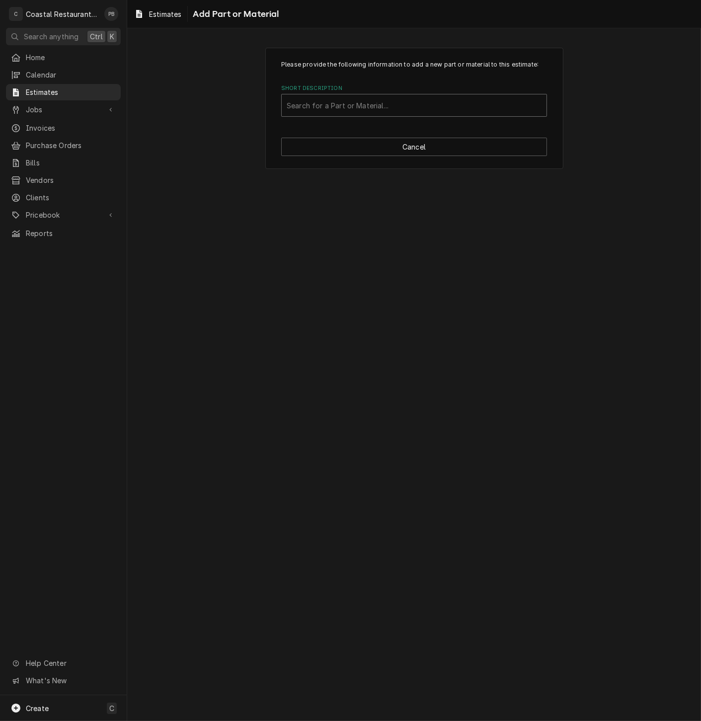
click at [369, 100] on div "Short Description" at bounding box center [414, 105] width 255 height 18
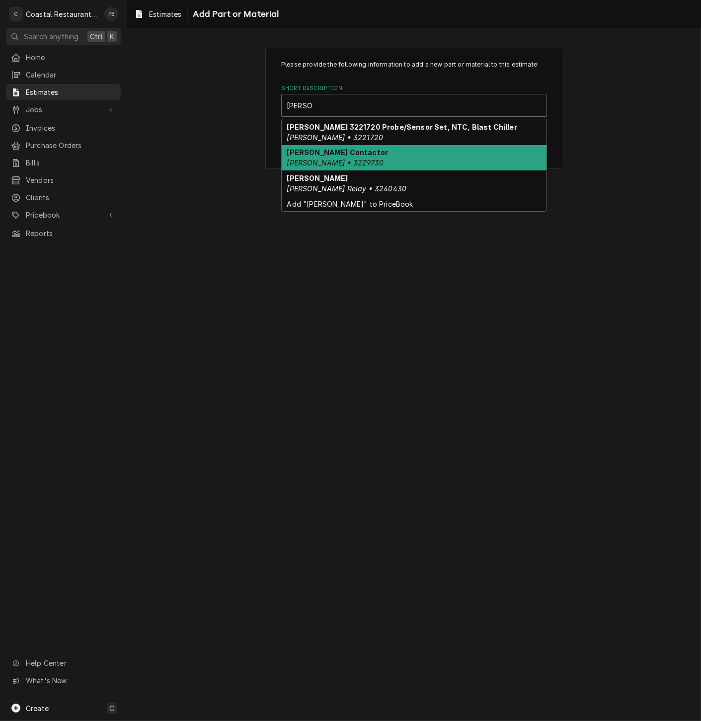
click at [366, 151] on div "Angelo Po Contactor Angelo Po • 32Z9730" at bounding box center [414, 158] width 265 height 26
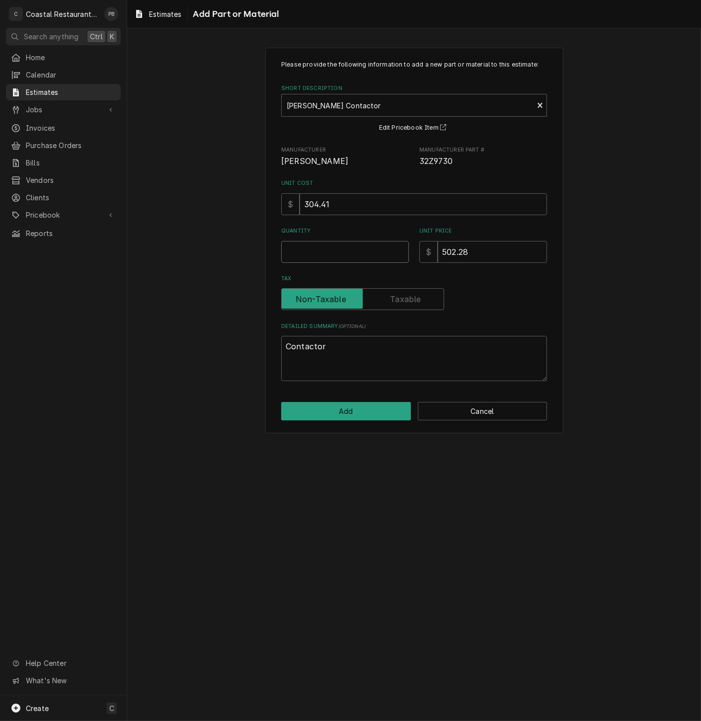
click at [332, 244] on input "Quantity" at bounding box center [345, 252] width 128 height 22
click at [365, 409] on button "Add" at bounding box center [346, 411] width 130 height 18
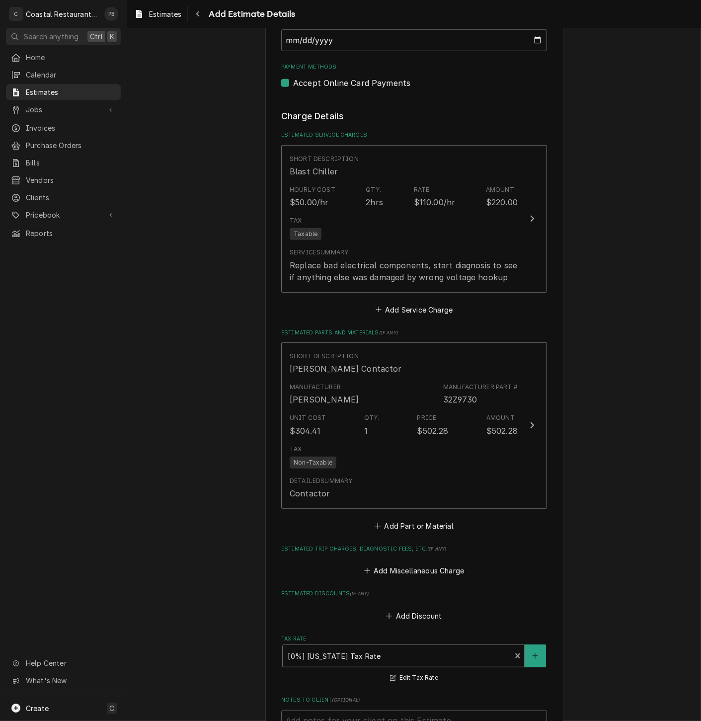
scroll to position [949, 0]
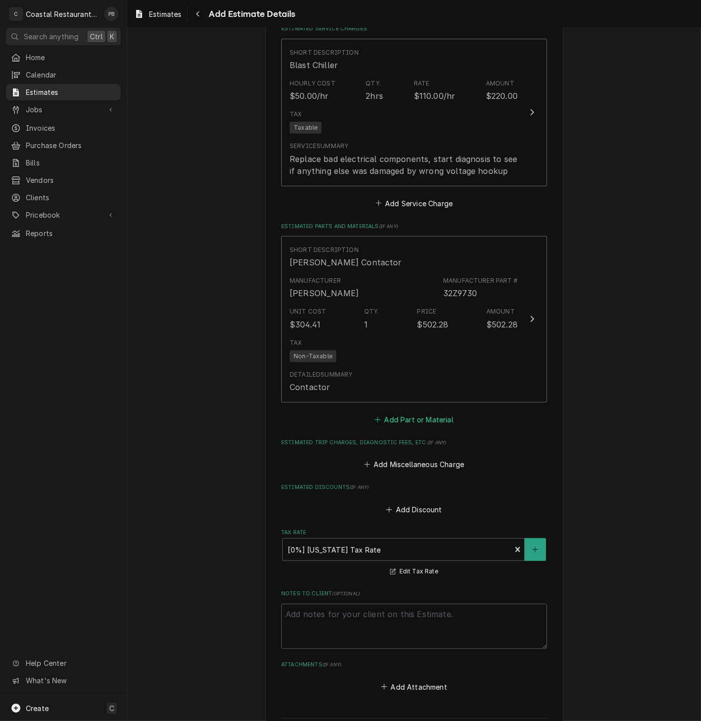
click at [422, 425] on button "Add Part or Material" at bounding box center [414, 419] width 82 height 14
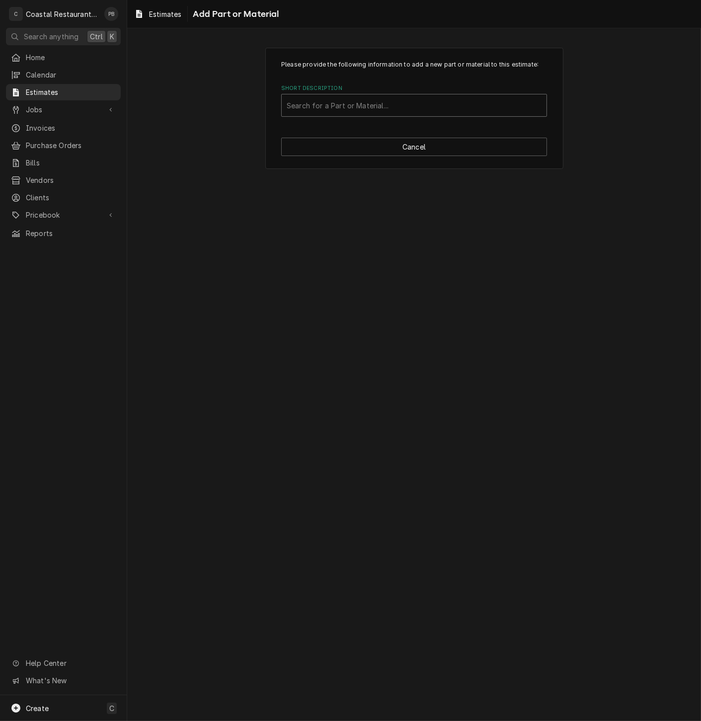
click at [355, 109] on div "Short Description" at bounding box center [414, 105] width 255 height 18
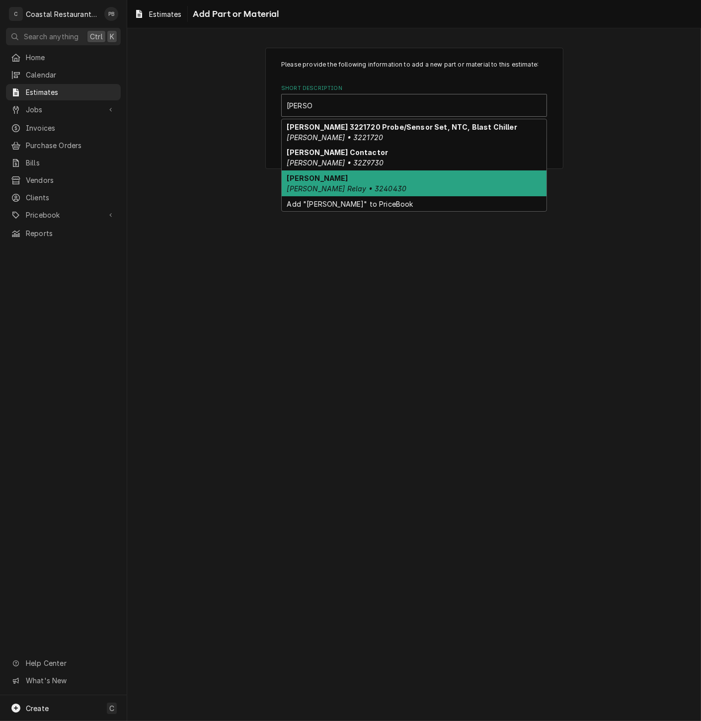
click at [348, 187] on em "Angelo Po Relay • 3240430" at bounding box center [347, 188] width 120 height 8
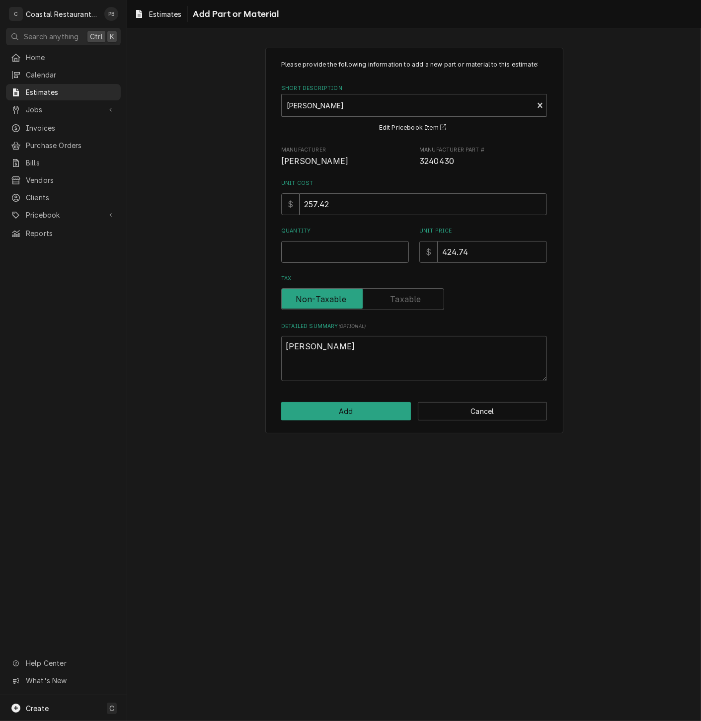
click at [305, 259] on input "Quantity" at bounding box center [345, 252] width 128 height 22
click at [340, 412] on button "Add" at bounding box center [346, 411] width 130 height 18
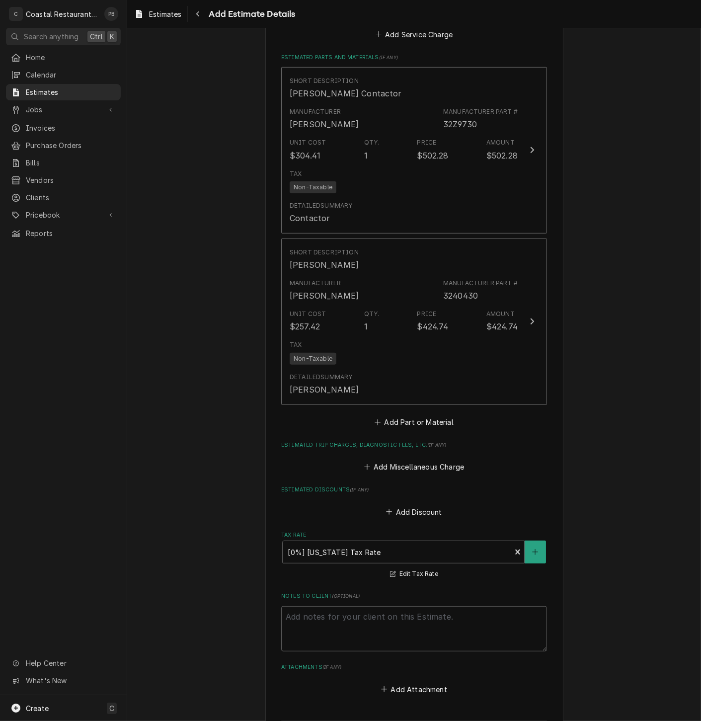
scroll to position [1339, 0]
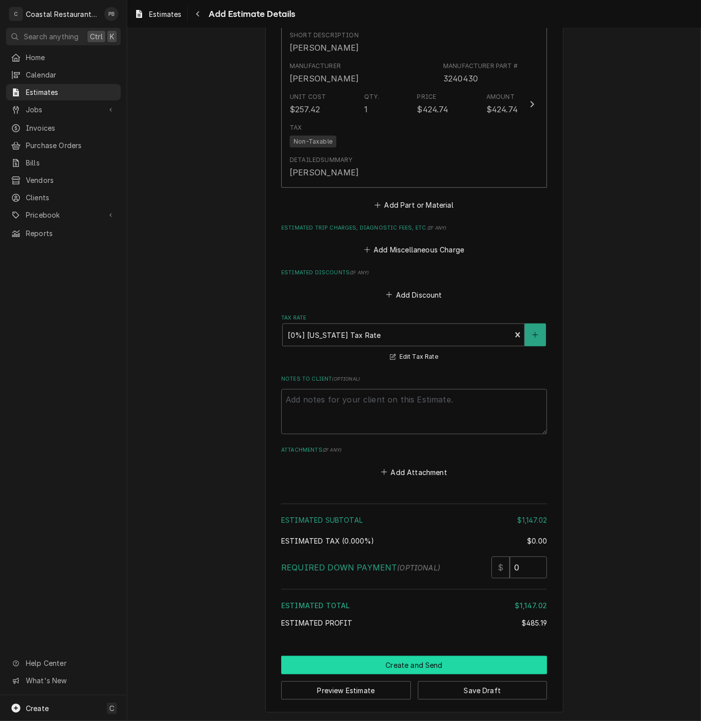
click at [424, 663] on button "Create and Send" at bounding box center [414, 665] width 266 height 18
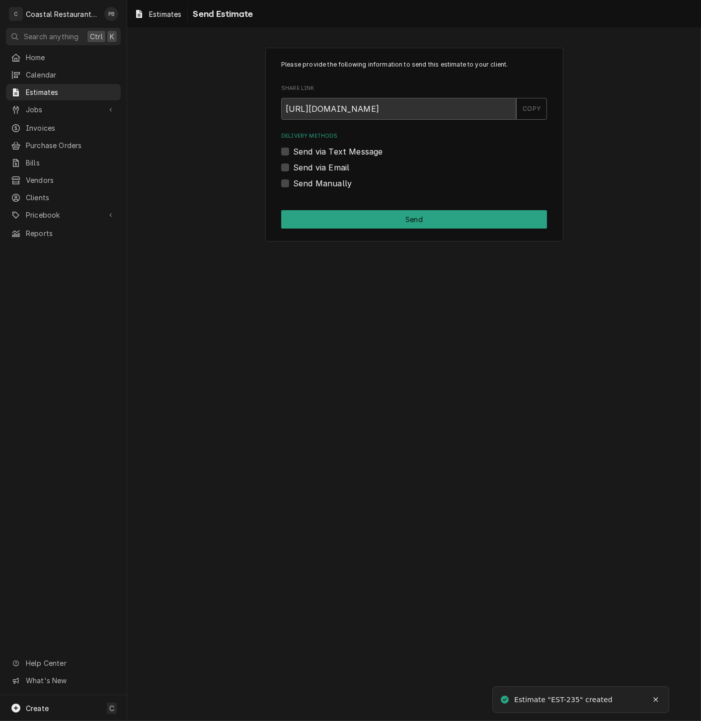
click at [284, 162] on div "Send via Email" at bounding box center [414, 167] width 266 height 12
click at [293, 164] on label "Send via Email" at bounding box center [321, 167] width 56 height 12
click at [293, 164] on input "Send via Email" at bounding box center [426, 172] width 266 height 22
checkbox input "true"
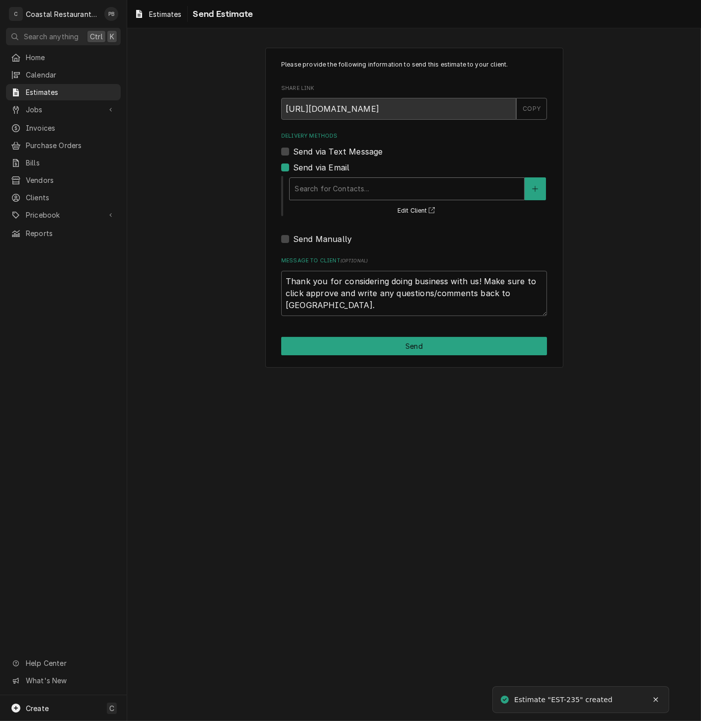
click at [371, 183] on div "Delivery Methods" at bounding box center [407, 189] width 224 height 18
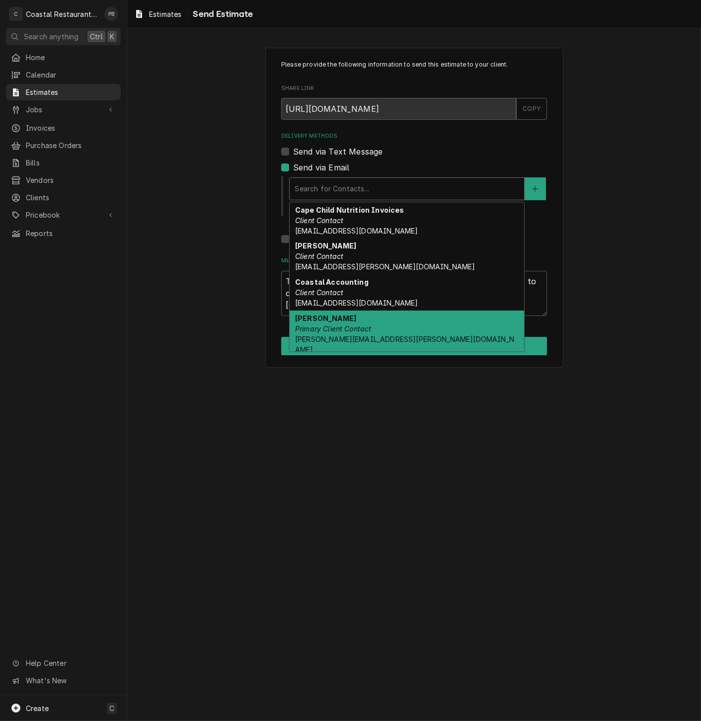
click at [372, 325] on div "[PERSON_NAME] Primary Client Contact [PERSON_NAME][EMAIL_ADDRESS][PERSON_NAME][…" at bounding box center [407, 333] width 234 height 47
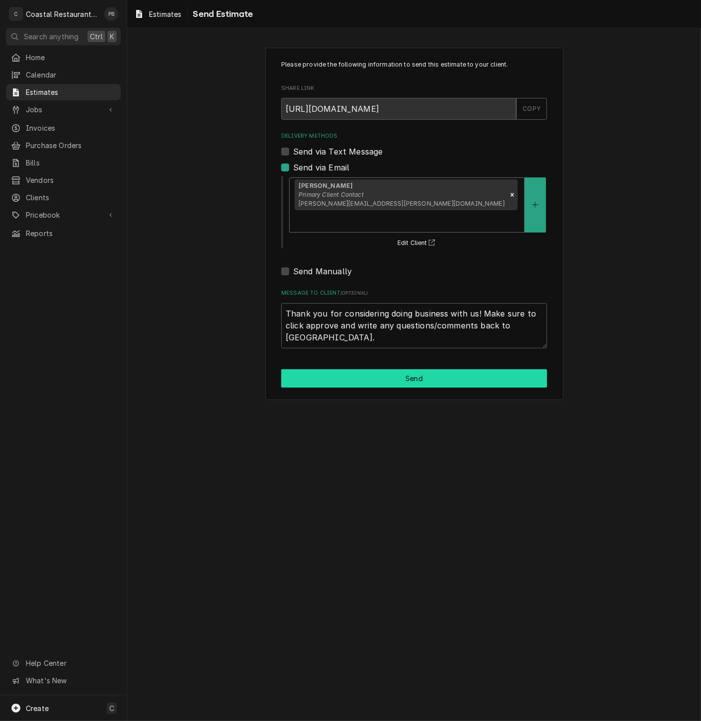
click at [423, 369] on button "Send" at bounding box center [414, 378] width 266 height 18
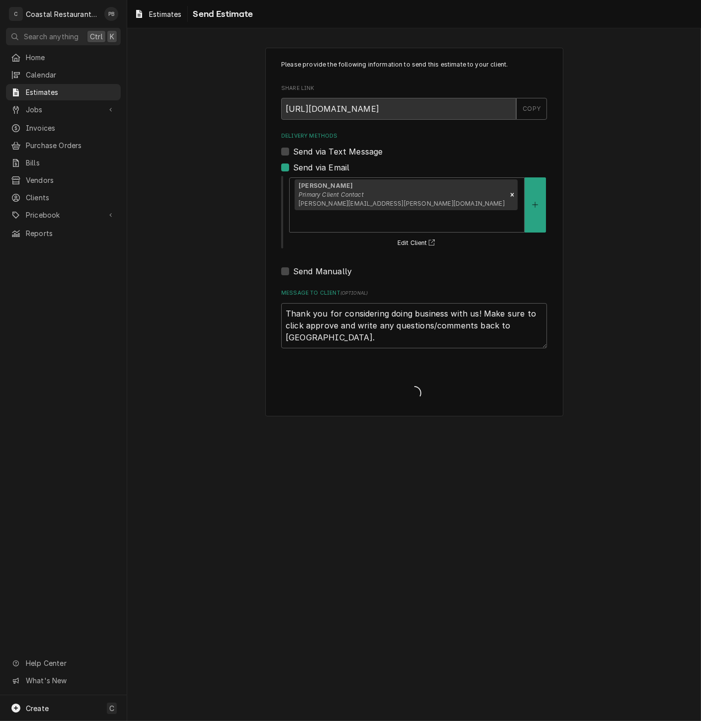
type textarea "x"
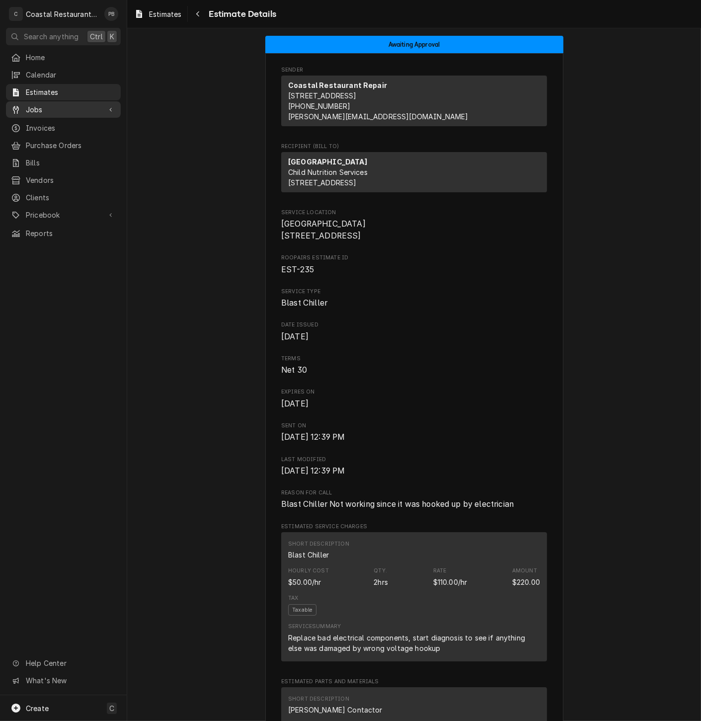
click at [47, 108] on span "Jobs" at bounding box center [63, 109] width 75 height 10
click at [52, 123] on span "Jobs" at bounding box center [71, 127] width 90 height 10
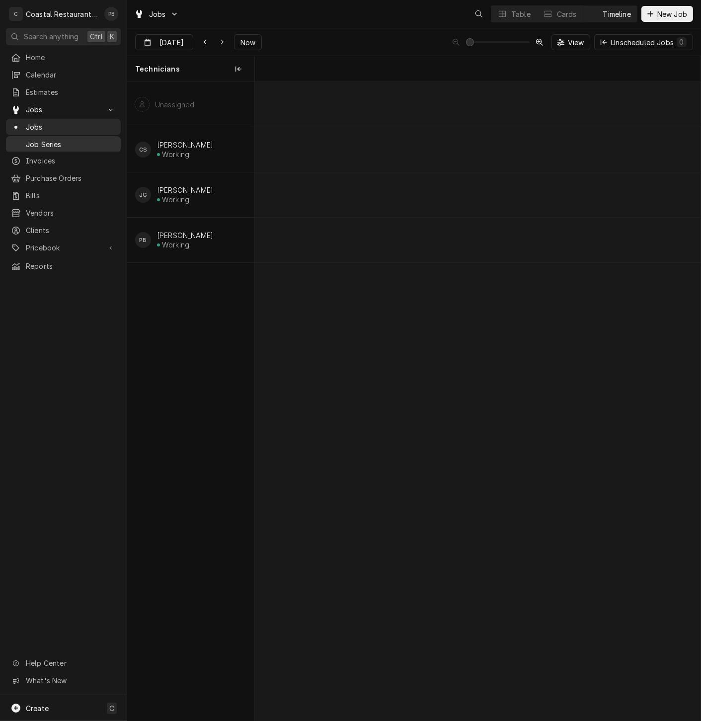
scroll to position [0, 8831]
click at [249, 44] on span "Now" at bounding box center [247, 42] width 19 height 10
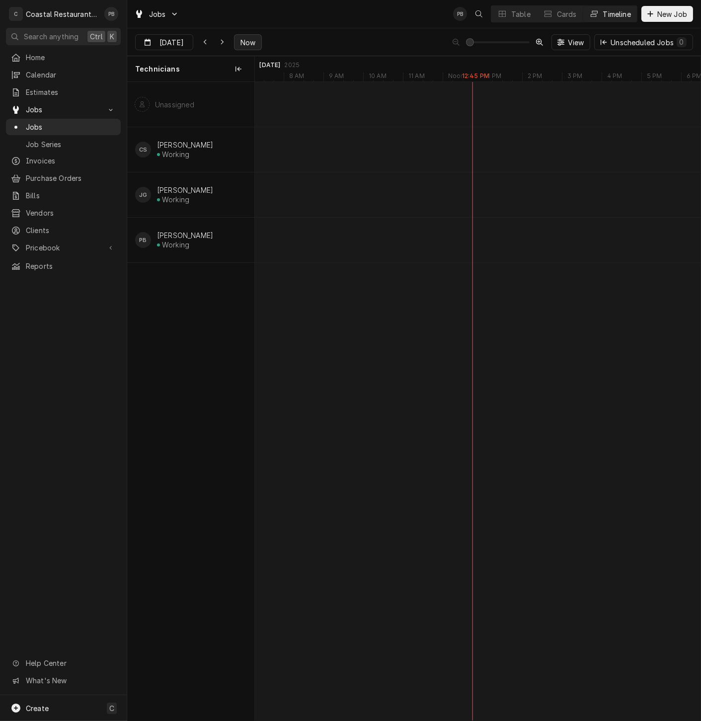
type input "Sep 10"
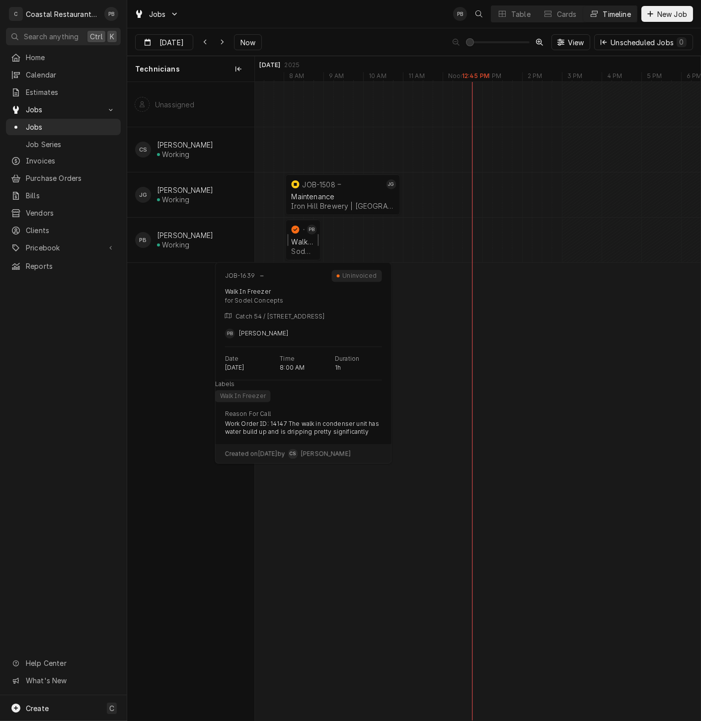
click at [300, 238] on div "Walk In Freezer" at bounding box center [303, 241] width 23 height 8
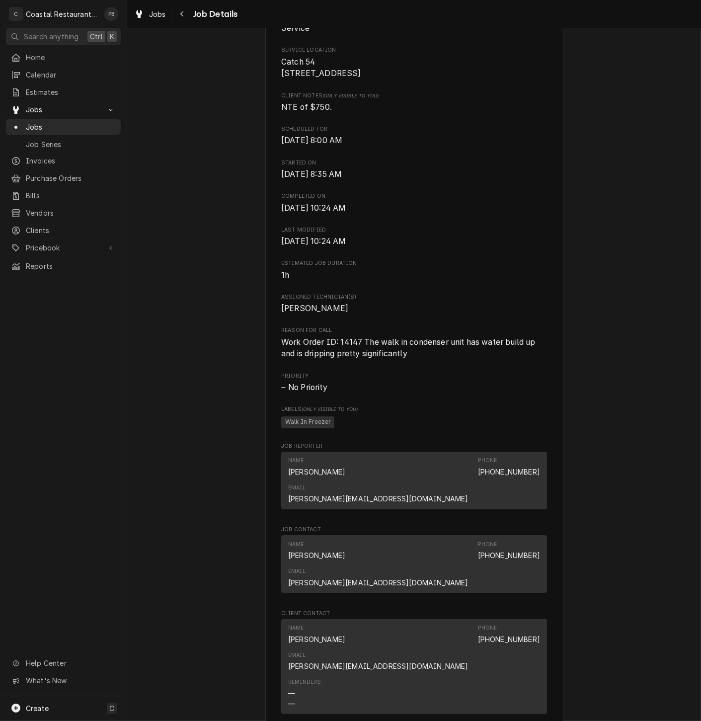
scroll to position [497, 0]
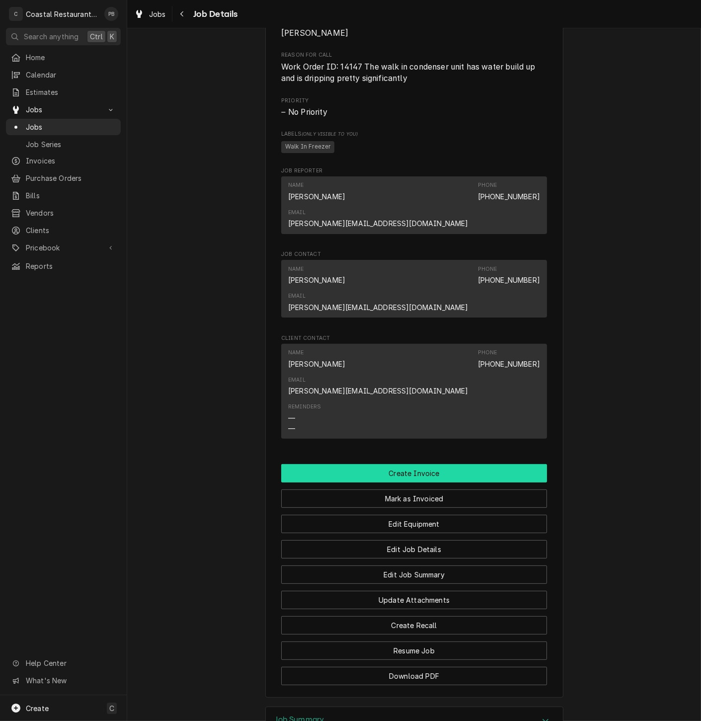
click at [405, 464] on button "Create Invoice" at bounding box center [414, 473] width 266 height 18
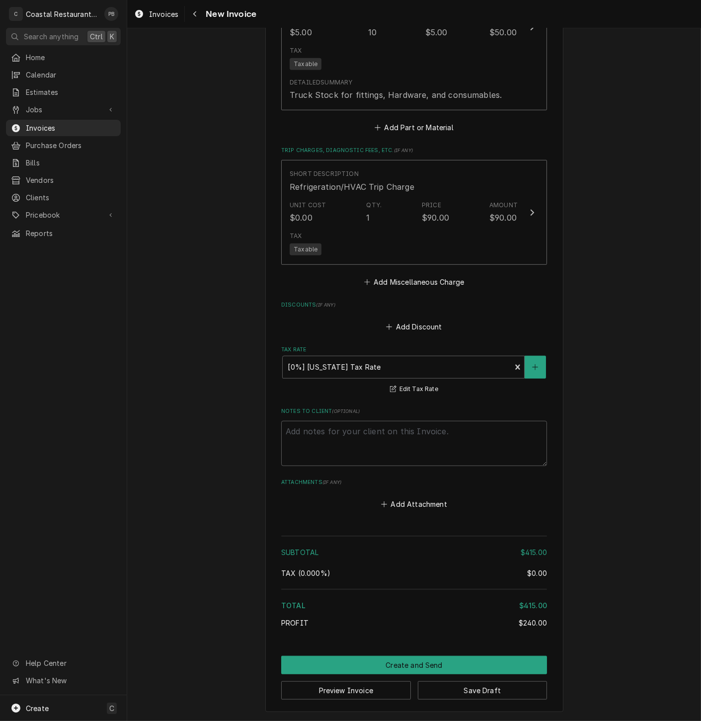
scroll to position [1290, 0]
click at [414, 662] on button "Create and Send" at bounding box center [414, 665] width 266 height 18
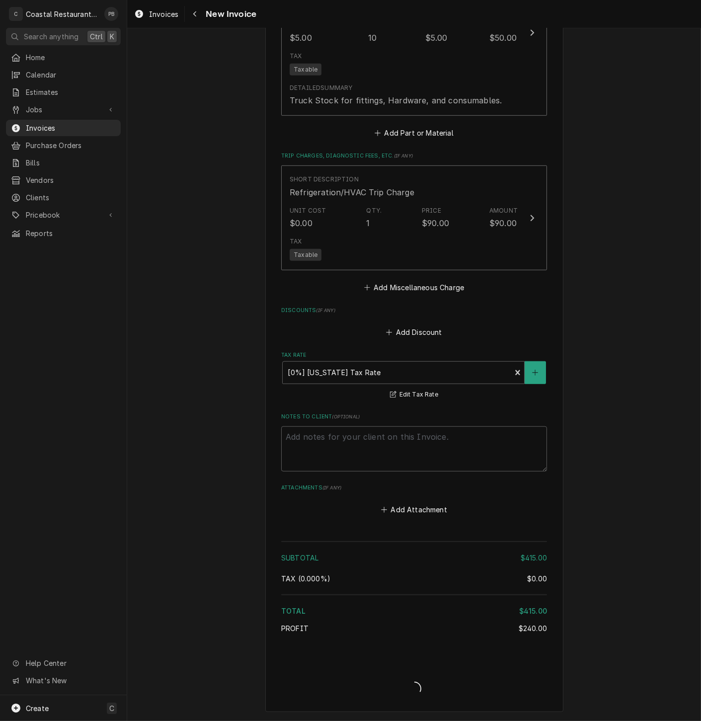
type textarea "x"
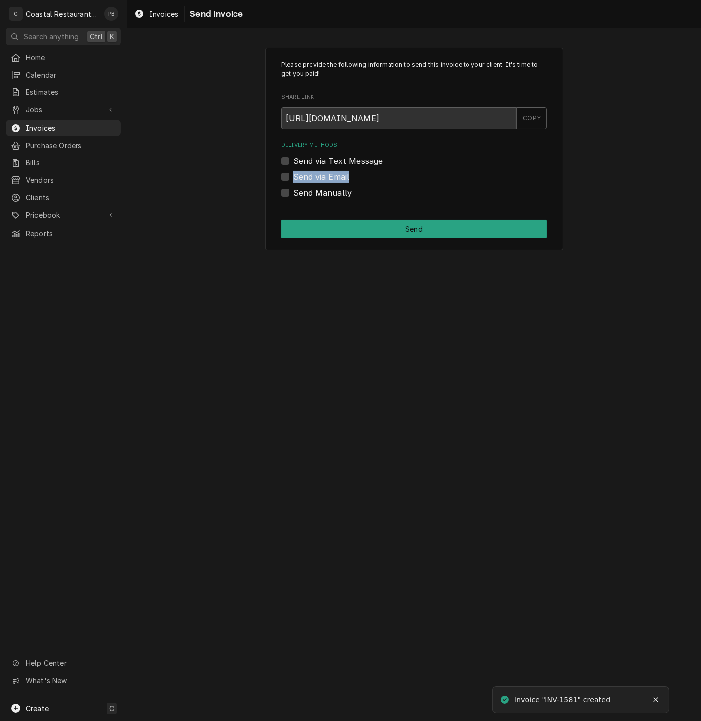
click at [289, 175] on div "Send via Email" at bounding box center [414, 177] width 266 height 12
click at [293, 177] on label "Send via Email" at bounding box center [321, 177] width 56 height 12
click at [293, 177] on input "Send via Email" at bounding box center [426, 182] width 266 height 22
checkbox input "true"
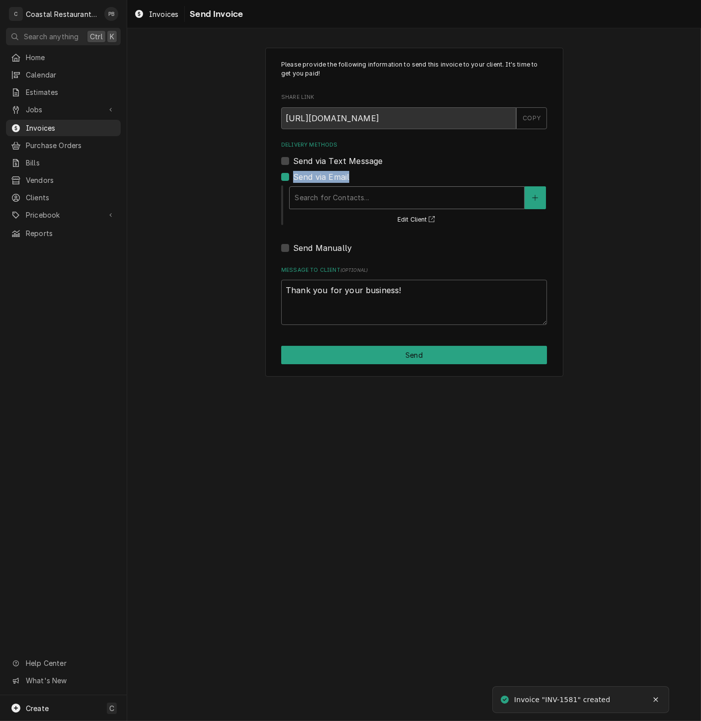
click at [342, 199] on div "Delivery Methods" at bounding box center [407, 198] width 224 height 18
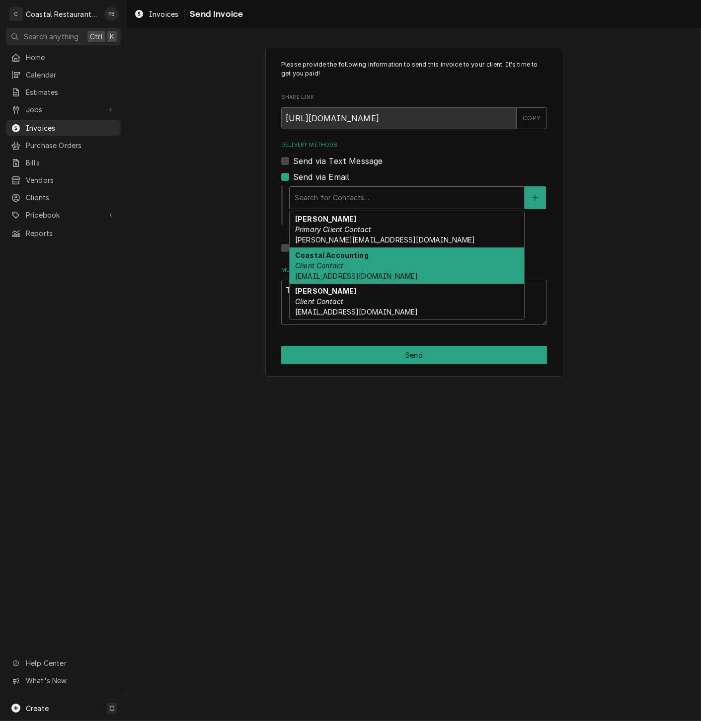
click at [376, 279] on span "[EMAIL_ADDRESS][DOMAIN_NAME]" at bounding box center [356, 276] width 123 height 8
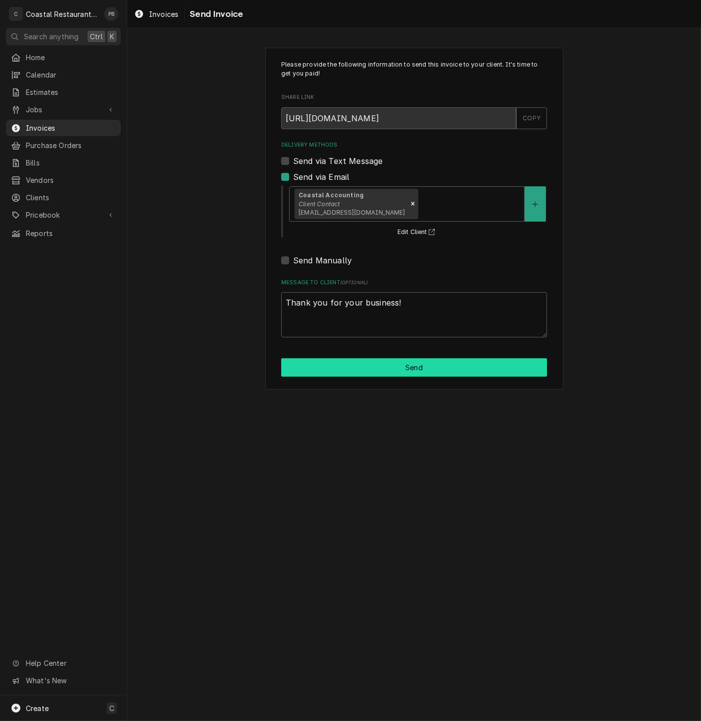
click at [402, 372] on button "Send" at bounding box center [414, 367] width 266 height 18
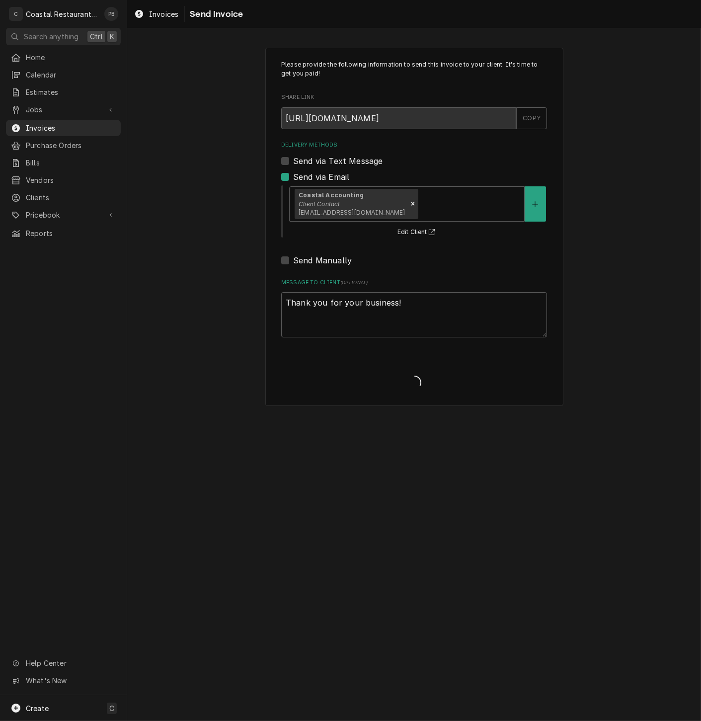
type textarea "x"
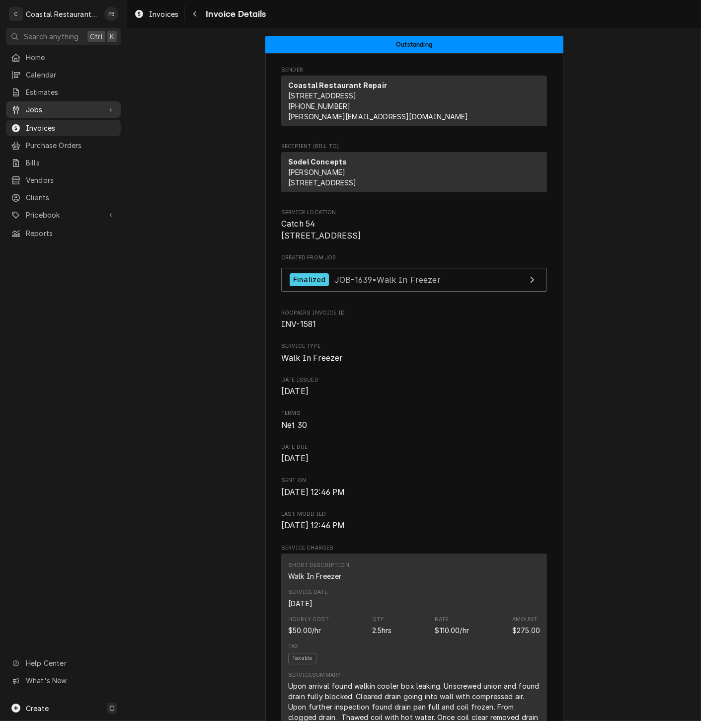
click at [48, 104] on span "Jobs" at bounding box center [63, 109] width 75 height 10
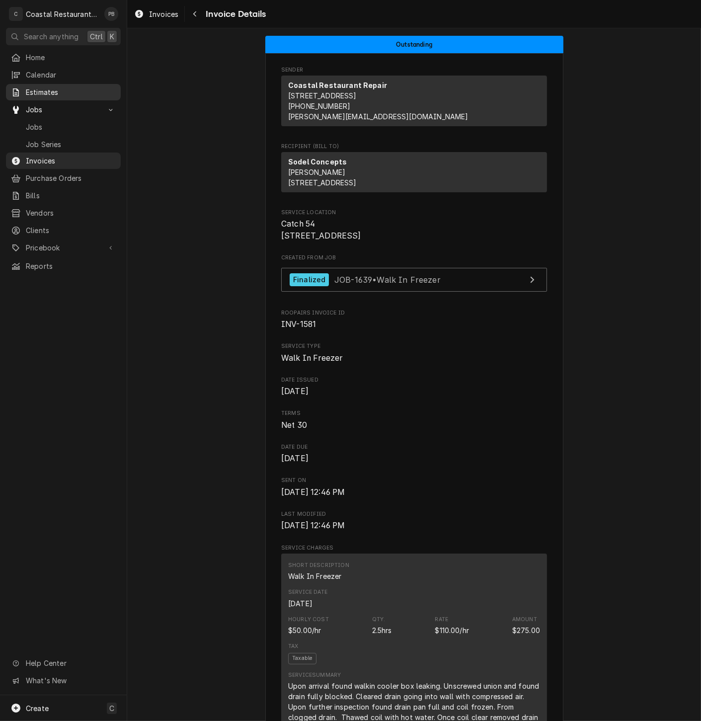
click at [54, 87] on span "Estimates" at bounding box center [71, 92] width 90 height 10
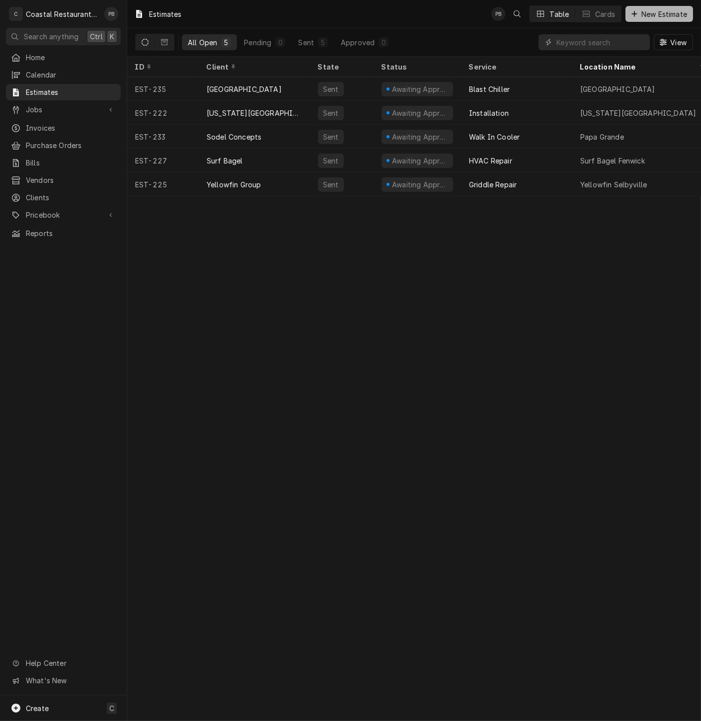
click at [676, 9] on span "New Estimate" at bounding box center [664, 14] width 50 height 10
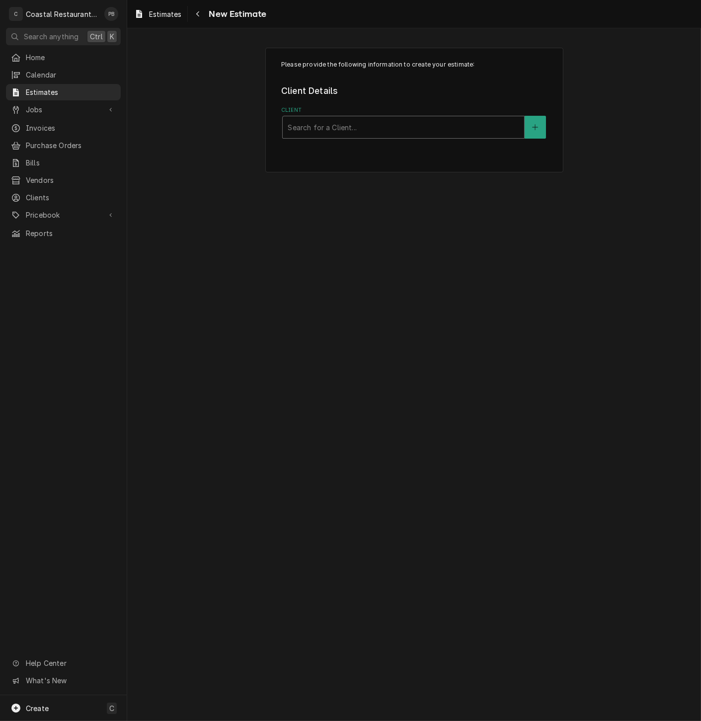
click at [384, 128] on div "Client" at bounding box center [403, 127] width 231 height 18
type input "cape"
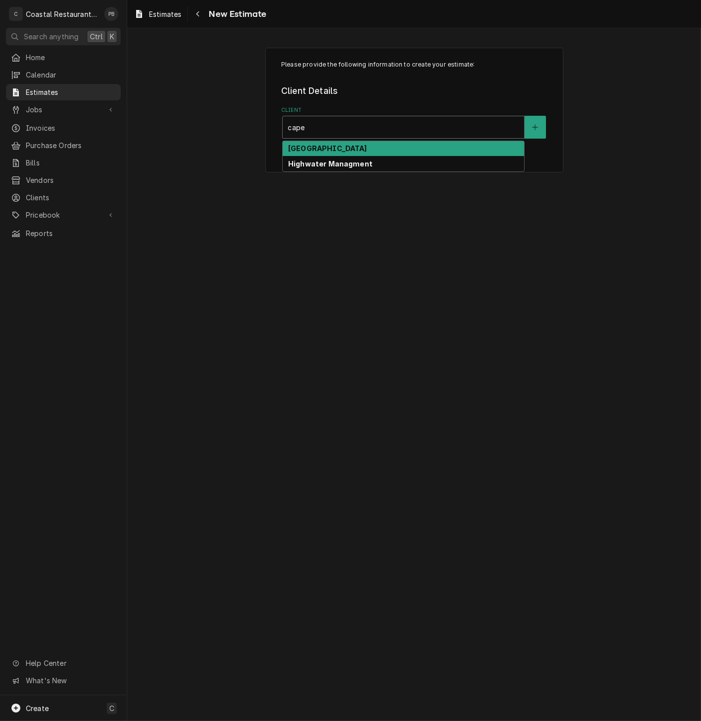
click at [373, 144] on div "[GEOGRAPHIC_DATA]" at bounding box center [403, 148] width 241 height 15
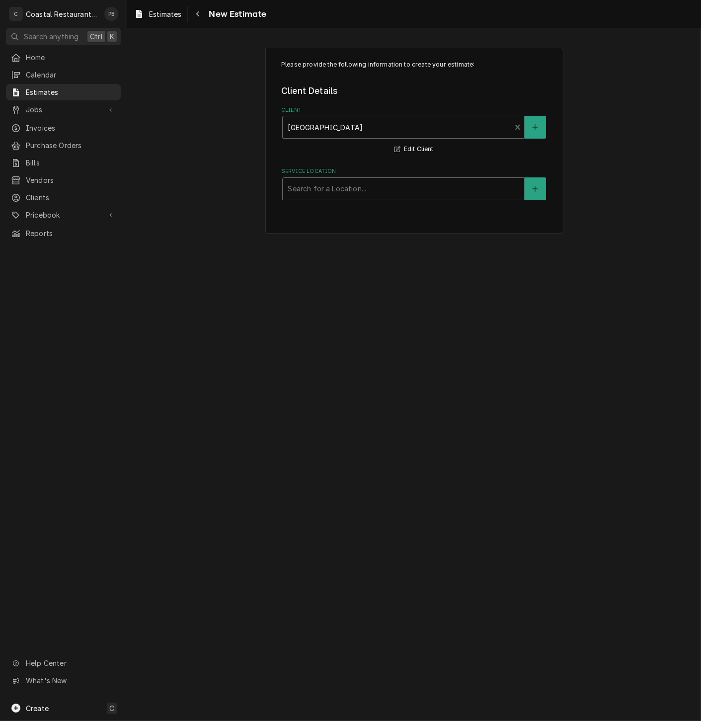
click at [342, 194] on div "Service Location" at bounding box center [403, 189] width 231 height 18
type input "high"
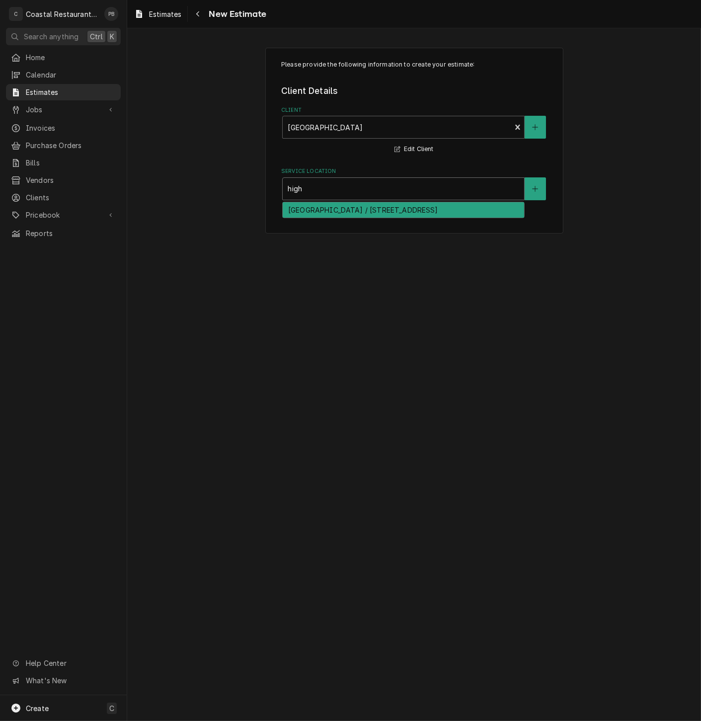
click at [338, 207] on div "[GEOGRAPHIC_DATA] / [STREET_ADDRESS]" at bounding box center [403, 209] width 241 height 15
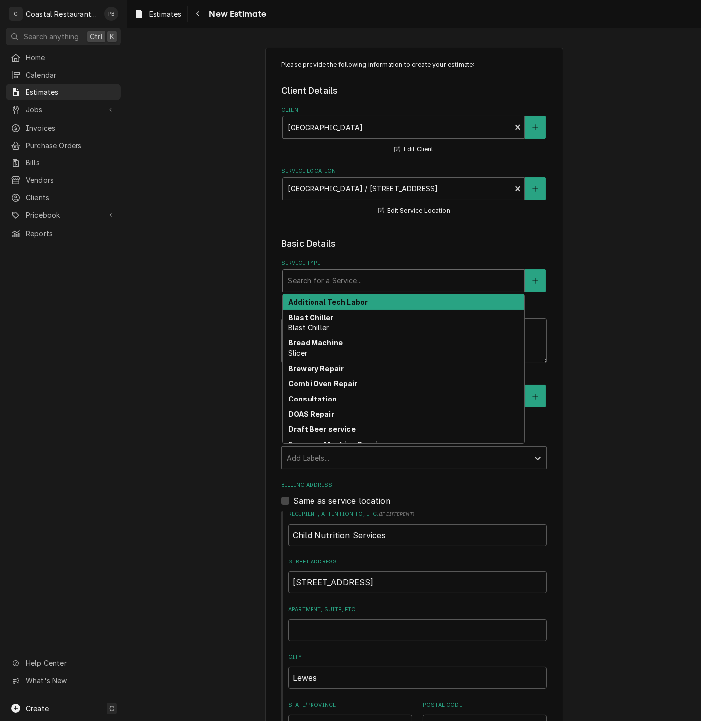
click at [371, 286] on div "Service Type" at bounding box center [403, 281] width 231 height 18
type textarea "x"
type input "e"
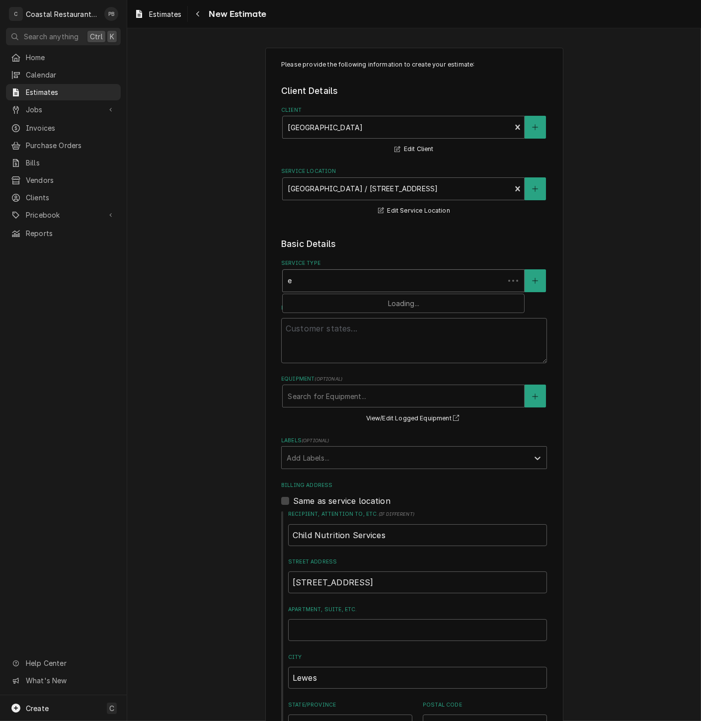
type textarea "x"
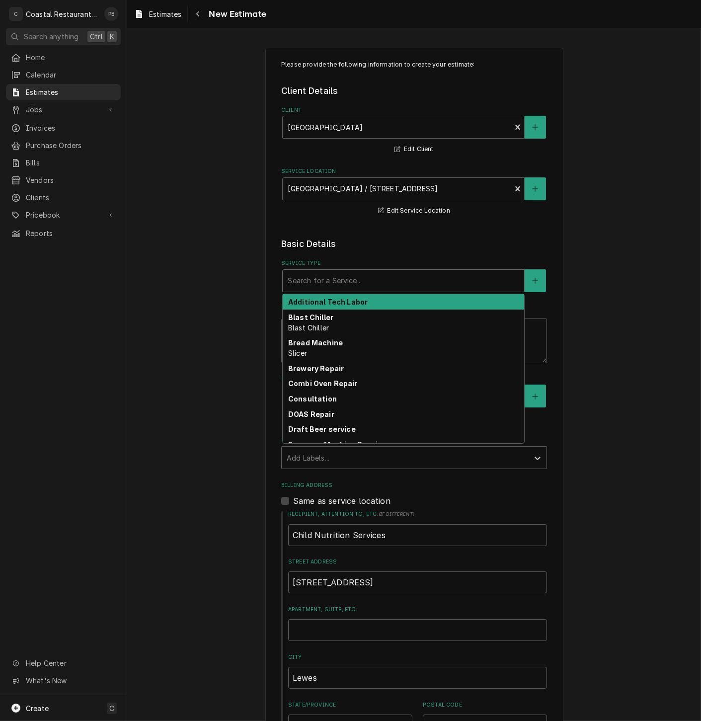
type textarea "x"
type input "E"
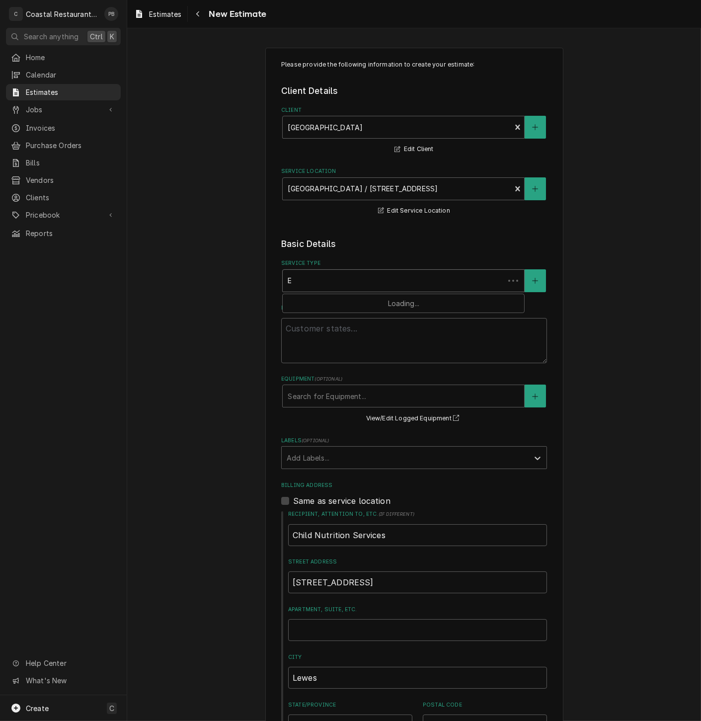
type textarea "x"
type input "Eq"
type textarea "x"
type input "Equ"
type textarea "x"
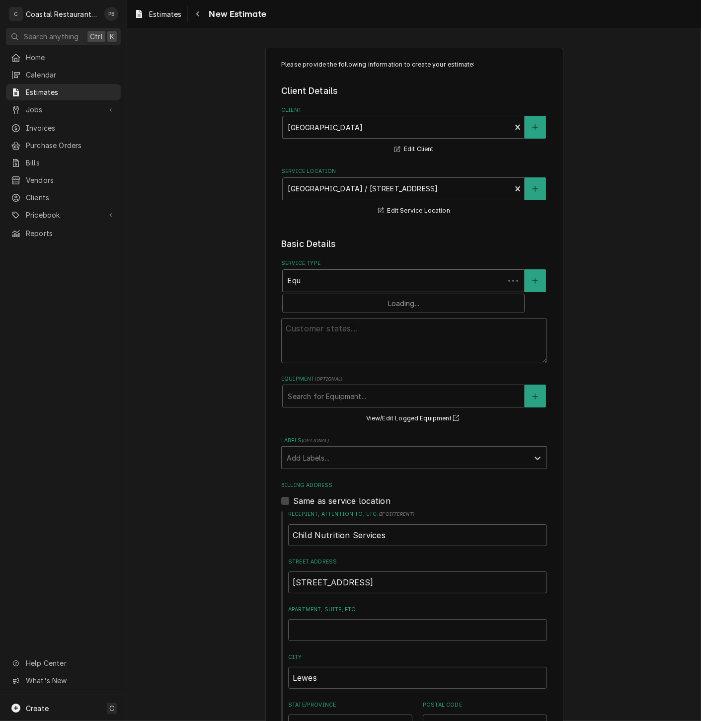
type input "Equi"
type textarea "x"
type input "Equip"
type textarea "x"
type input "Equipm"
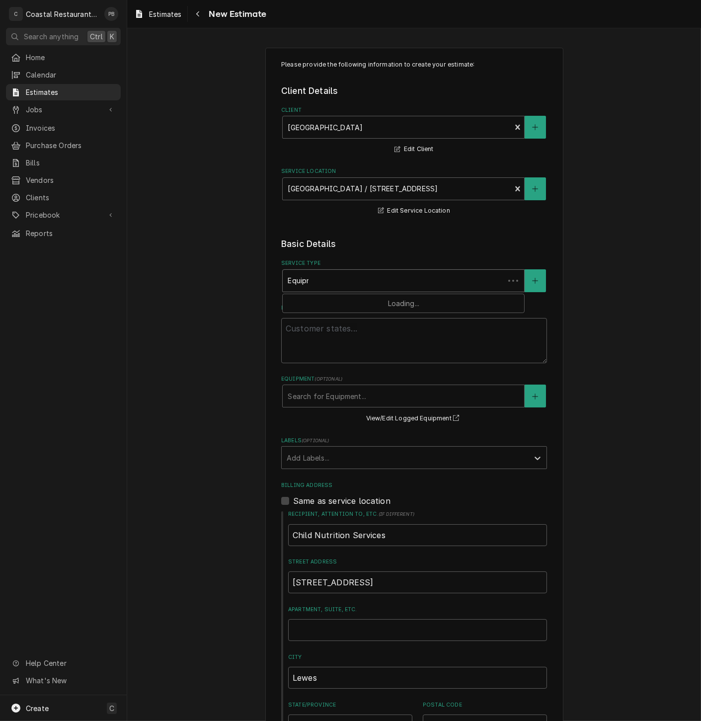
type textarea "x"
type input "Equipme"
type textarea "x"
type input "Equipmen"
type textarea "x"
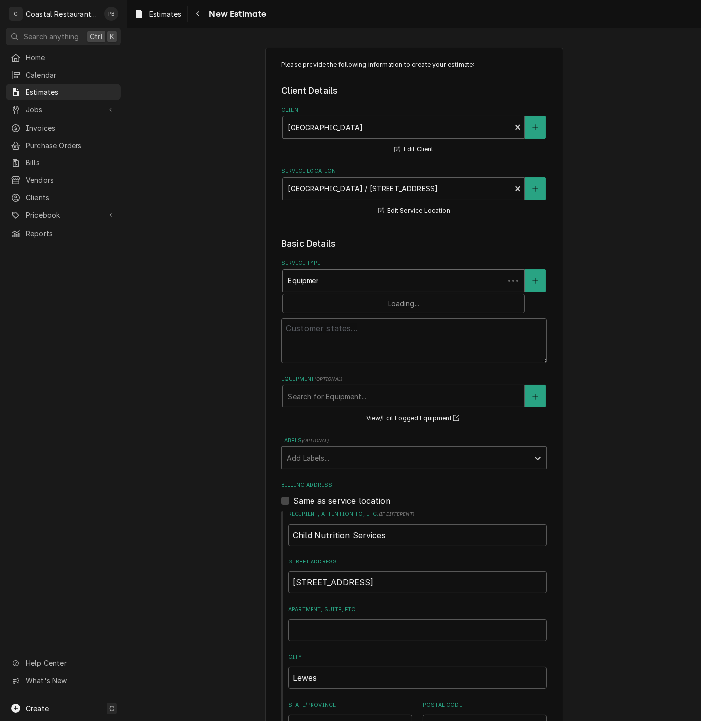
type input "Equipment"
type textarea "x"
type input "Equipment"
type textarea "x"
type input "Equipment R"
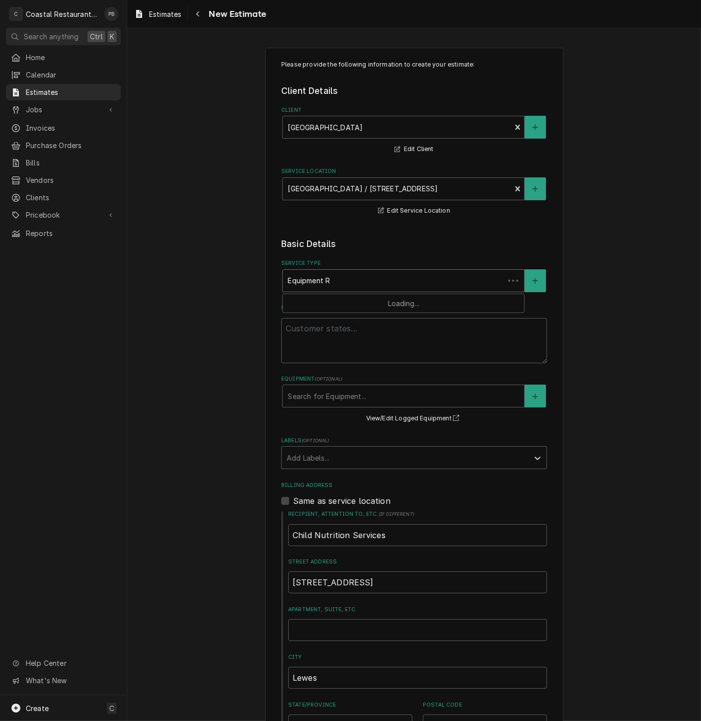
type textarea "x"
type input "Equipment Re"
type textarea "x"
type input "Equipment Rem"
type textarea "x"
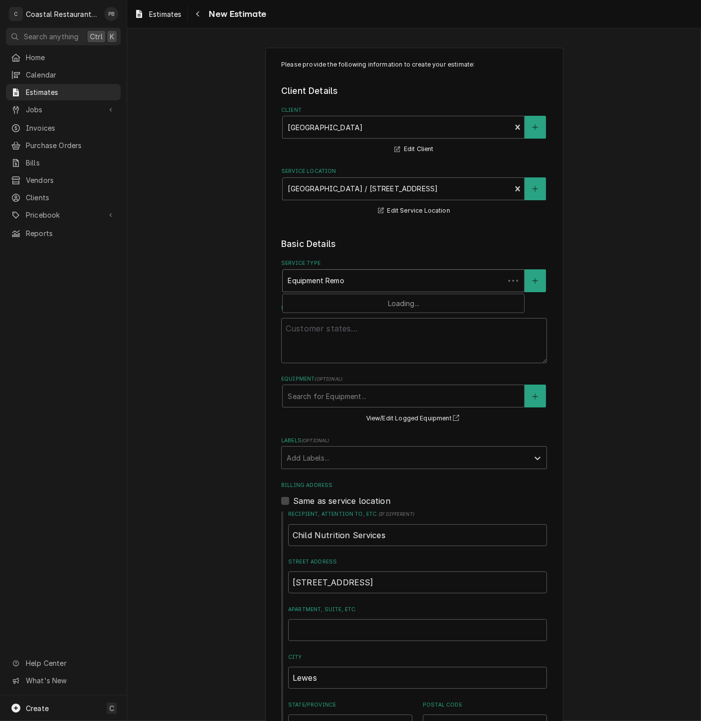
type input "Equipment Remov"
type textarea "x"
type input "Equipment Removal"
type textarea "x"
type input "Equipment Removal"
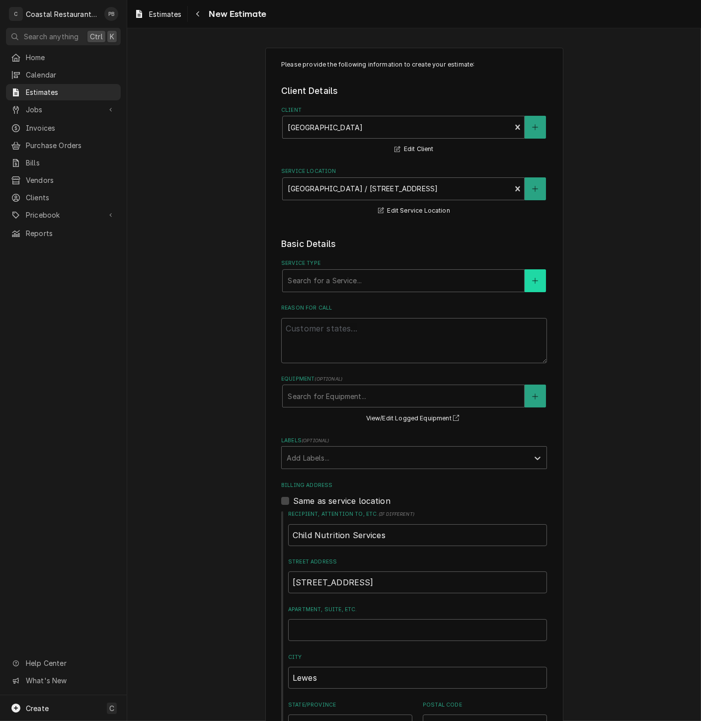
click at [532, 279] on icon "Create New Service" at bounding box center [535, 280] width 6 height 7
type textarea "x"
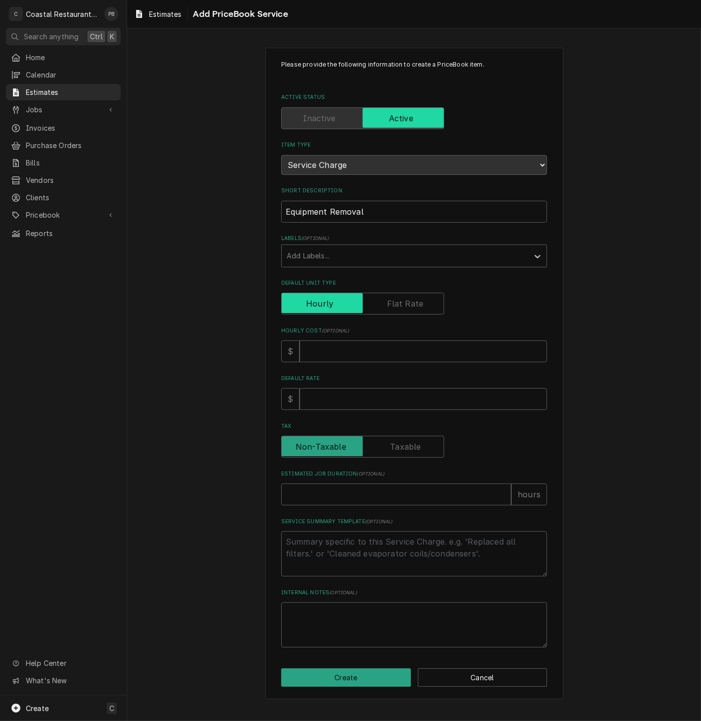
click at [401, 296] on input "Default Unit Type" at bounding box center [363, 304] width 154 height 22
checkbox input "true"
click at [347, 351] on input "Unit Cost ( optional )" at bounding box center [422, 351] width 247 height 22
drag, startPoint x: 403, startPoint y: 552, endPoint x: 397, endPoint y: 555, distance: 6.7
click at [403, 552] on textarea "Service Summary Template ( optional )" at bounding box center [414, 553] width 266 height 45
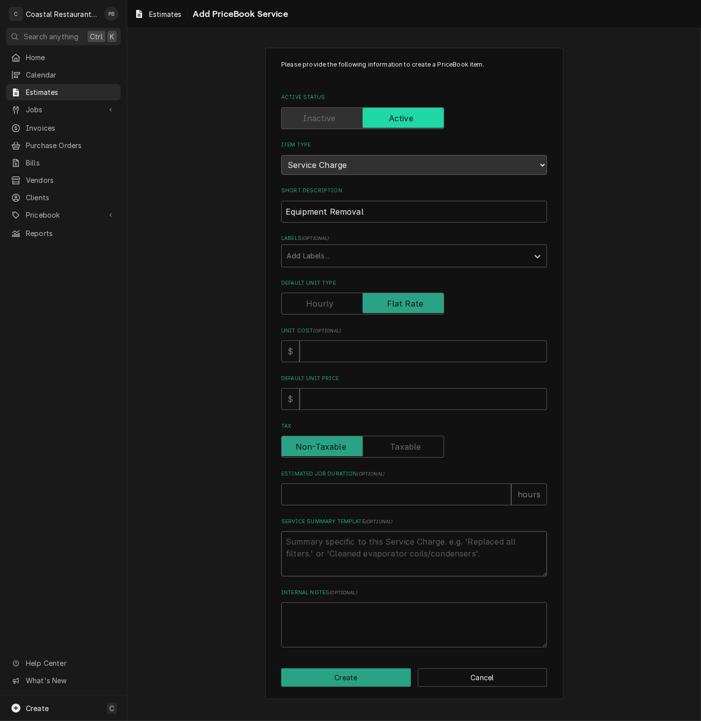
type textarea "x"
type textarea "R"
type textarea "x"
type textarea "Re"
type textarea "x"
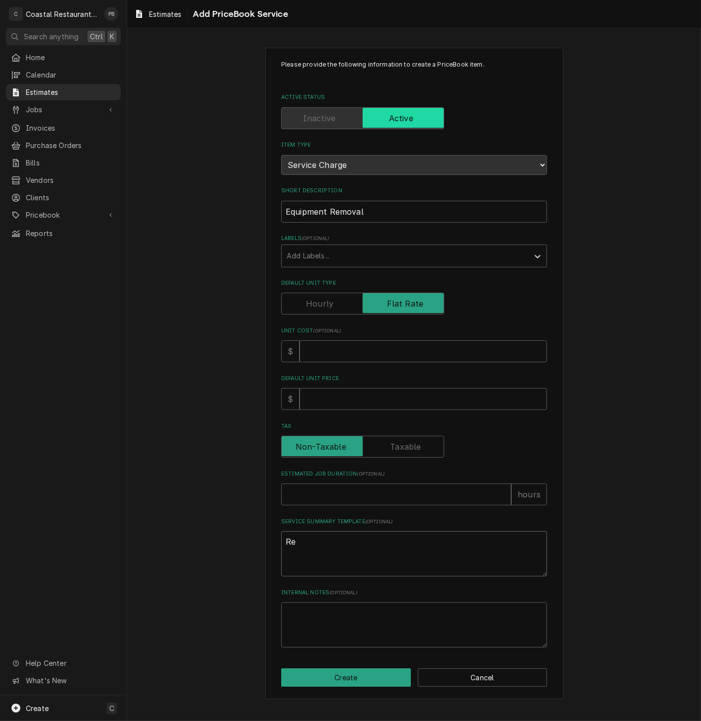
type textarea "Rem"
type textarea "x"
type textarea "Remo"
type textarea "x"
type textarea "Remov"
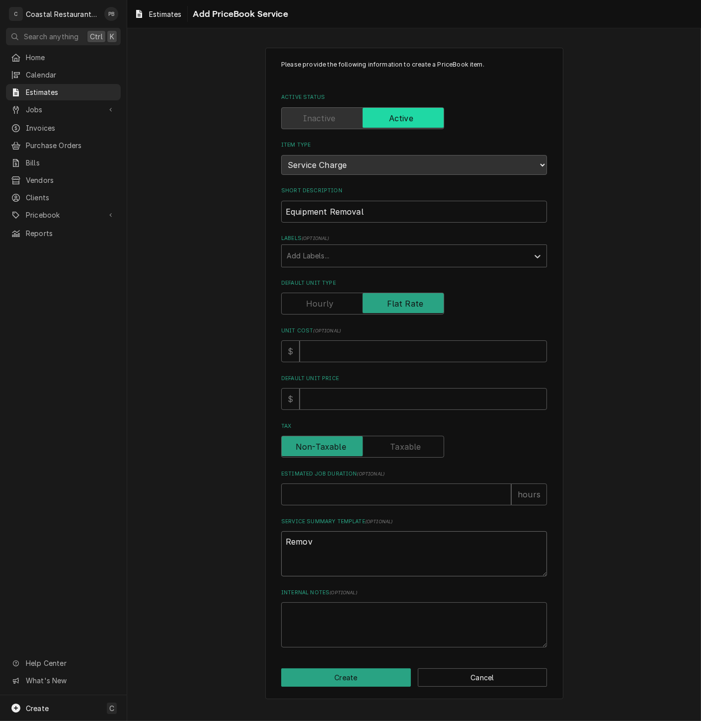
type textarea "x"
type textarea "Remove"
type textarea "x"
type textarea "Remove"
type textarea "x"
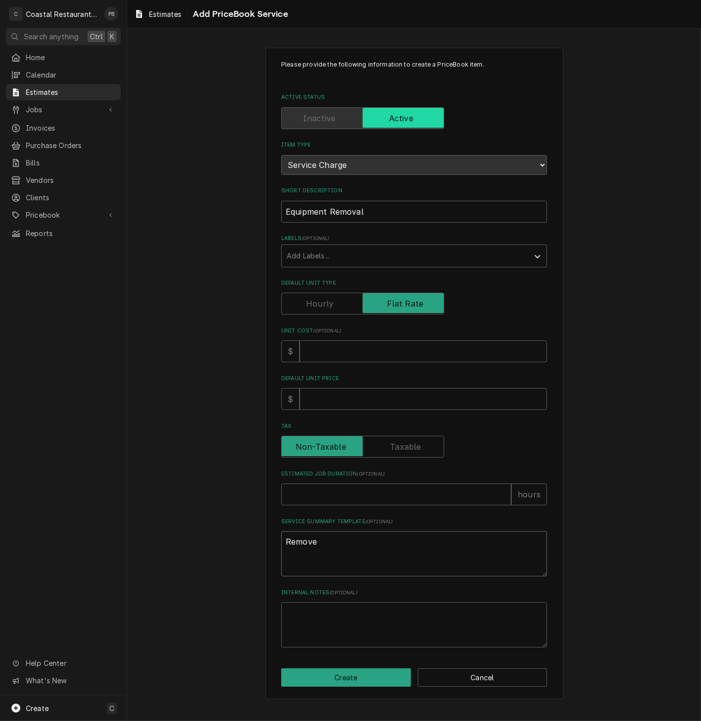
type textarea "Remove o"
type textarea "x"
type textarea "Remove ol"
type textarea "x"
type textarea "Remove old"
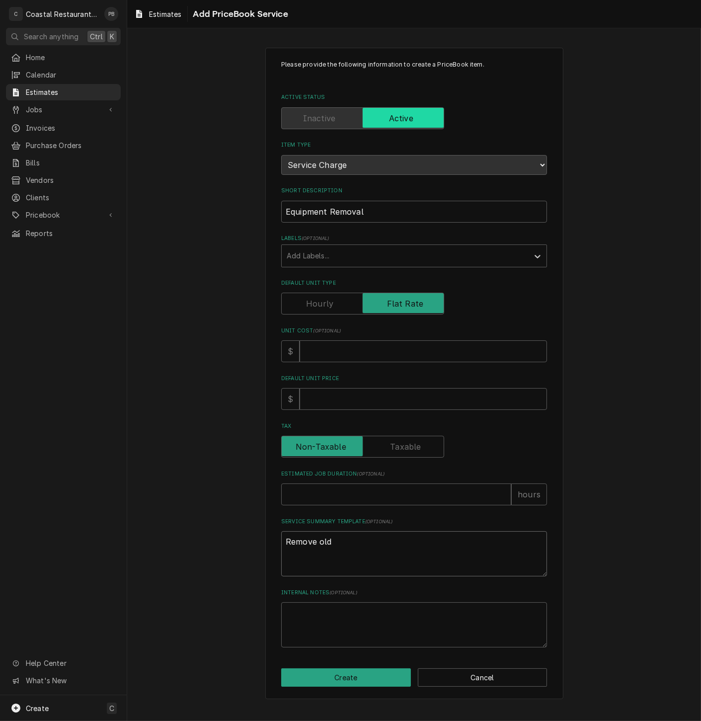
type textarea "x"
type textarea "Remove old"
type textarea "x"
type textarea "Remove old e"
type textarea "x"
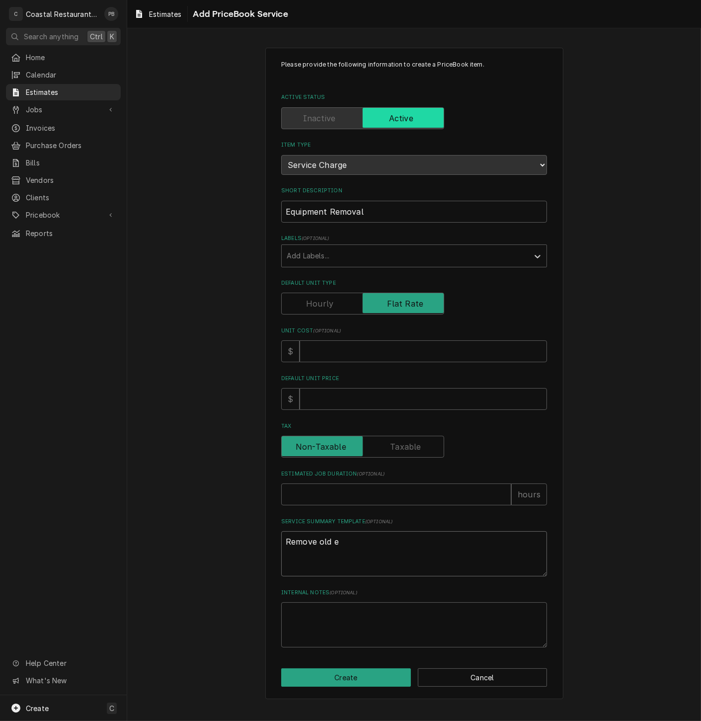
type textarea "Remove old eq"
type textarea "x"
type textarea "Remove old equ"
type textarea "x"
type textarea "Remove old equp"
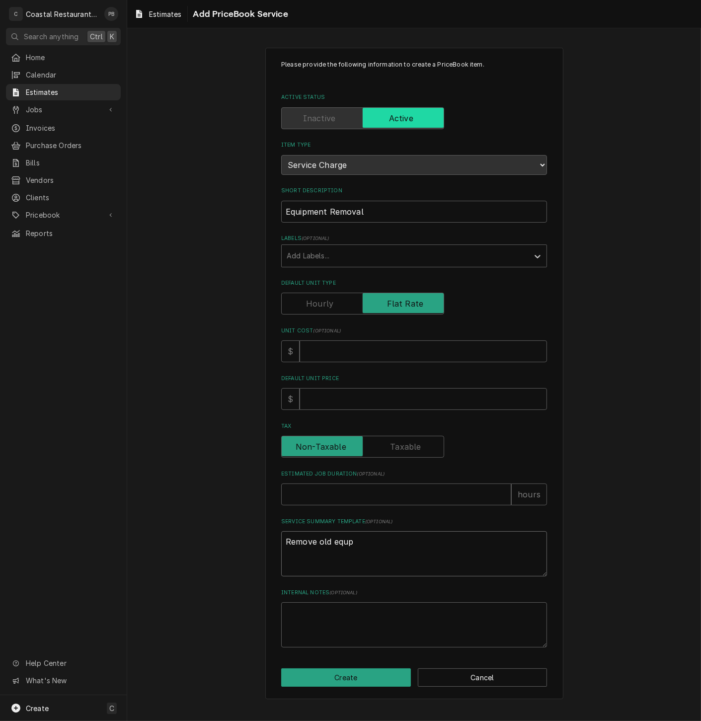
type textarea "x"
type textarea "Remove old equ"
type textarea "x"
type textarea "Remove old equi"
type textarea "x"
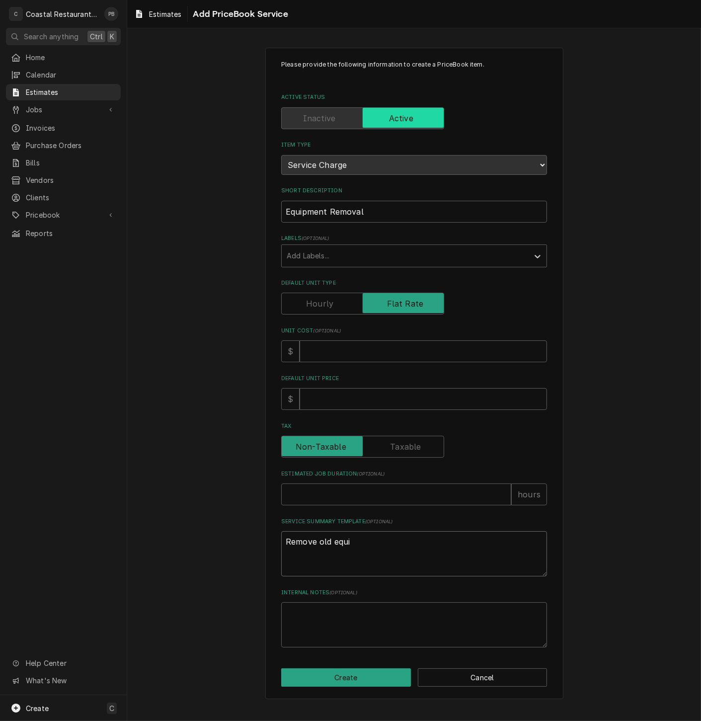
type textarea "Remove old equip"
type textarea "x"
type textarea "Remove old equipm"
type textarea "x"
type textarea "Remove old equipmen"
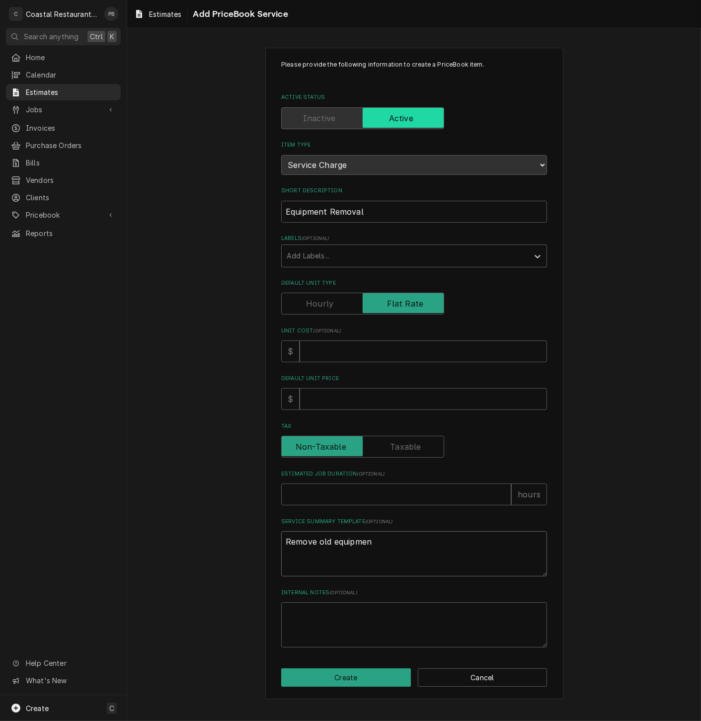
type textarea "x"
type textarea "Remove old equipment"
type textarea "x"
type textarea "Remove old equipment a"
type textarea "x"
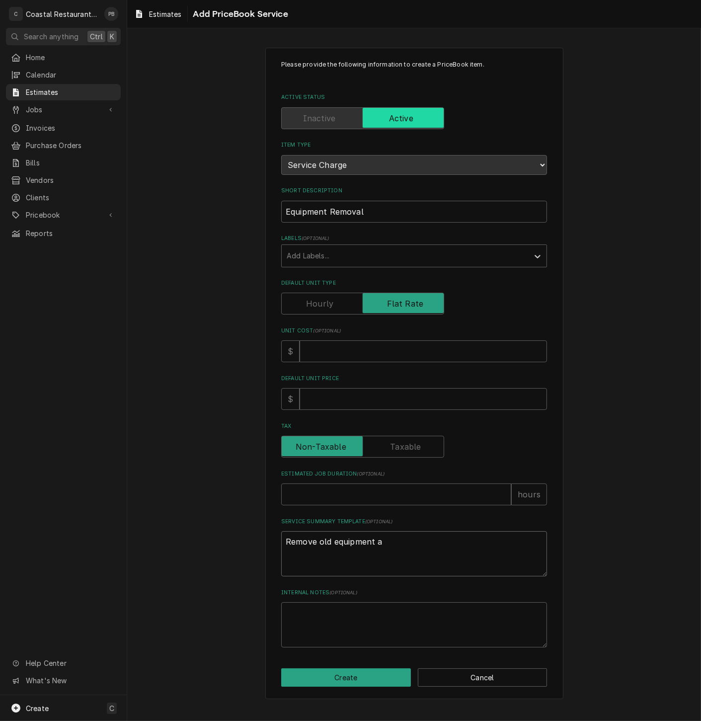
type textarea "Remove old equipment an"
type textarea "x"
type textarea "Remove old equipment and"
type textarea "x"
type textarea "Remove old equipment and"
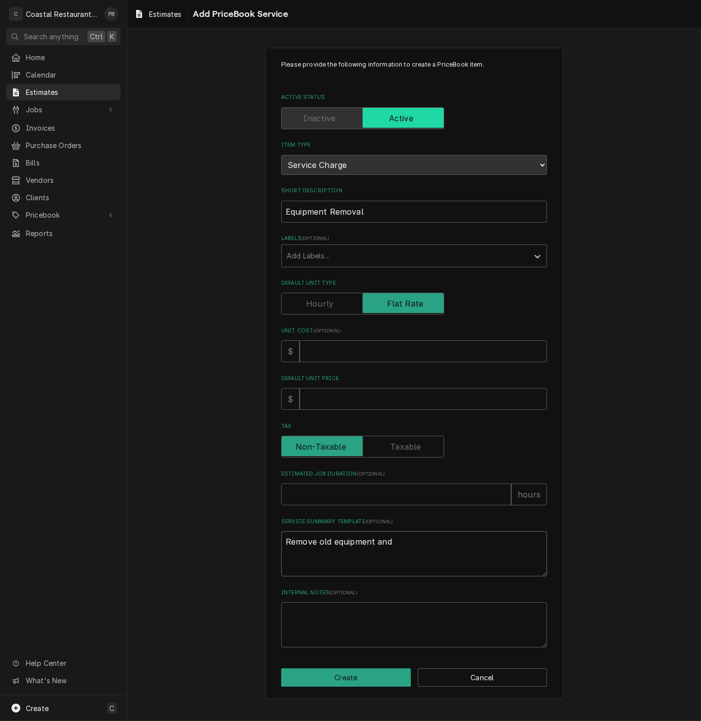
type textarea "x"
type textarea "Remove old equipment and ha"
type textarea "x"
type textarea "Remove old equipment and hau"
type textarea "x"
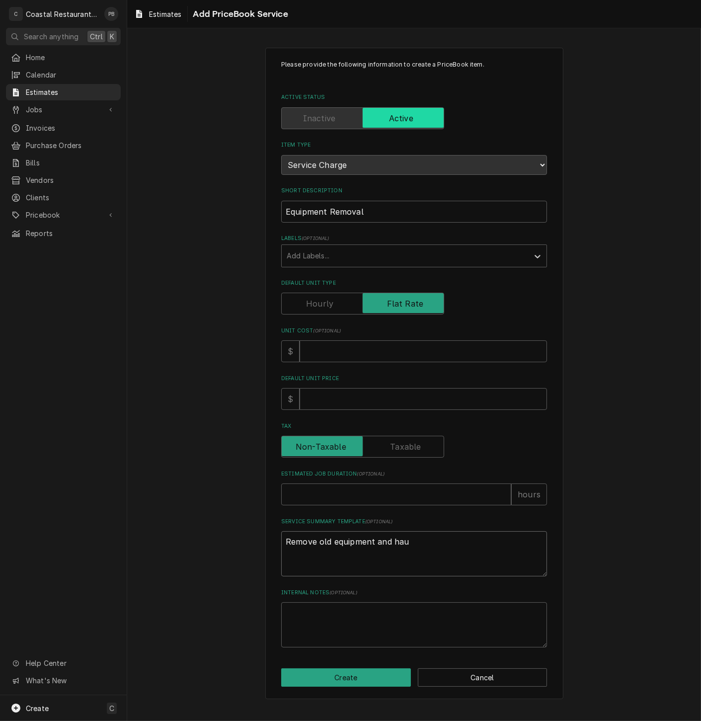
type textarea "Remove old equipment and haul"
type textarea "x"
type textarea "Remove old equipment and haull"
type textarea "x"
type textarea "Remove old equipment and haul"
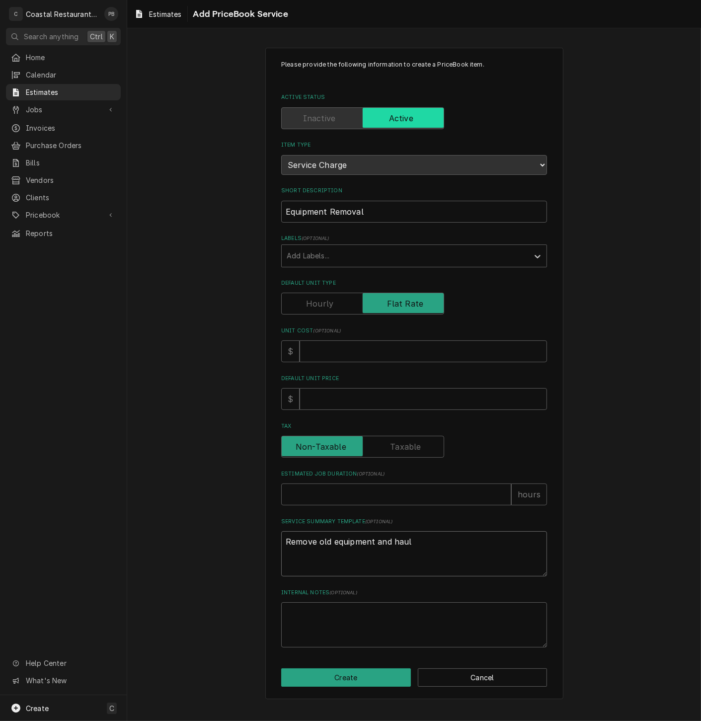
type textarea "x"
type textarea "Remove old equipment and hau"
type textarea "x"
type textarea "Remove old equipment and haul"
type textarea "x"
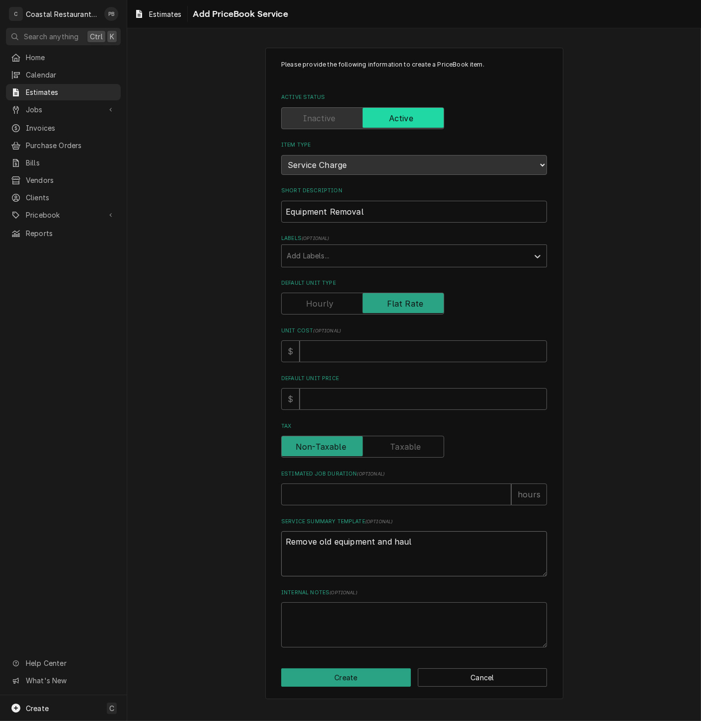
type textarea "Remove old equipment and haul"
type textarea "x"
type textarea "Remove old equipment and haul aw"
type textarea "x"
type textarea "Remove old equipment and haul awa"
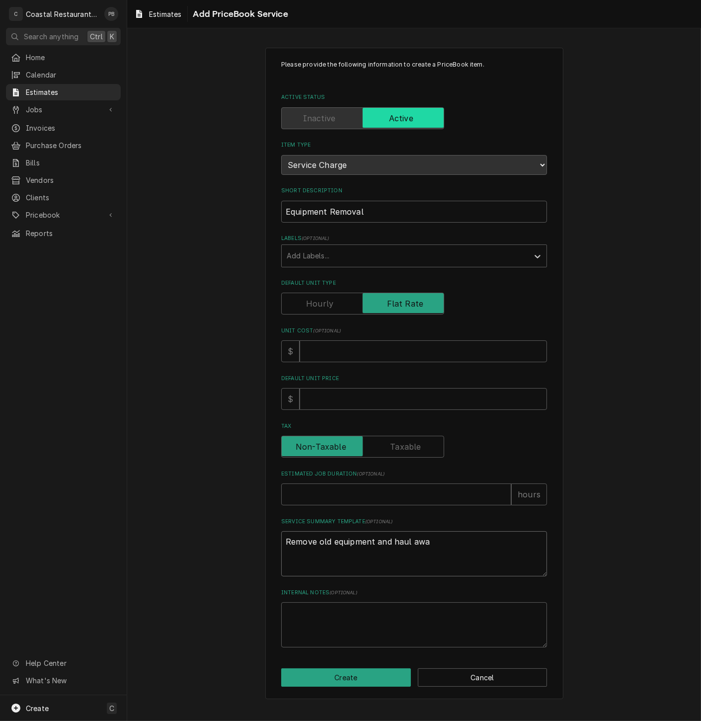
type textarea "x"
type textarea "Remove old equipment and haul away"
type textarea "x"
type textarea "Remove old equipment and haul away"
click at [365, 496] on input "Estimated Job Duration ( optional )" at bounding box center [396, 494] width 230 height 22
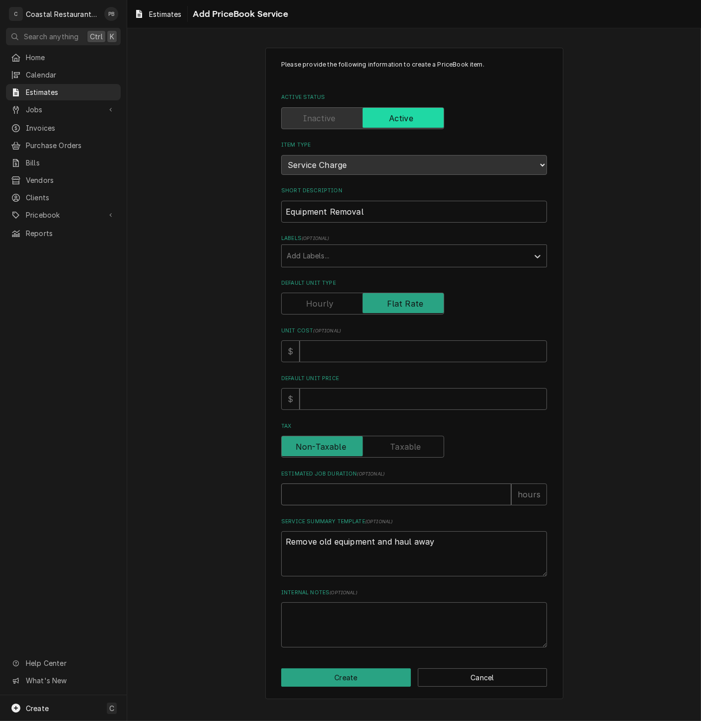
type textarea "x"
type input "1"
type textarea "x"
type input "1"
click at [338, 400] on input "Default Unit Price" at bounding box center [422, 399] width 247 height 22
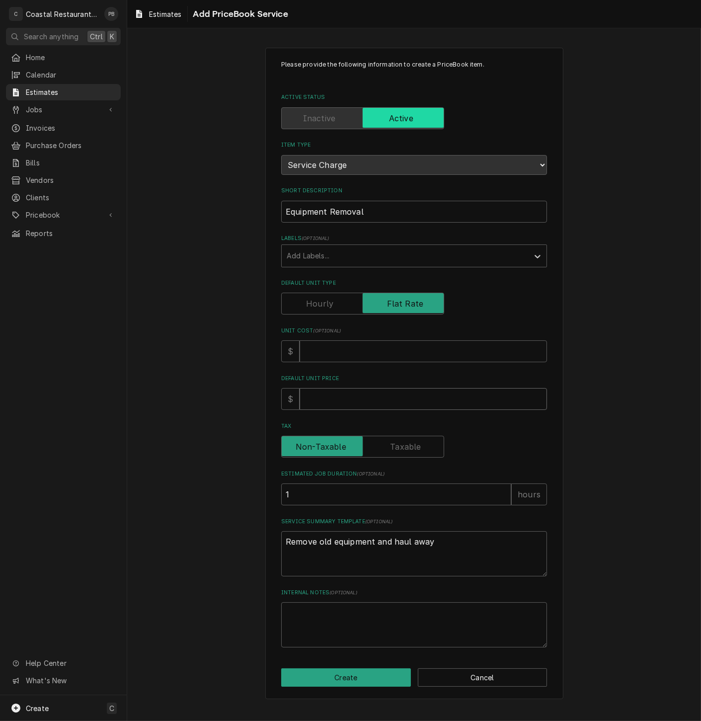
type textarea "x"
type input "3"
type textarea "x"
type input "30"
type textarea "x"
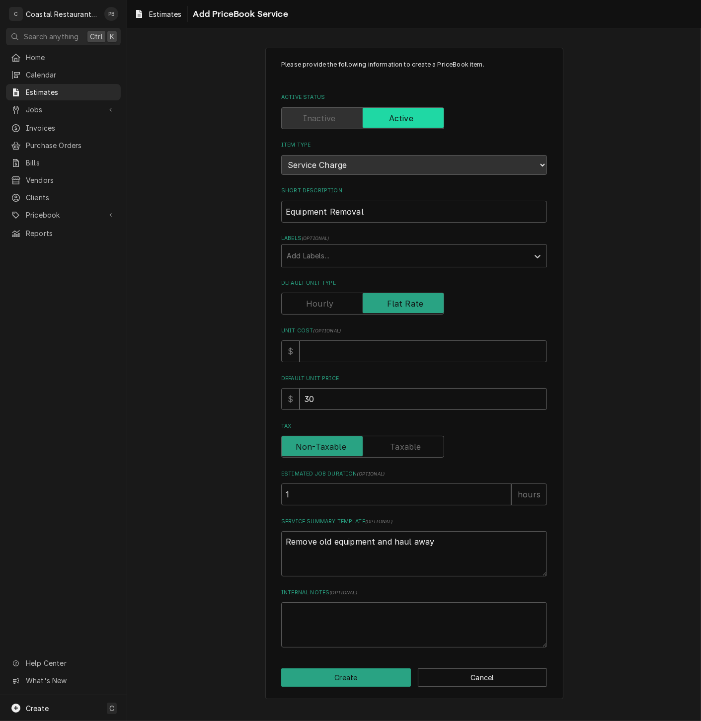
type input "300"
type textarea "x"
type input "300"
click at [650, 201] on div "Please provide the following information to create a PriceBook item. Active Sta…" at bounding box center [414, 373] width 574 height 669
click at [576, 281] on div "Please provide the following information to create a PriceBook item. Active Sta…" at bounding box center [414, 373] width 574 height 669
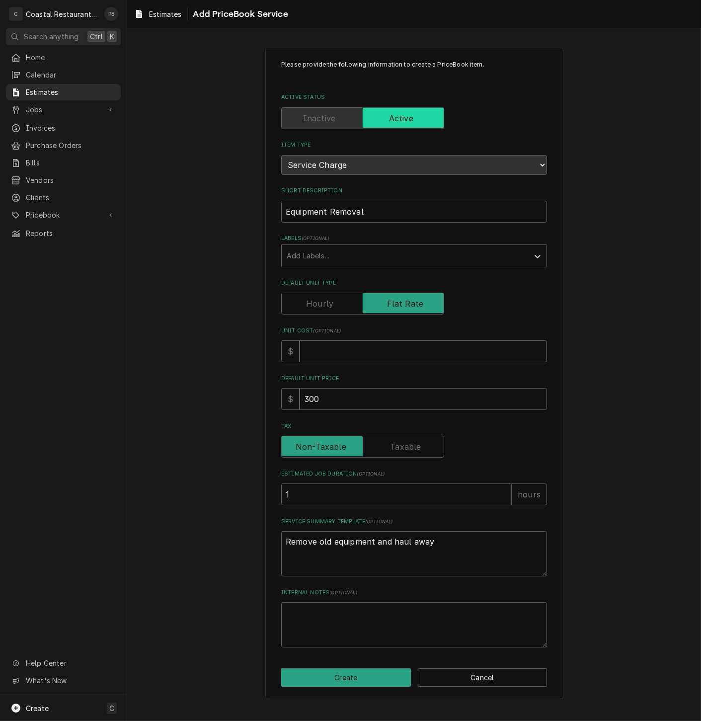
click at [339, 358] on input "Unit Cost ( optional )" at bounding box center [422, 351] width 247 height 22
type textarea "x"
type input "0"
type textarea "x"
type input "0"
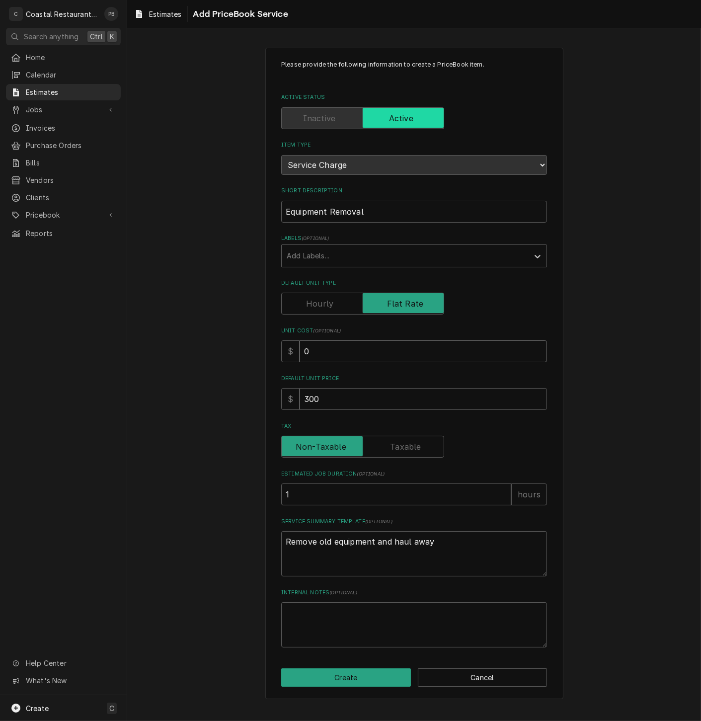
drag, startPoint x: 322, startPoint y: 353, endPoint x: 294, endPoint y: 353, distance: 28.3
click at [294, 353] on div "$ 0" at bounding box center [414, 351] width 266 height 22
click at [324, 300] on label "Default Unit Type" at bounding box center [362, 304] width 163 height 22
click at [324, 300] on input "Default Unit Type" at bounding box center [363, 304] width 154 height 22
checkbox input "false"
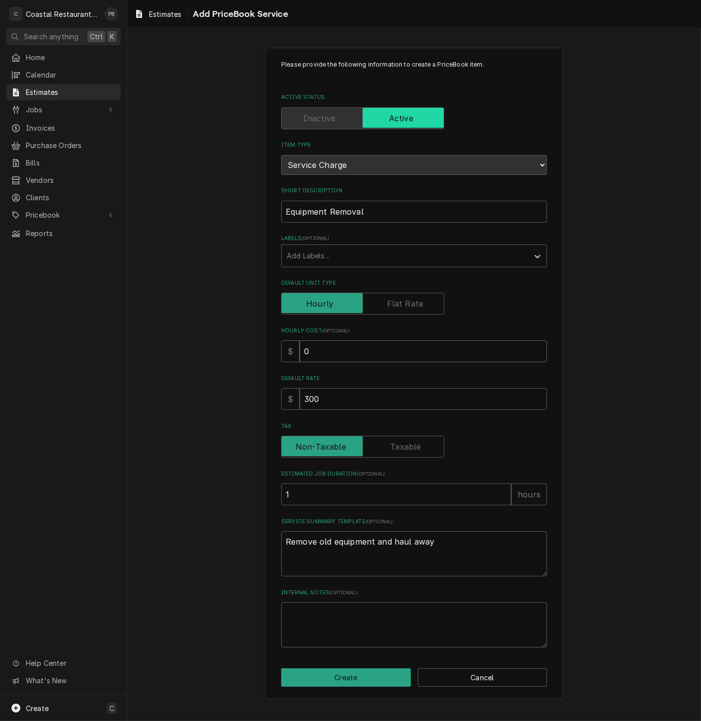
drag, startPoint x: 320, startPoint y: 352, endPoint x: 289, endPoint y: 352, distance: 31.3
click at [289, 352] on div "$ 0" at bounding box center [414, 351] width 266 height 22
drag, startPoint x: 321, startPoint y: 400, endPoint x: 299, endPoint y: 403, distance: 22.1
click at [299, 403] on input "300" at bounding box center [422, 399] width 247 height 22
type textarea "x"
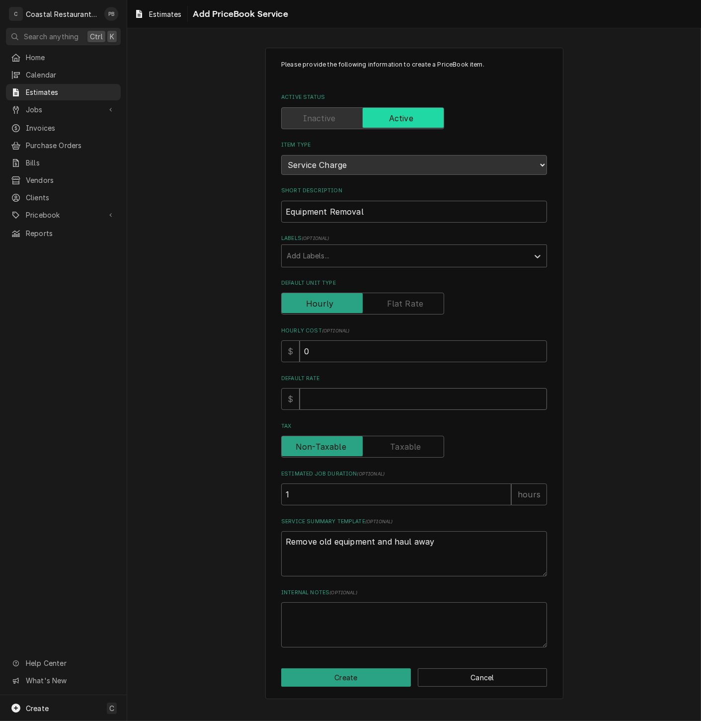
type textarea "x"
click at [356, 350] on input "0" at bounding box center [422, 351] width 247 height 22
drag, startPoint x: 311, startPoint y: 351, endPoint x: 299, endPoint y: 354, distance: 12.7
click at [299, 354] on div "$ 0" at bounding box center [414, 351] width 266 height 22
type textarea "x"
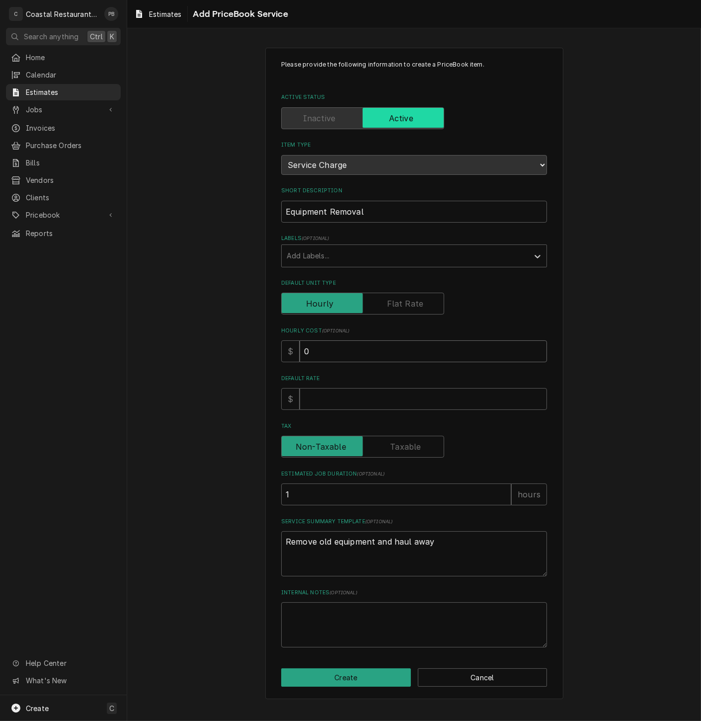
type input "5"
type textarea "x"
type input "50"
type textarea "x"
type input "50"
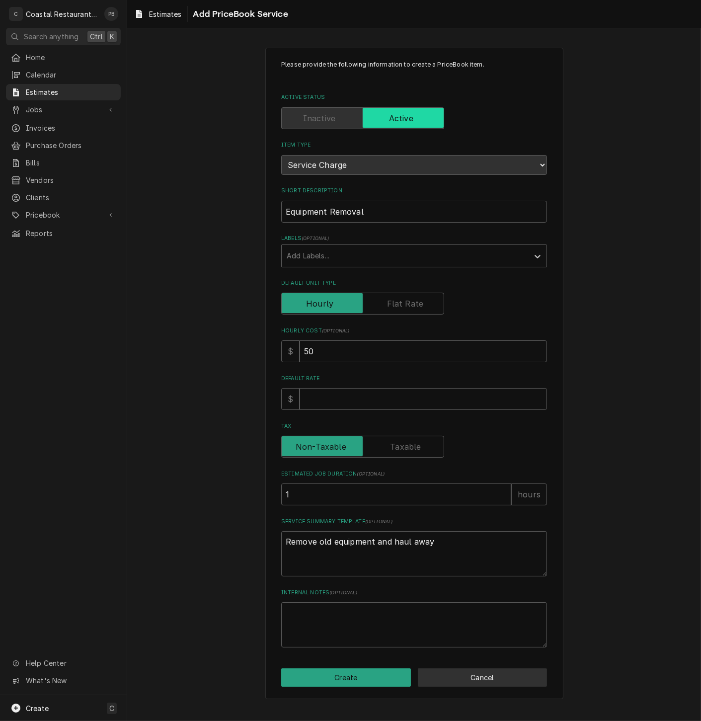
click at [495, 674] on button "Cancel" at bounding box center [483, 677] width 130 height 18
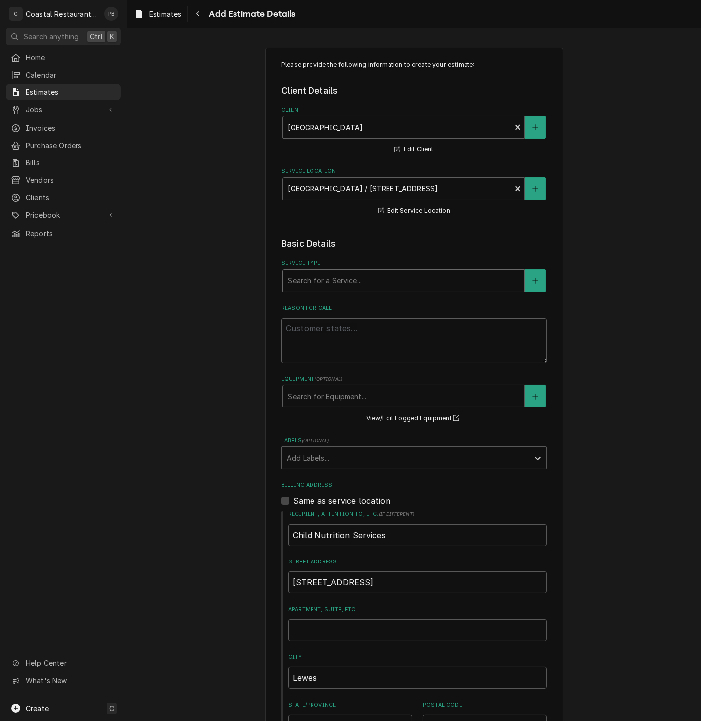
click at [369, 277] on div "Service Type" at bounding box center [403, 281] width 231 height 18
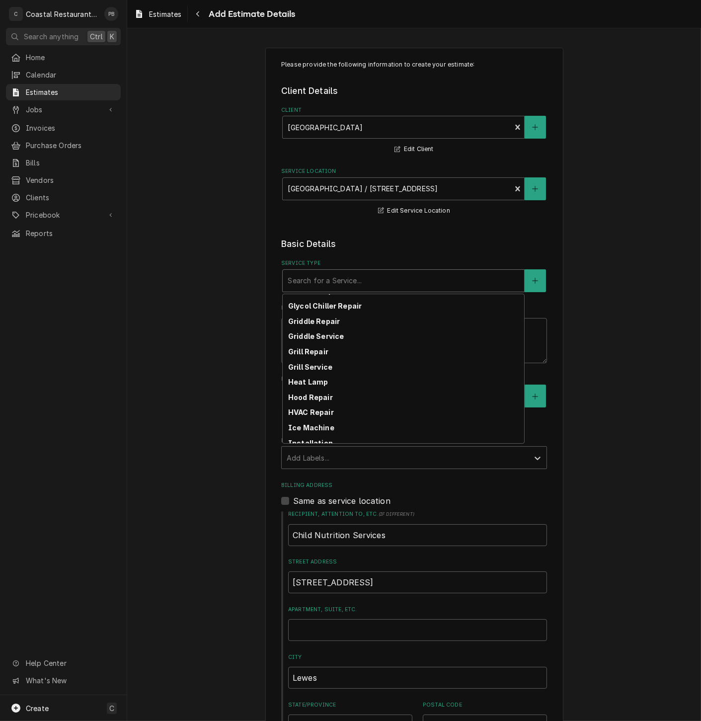
scroll to position [283, 0]
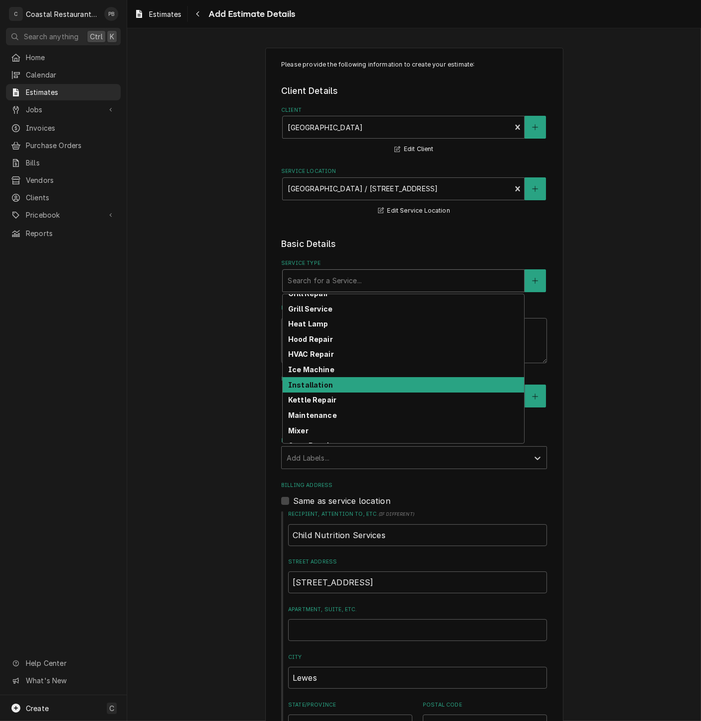
click at [322, 386] on strong "Installation" at bounding box center [310, 384] width 45 height 8
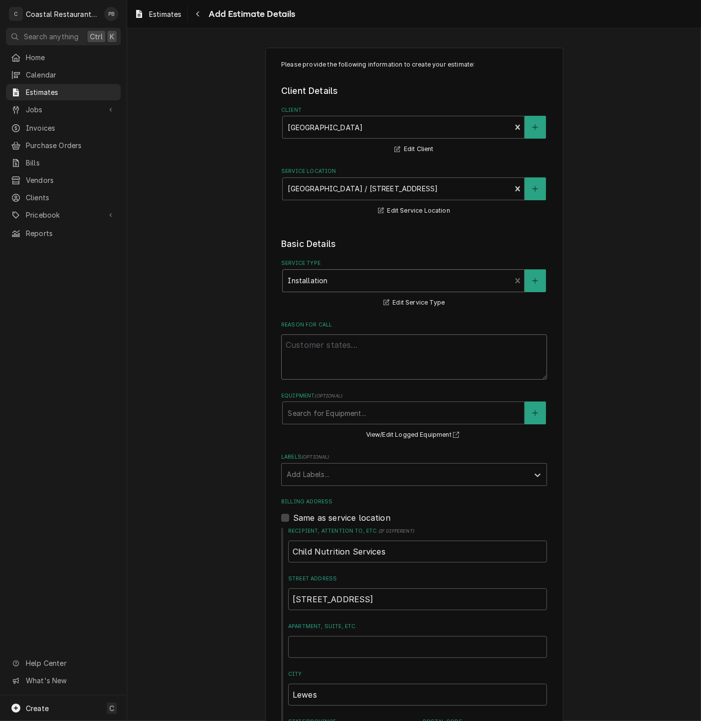
click at [368, 351] on textarea "Reason For Call" at bounding box center [414, 356] width 266 height 45
type textarea "x"
type textarea "r"
type textarea "x"
type textarea "re"
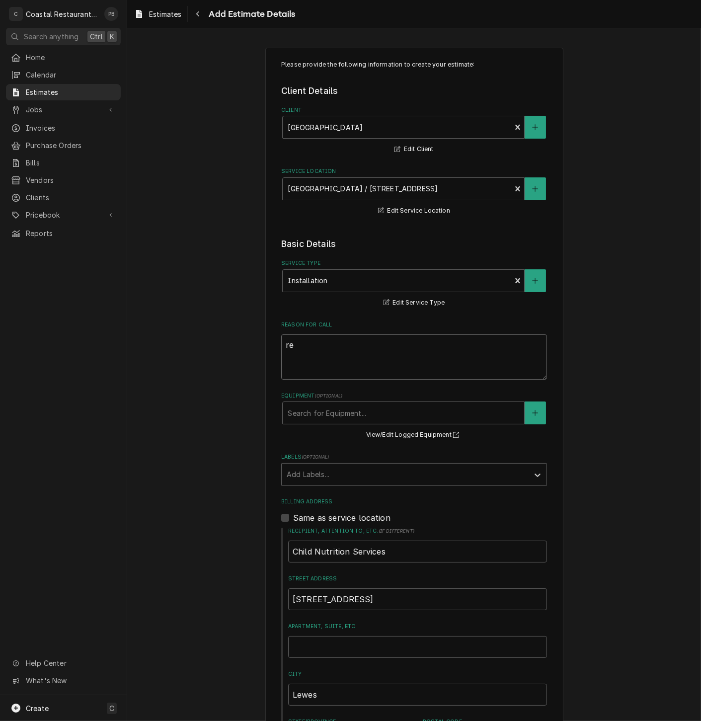
type textarea "x"
type textarea "rem"
type textarea "x"
type textarea "remo"
type textarea "x"
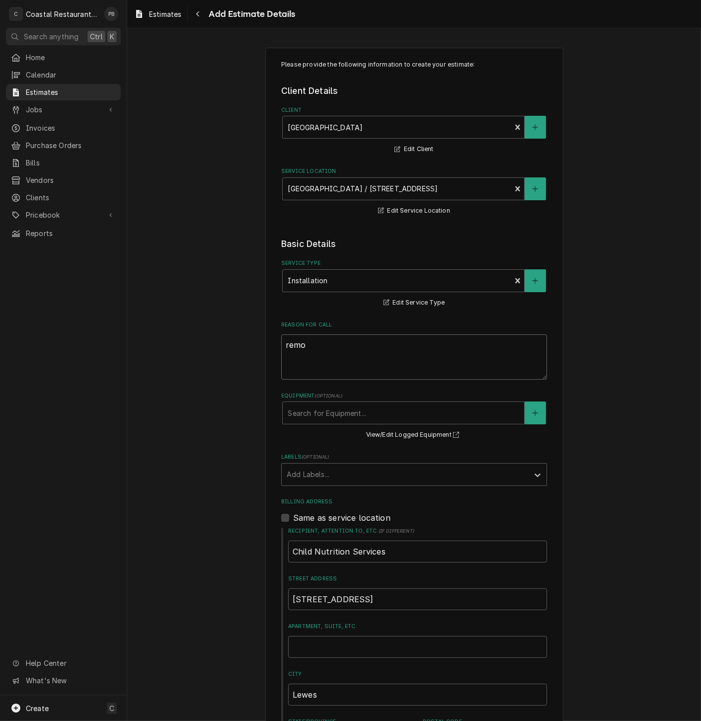
type textarea "remov"
type textarea "x"
type textarea "remove"
type textarea "x"
type textarea "remove"
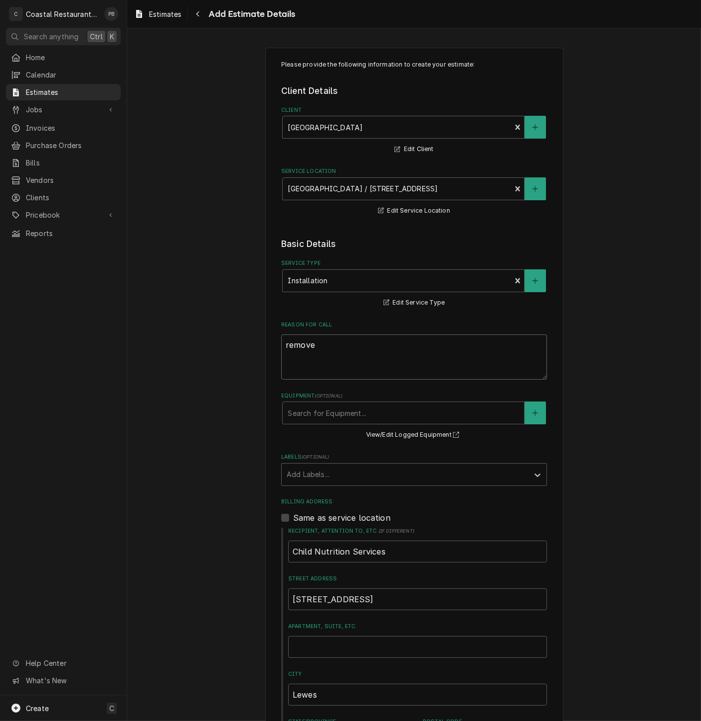
type textarea "x"
type textarea "remove a"
type textarea "x"
type textarea "remove"
type textarea "x"
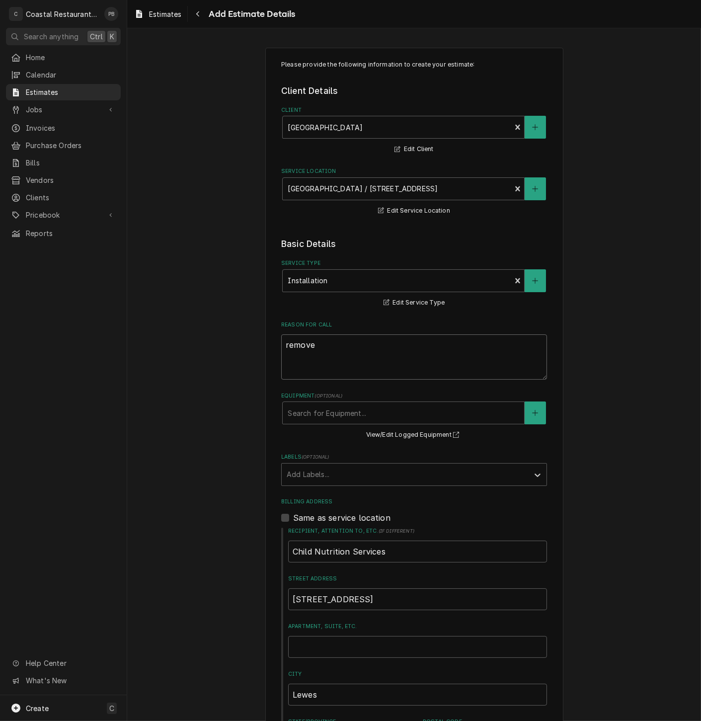
type textarea "remove o"
type textarea "x"
type textarea "remove old"
type textarea "x"
type textarea "remove old"
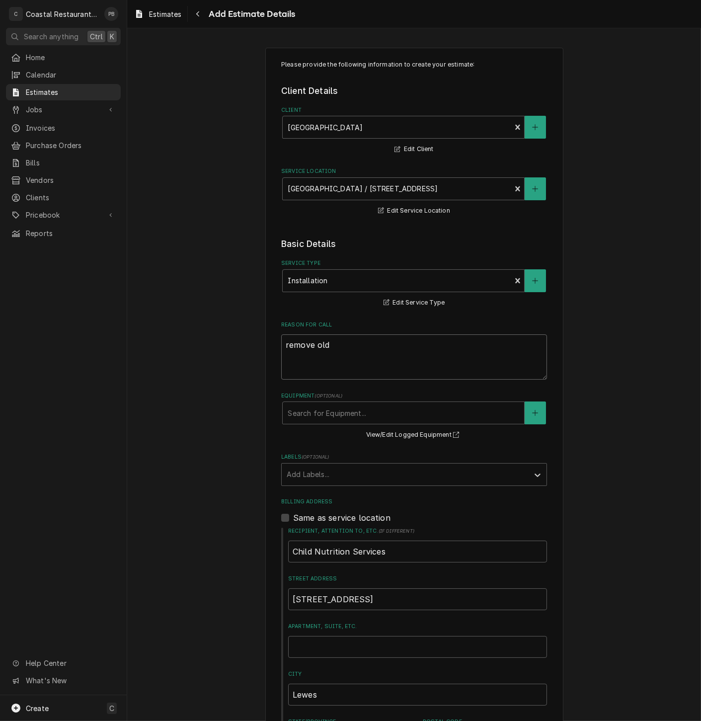
type textarea "x"
type textarea "remove old e"
type textarea "x"
type textarea "remove old eq"
type textarea "x"
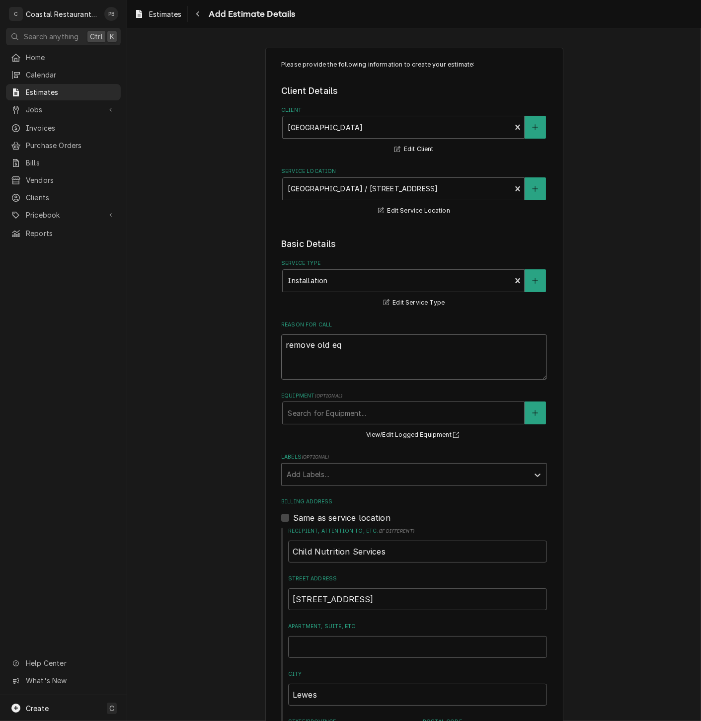
type textarea "remove old equ"
type textarea "x"
type textarea "remove old equi"
type textarea "x"
type textarea "remove old equip"
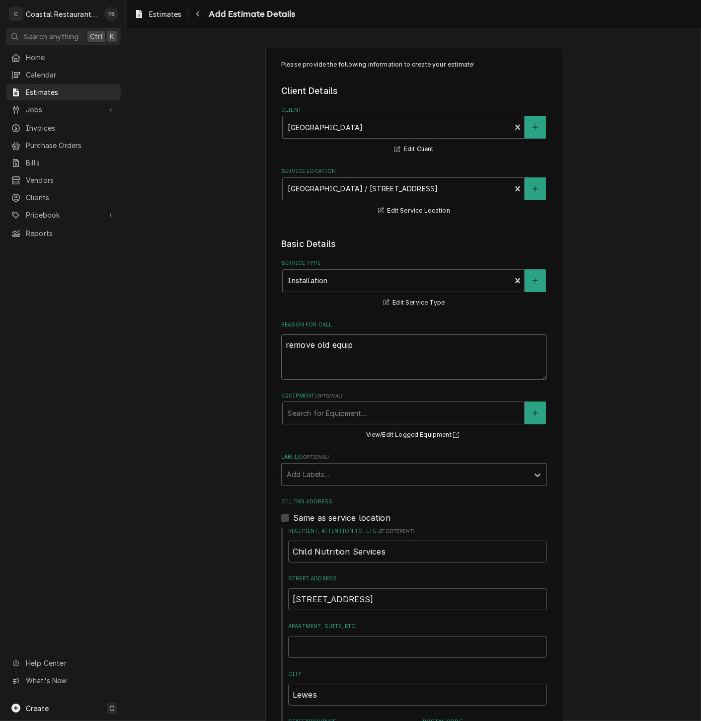
type textarea "x"
type textarea "remove old equipi"
type textarea "x"
type textarea "remove old equipime"
type textarea "x"
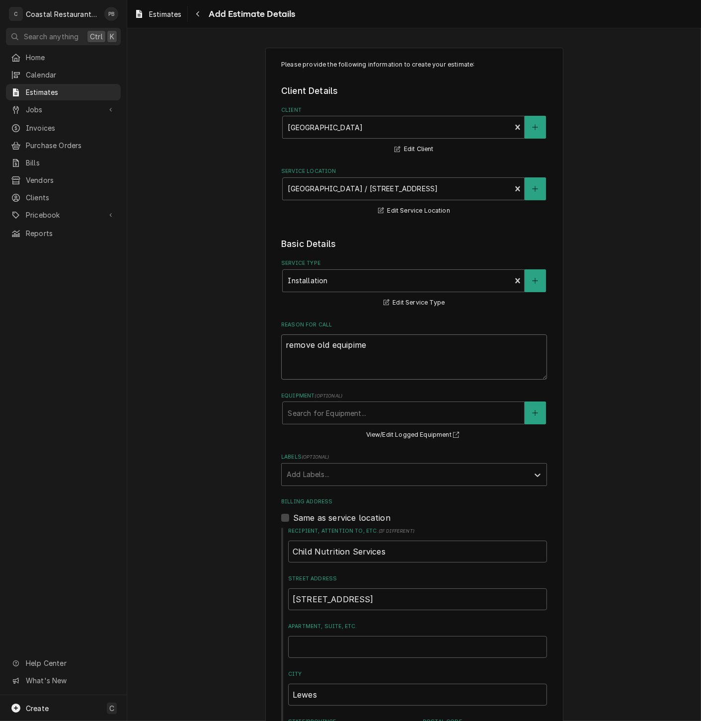
type textarea "remove old equipimen"
type textarea "x"
type textarea "remove old equipiment"
type textarea "x"
type textarea "remove old equipiment f"
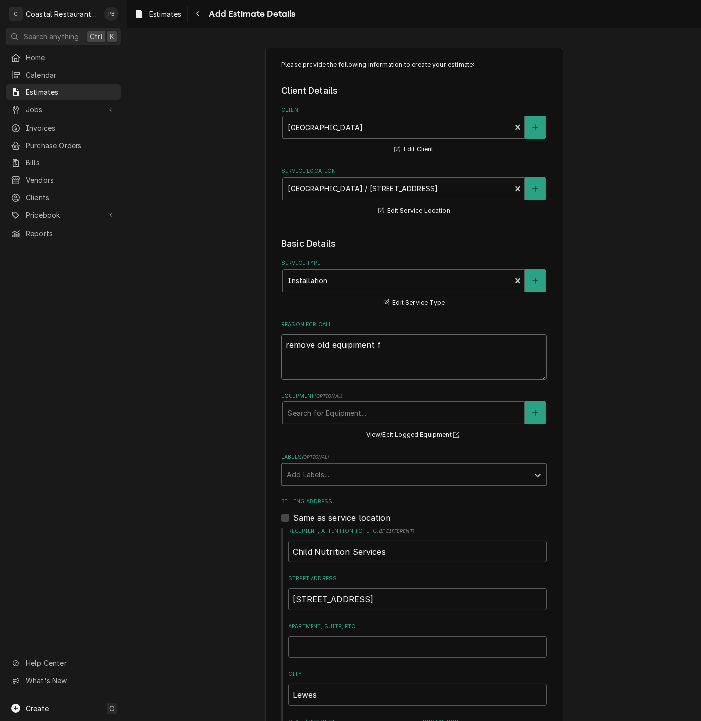
type textarea "x"
type textarea "remove old equipiment fr"
type textarea "x"
type textarea "remove old equipiment f"
type textarea "x"
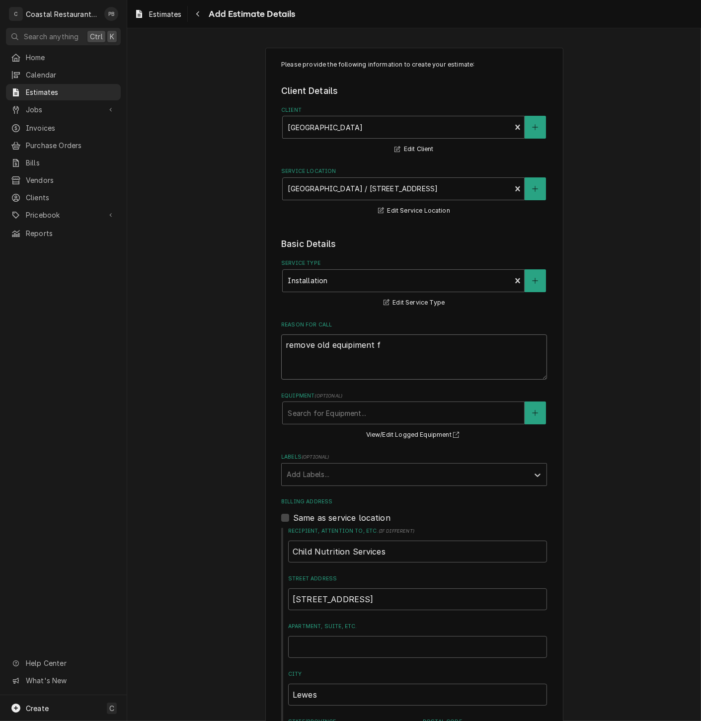
type textarea "remove old equipiment"
type textarea "x"
type textarea "remove old equipiment"
type textarea "x"
type textarea "remove old equipimen"
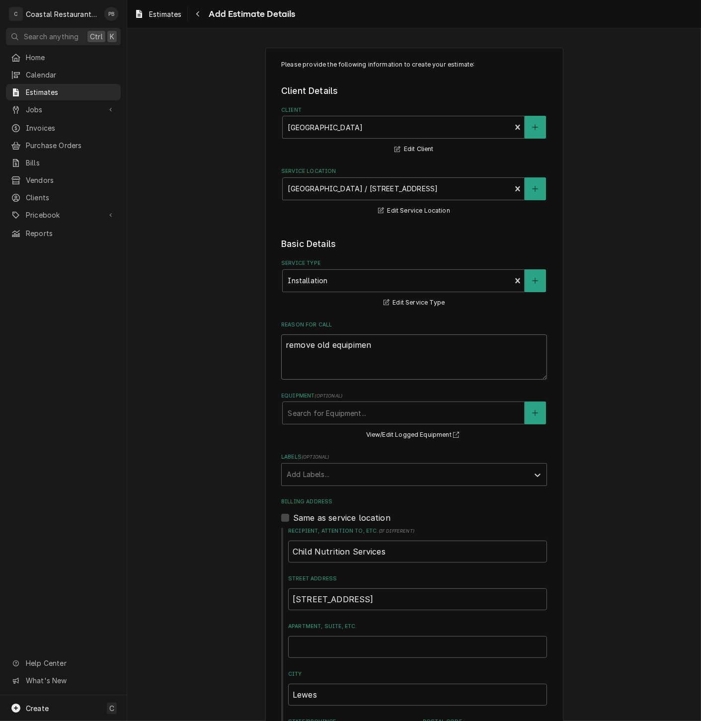
type textarea "x"
type textarea "remove old equipime"
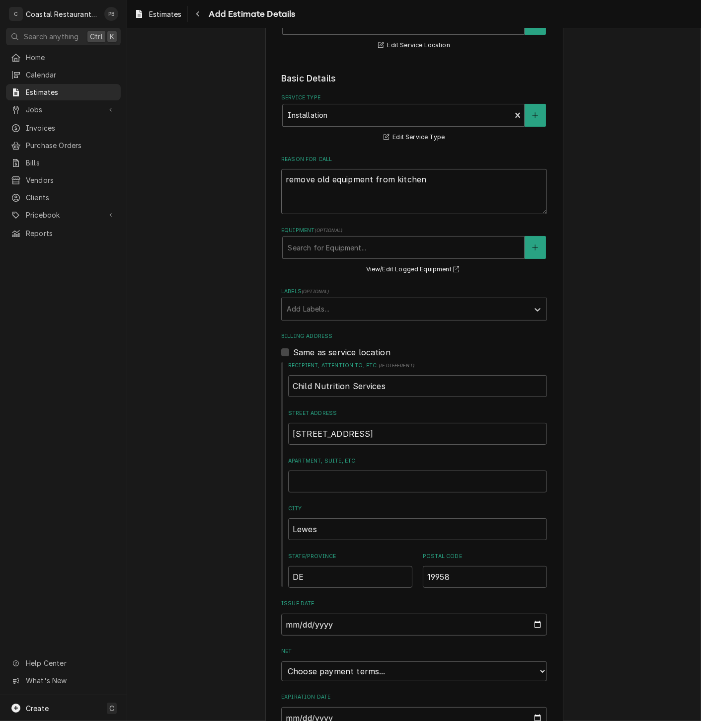
scroll to position [255, 0]
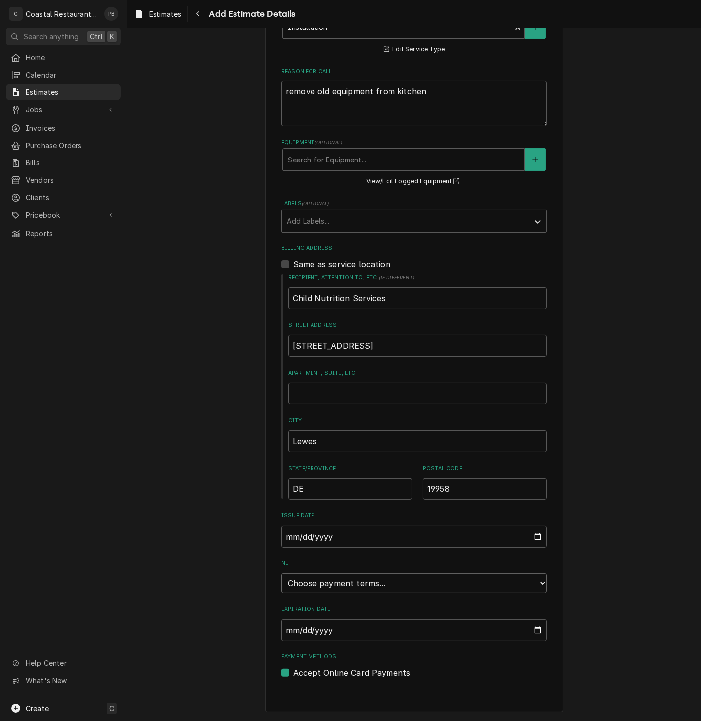
click at [420, 584] on select "Choose payment terms... Same Day Net 7 Net 14 Net 21 Net 30 Net 45 Net 60 Net 90" at bounding box center [414, 583] width 266 height 20
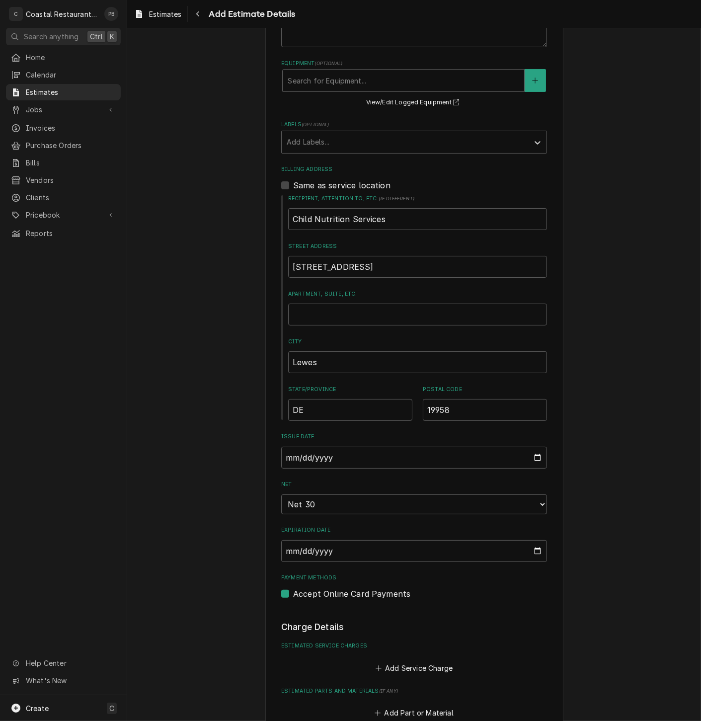
scroll to position [641, 0]
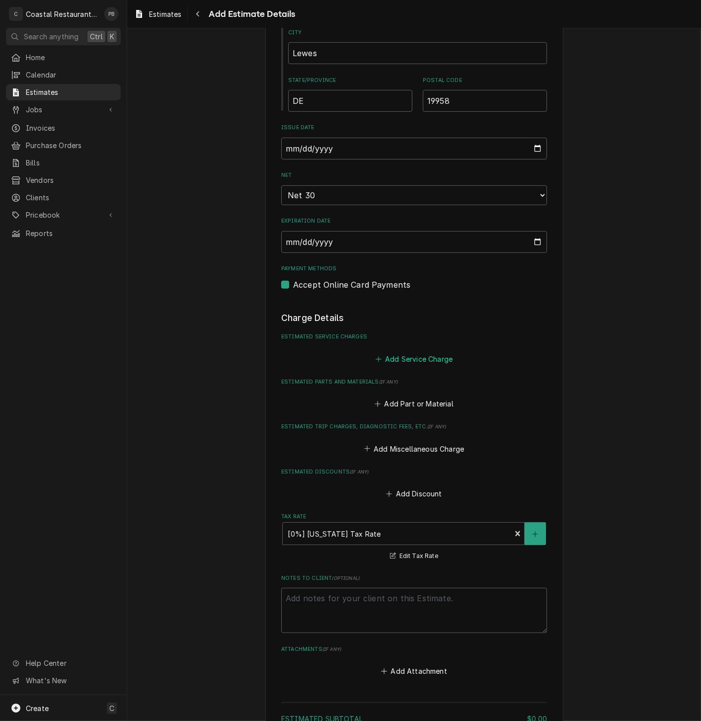
click at [418, 361] on button "Add Service Charge" at bounding box center [413, 359] width 80 height 14
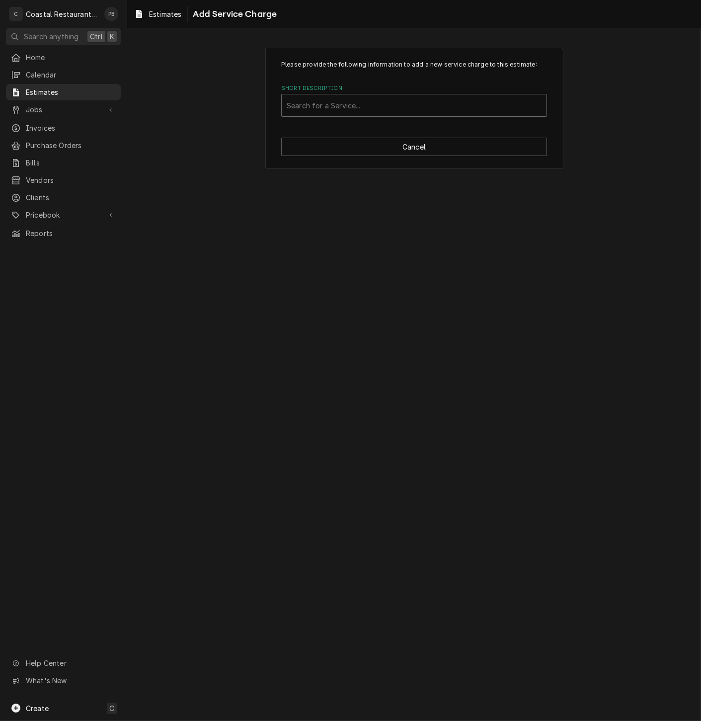
click at [382, 109] on div "Short Description" at bounding box center [414, 105] width 255 height 18
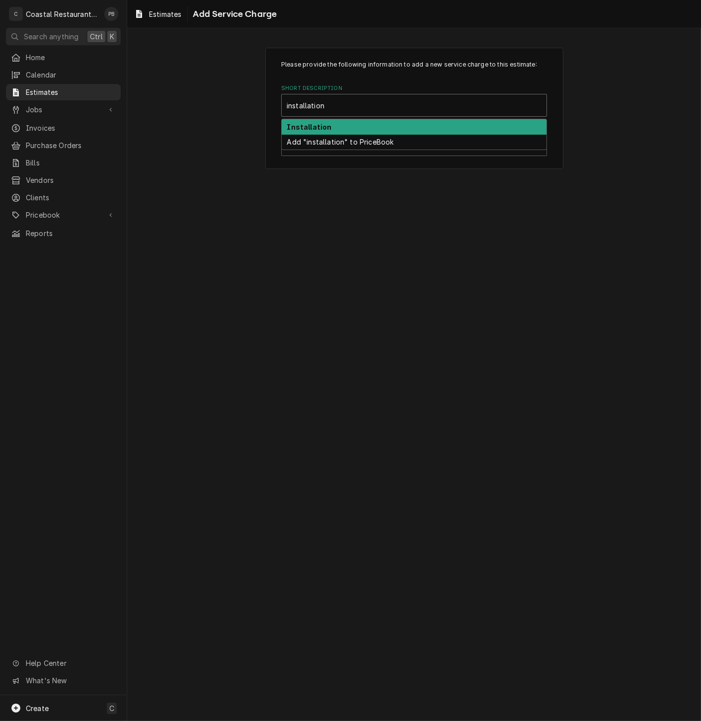
click at [365, 124] on div "Installation" at bounding box center [414, 126] width 265 height 15
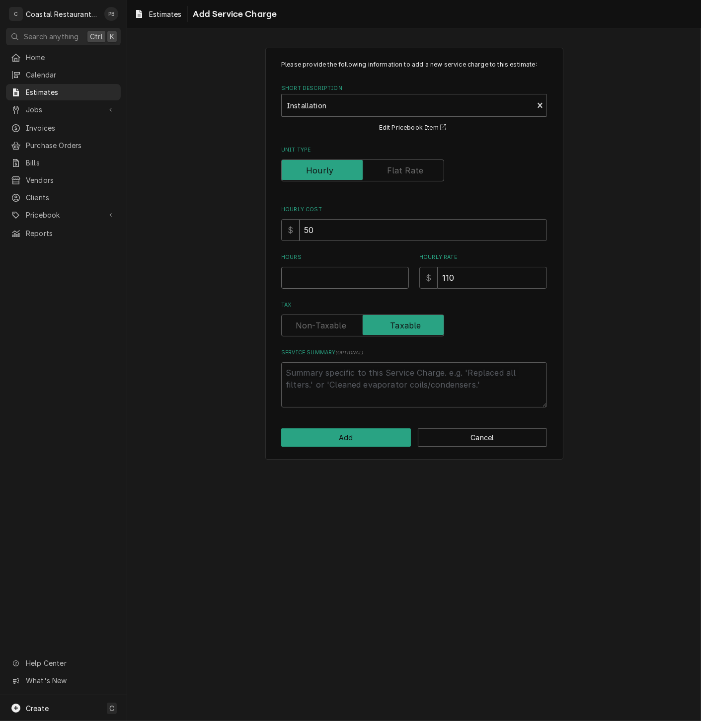
click at [329, 282] on input "Hours" at bounding box center [345, 278] width 128 height 22
drag, startPoint x: 313, startPoint y: 281, endPoint x: 287, endPoint y: 282, distance: 26.8
click at [287, 282] on input "2" at bounding box center [345, 278] width 128 height 22
click at [380, 390] on textarea "Service Summary ( optional )" at bounding box center [414, 384] width 266 height 45
click at [290, 436] on button "Add" at bounding box center [346, 437] width 130 height 18
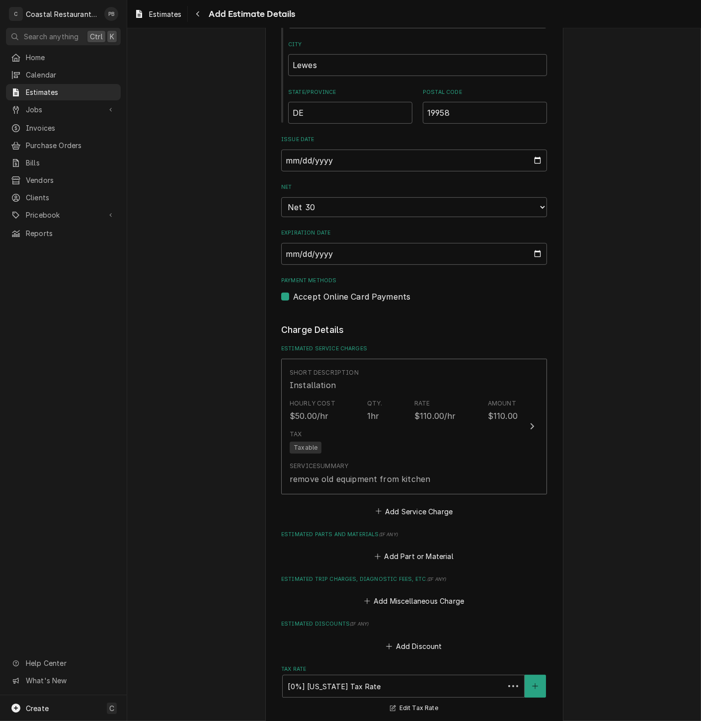
scroll to position [630, 0]
click at [412, 509] on button "Add Service Charge" at bounding box center [413, 511] width 80 height 14
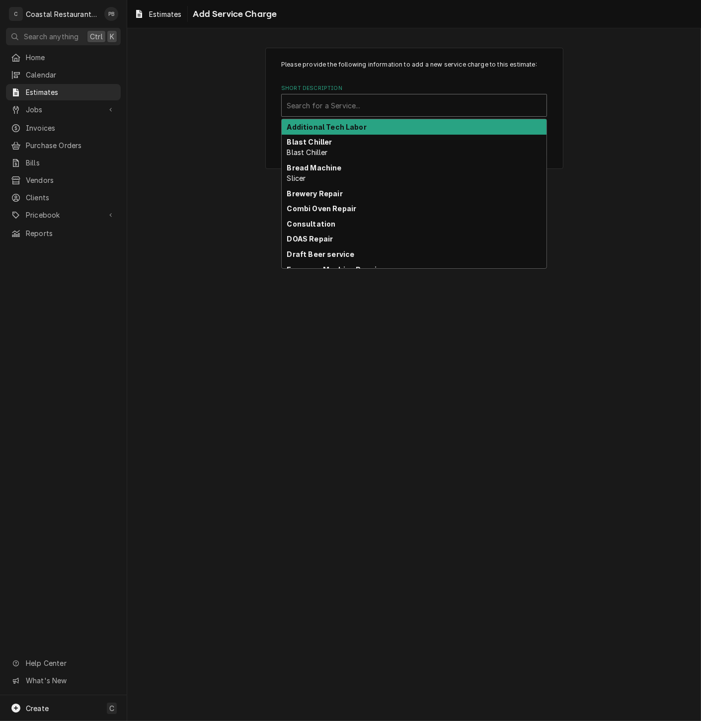
click at [343, 104] on div "Short Description" at bounding box center [414, 105] width 255 height 18
click at [337, 130] on strong "Additional Tech Labor" at bounding box center [326, 127] width 79 height 8
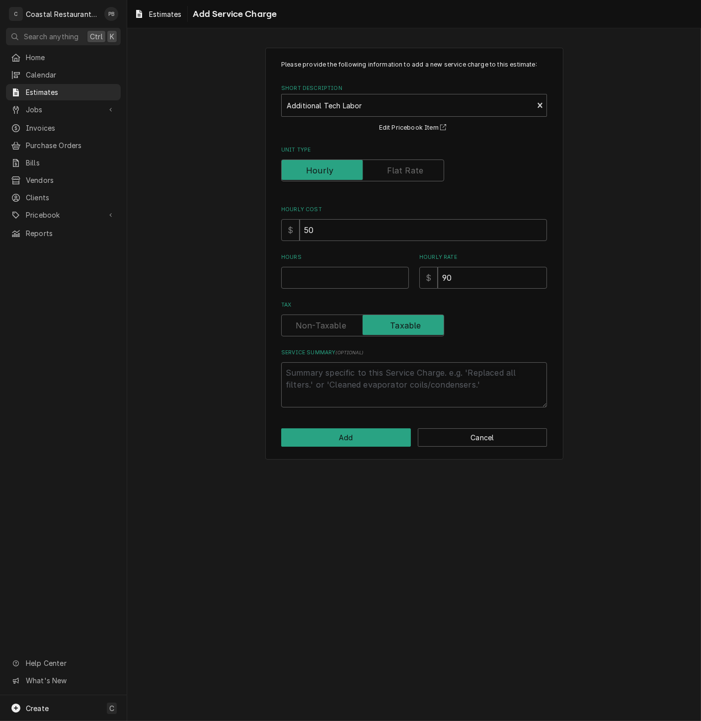
click at [321, 293] on div "Please provide the following information to add a new service charge to this es…" at bounding box center [414, 233] width 266 height 347
click at [318, 282] on input "Hours" at bounding box center [345, 278] width 128 height 22
click at [392, 382] on textarea "Service Summary ( optional )" at bounding box center [414, 384] width 266 height 45
click at [290, 437] on button "Add" at bounding box center [346, 437] width 130 height 18
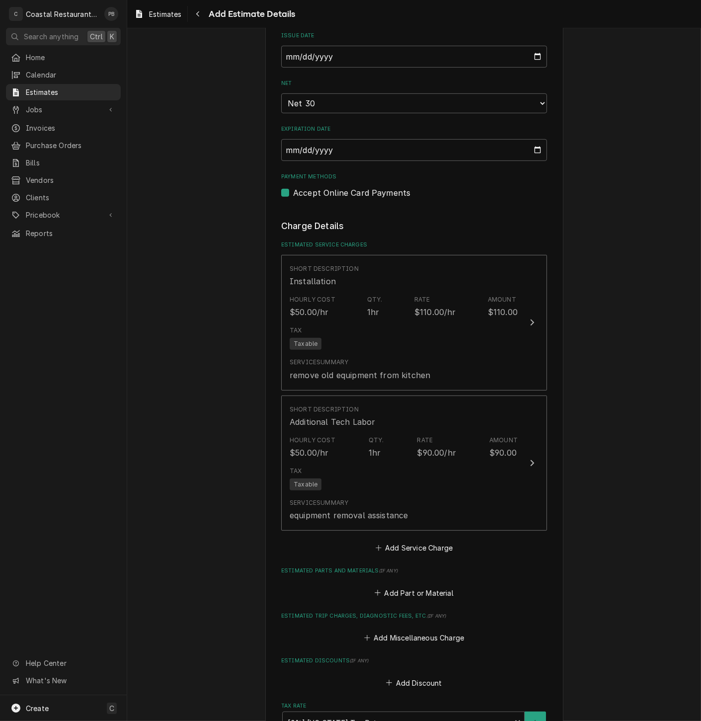
scroll to position [894, 0]
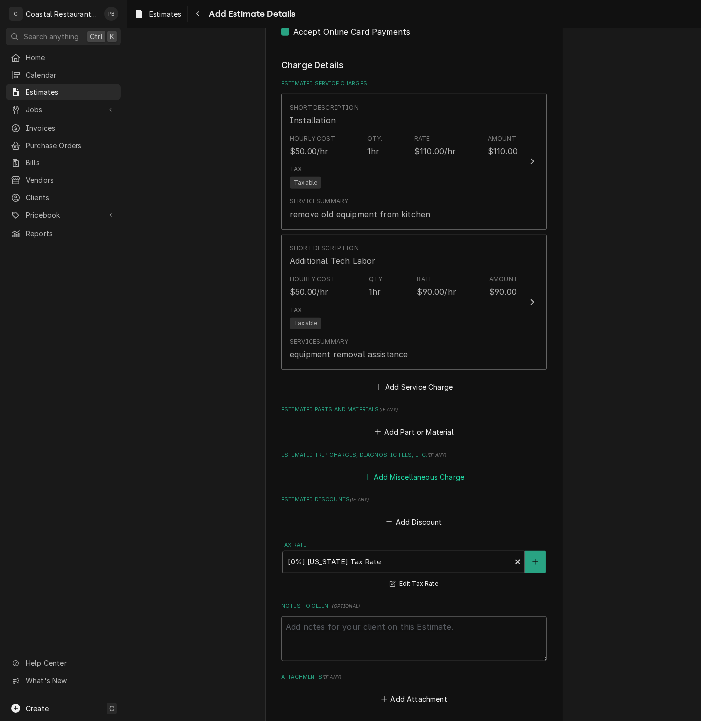
click at [391, 472] on button "Add Miscellaneous Charge" at bounding box center [413, 477] width 103 height 14
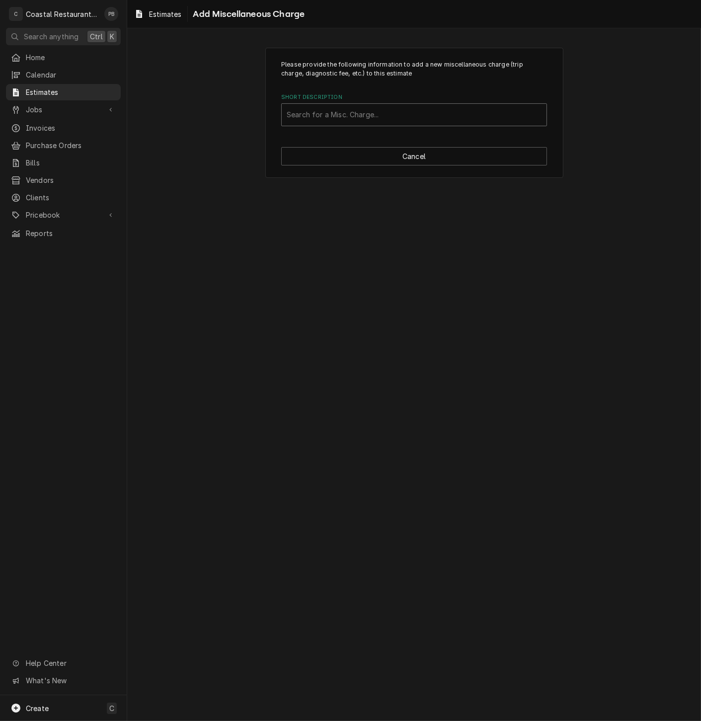
click at [391, 113] on div "Short Description" at bounding box center [414, 115] width 255 height 18
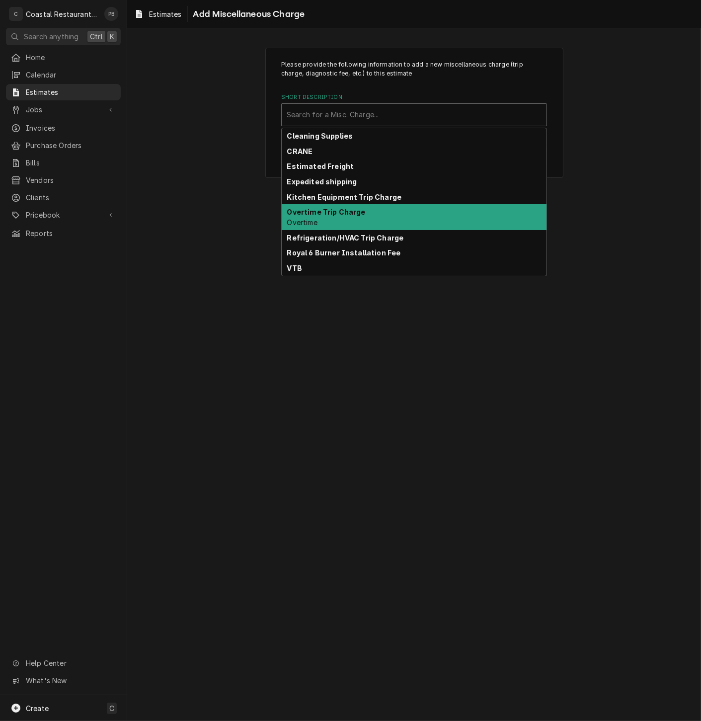
click at [363, 197] on strong "Kitchen Equipment Trip Charge" at bounding box center [344, 197] width 115 height 8
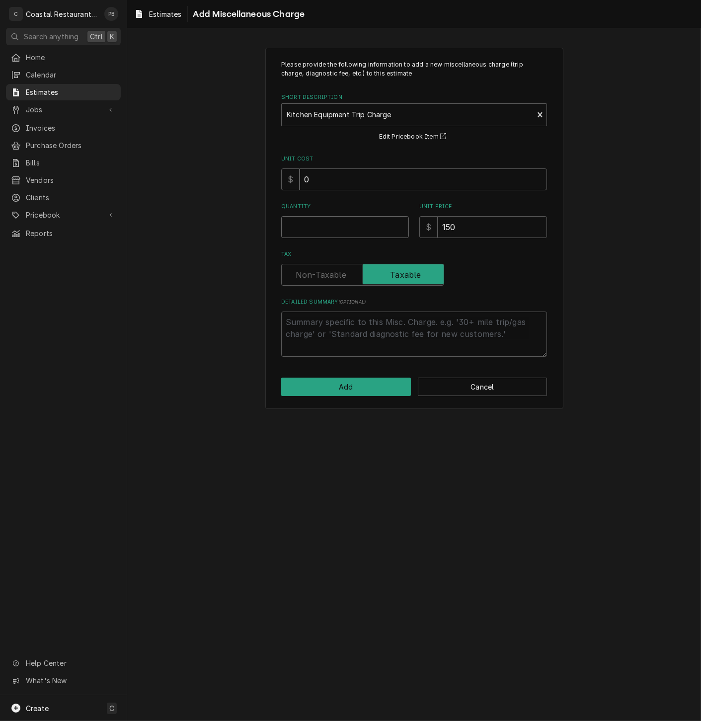
click at [333, 224] on input "Quantity" at bounding box center [345, 227] width 128 height 22
click at [356, 386] on button "Add" at bounding box center [346, 386] width 130 height 18
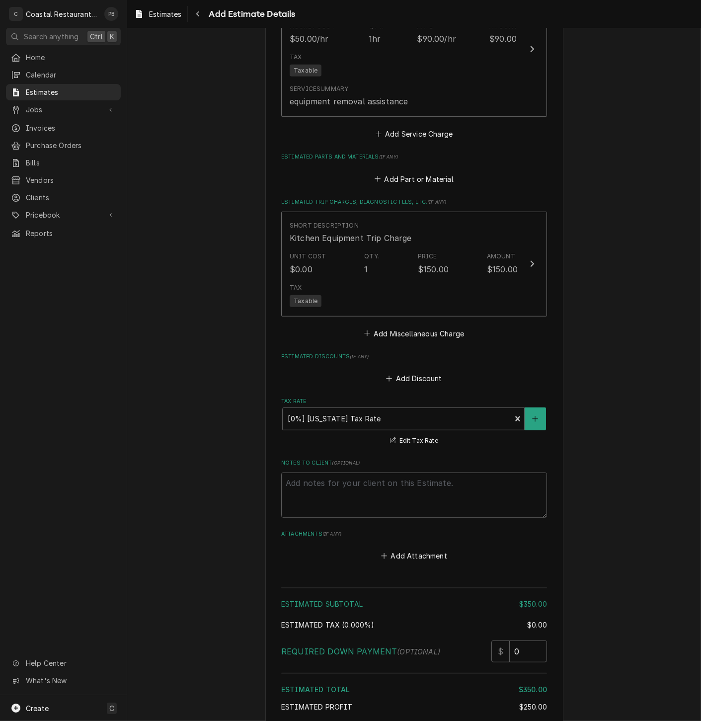
scroll to position [1234, 0]
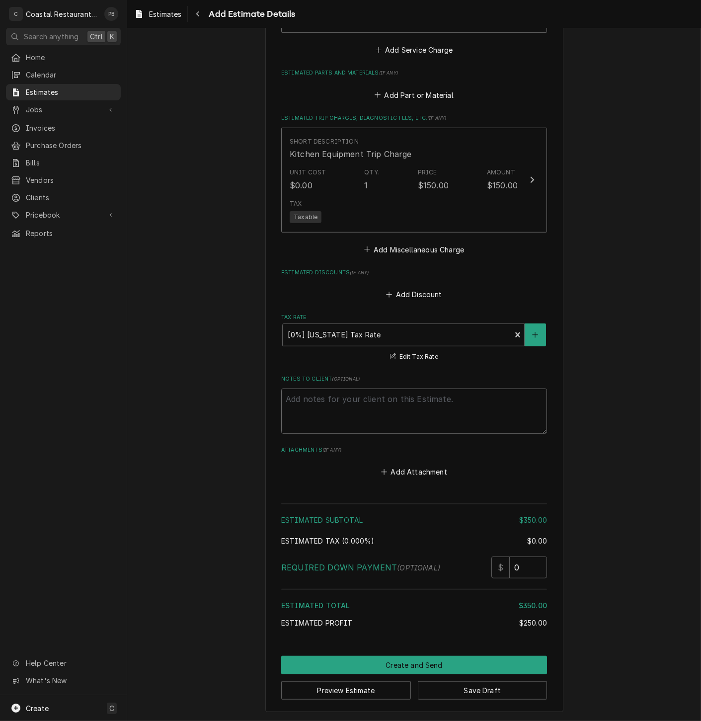
click at [350, 405] on textarea "Notes to Client ( optional )" at bounding box center [414, 410] width 266 height 45
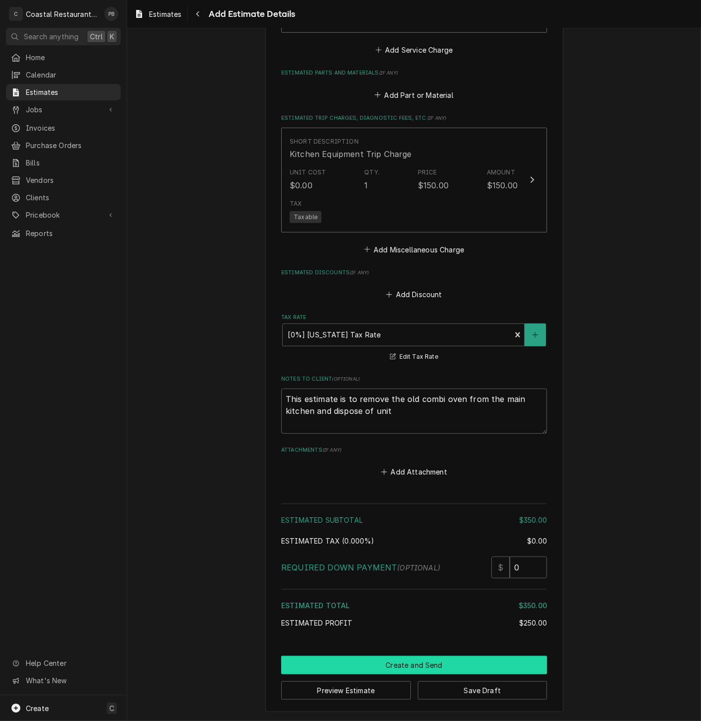
click at [410, 662] on button "Create and Send" at bounding box center [414, 665] width 266 height 18
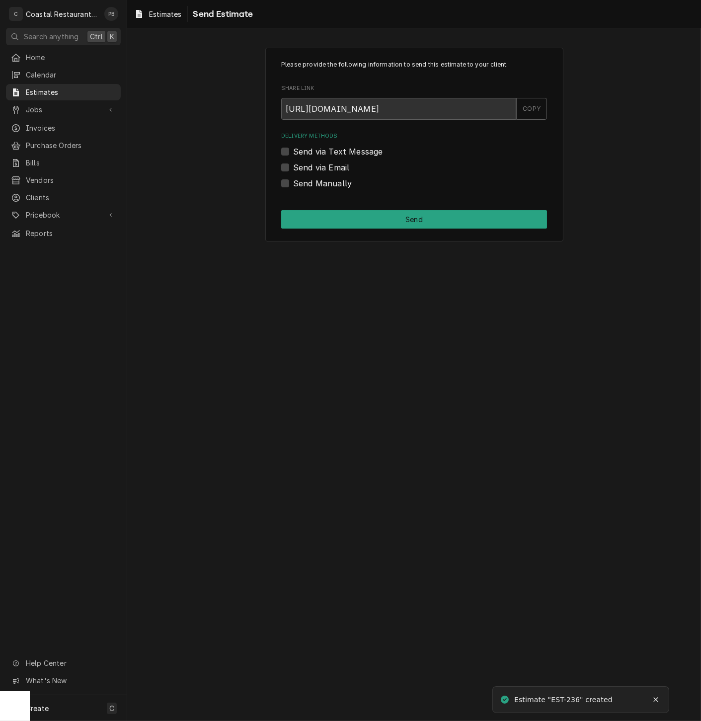
click at [292, 168] on div "Send via Email" at bounding box center [414, 167] width 266 height 12
click at [293, 167] on label "Send via Email" at bounding box center [321, 167] width 56 height 12
click at [293, 167] on input "Send via Email" at bounding box center [426, 172] width 266 height 22
checkbox input "true"
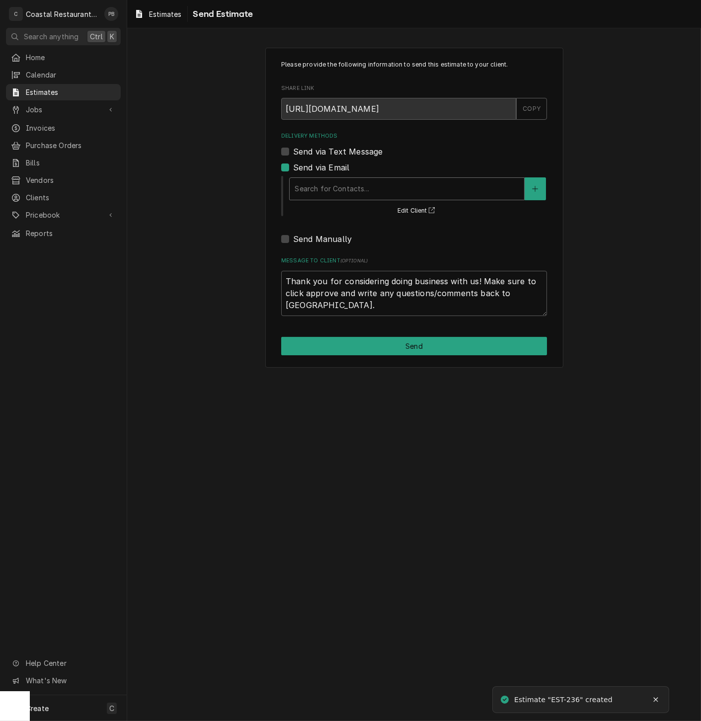
click at [369, 184] on div "Delivery Methods" at bounding box center [407, 189] width 224 height 18
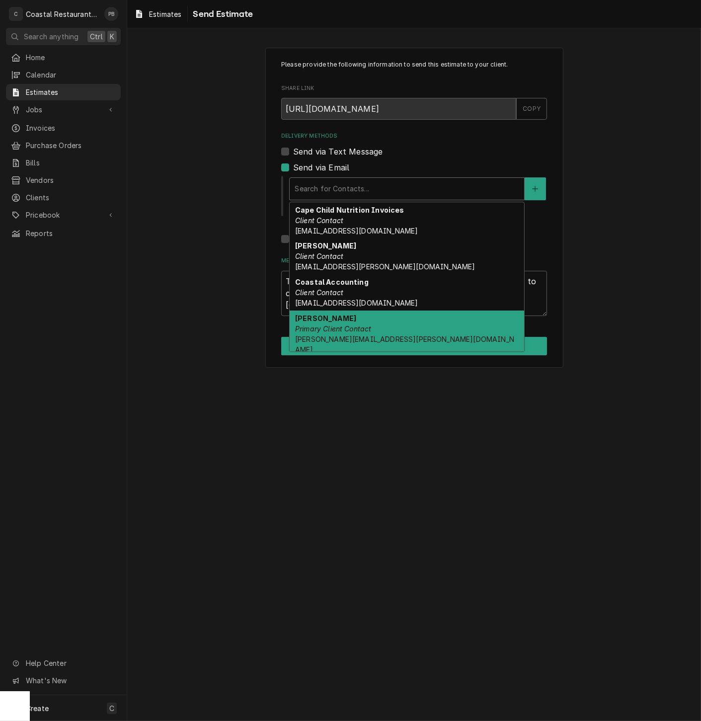
click at [376, 328] on div "[PERSON_NAME] Primary Client Contact [PERSON_NAME][EMAIL_ADDRESS][PERSON_NAME][…" at bounding box center [407, 333] width 234 height 47
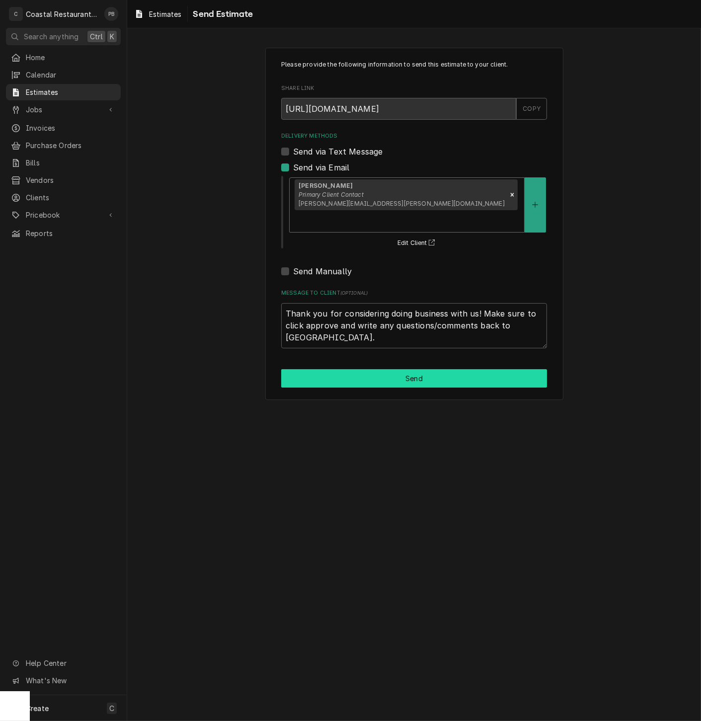
click at [394, 369] on button "Send" at bounding box center [414, 378] width 266 height 18
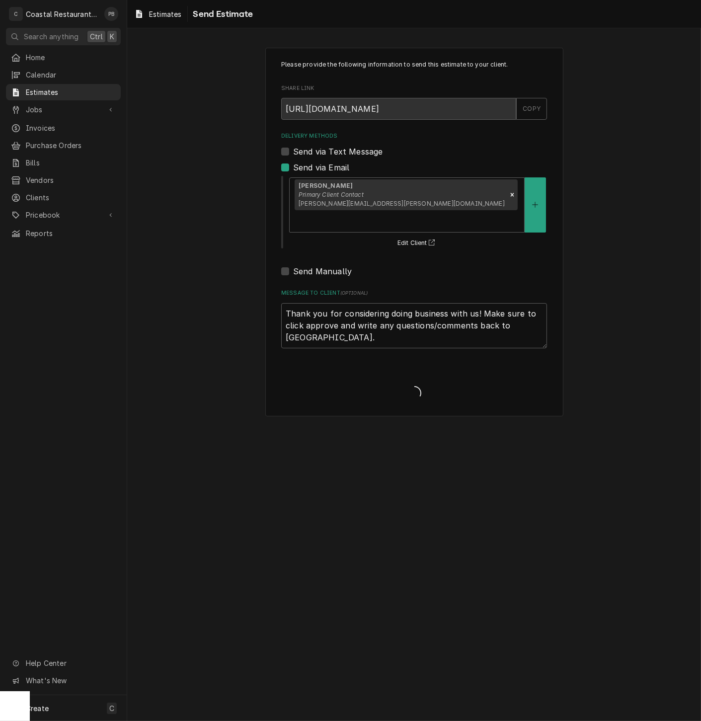
type textarea "x"
